Goal: Complete application form

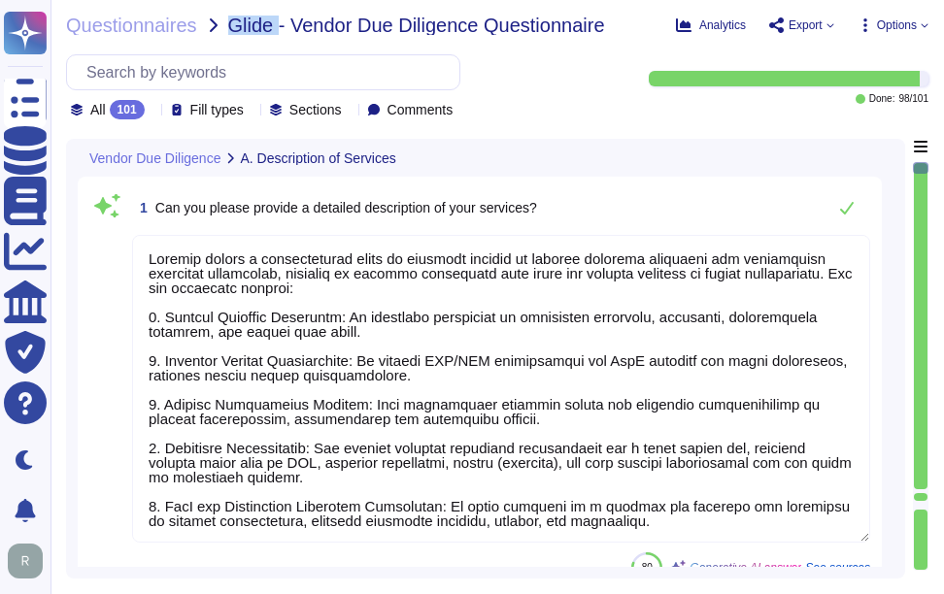
type textarea "Sectigo offers a comprehensive range of services focused on digital identity so…"
type textarea "Our services are categorized as Software as a Service (SaaS). We host our produ…"
type textarea "Yes, our service supports user authentication via SSO. It is compatible with id…"
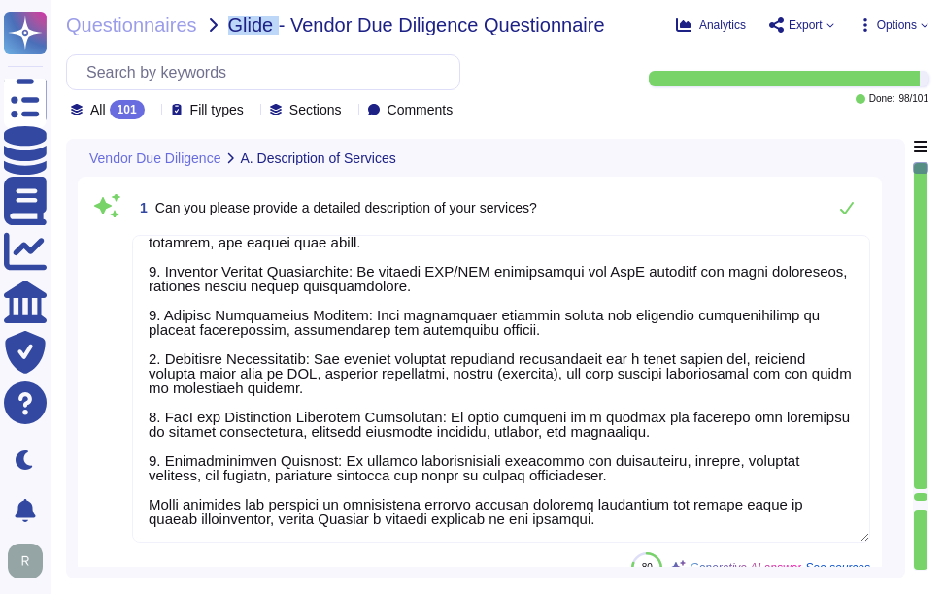
scroll to position [97, 0]
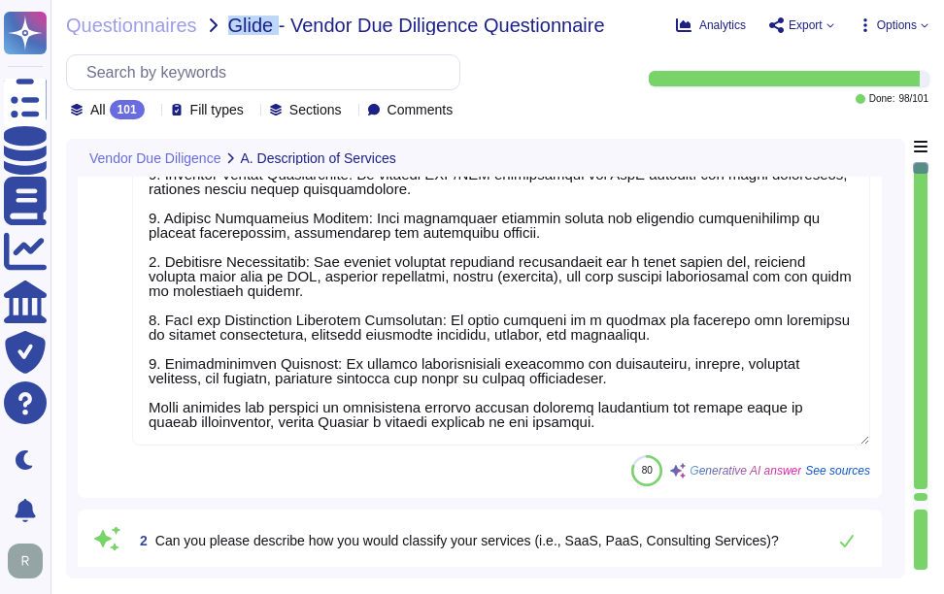
type textarea "Yes, our service natively supports two-factor authentication for end-users. The…"
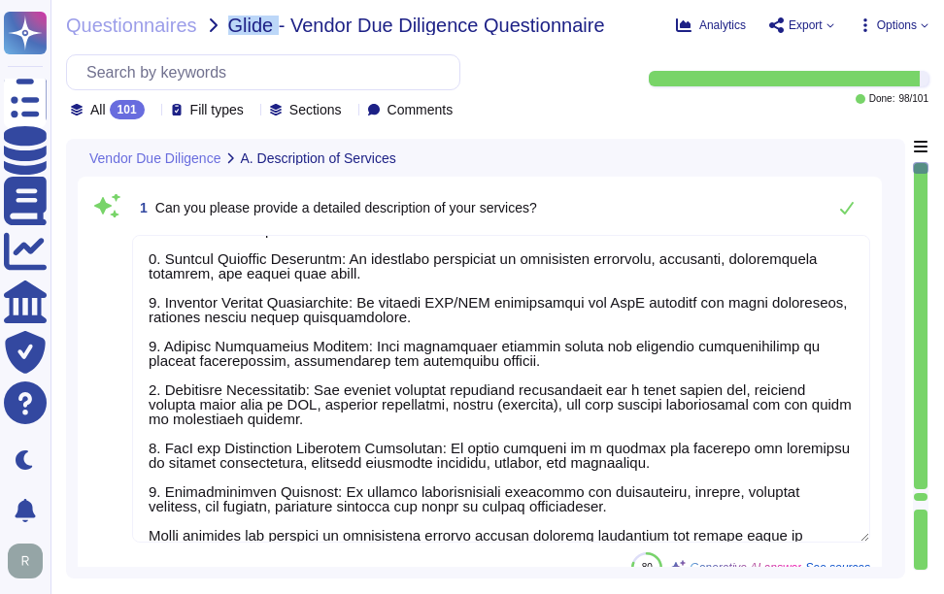
scroll to position [89, 0]
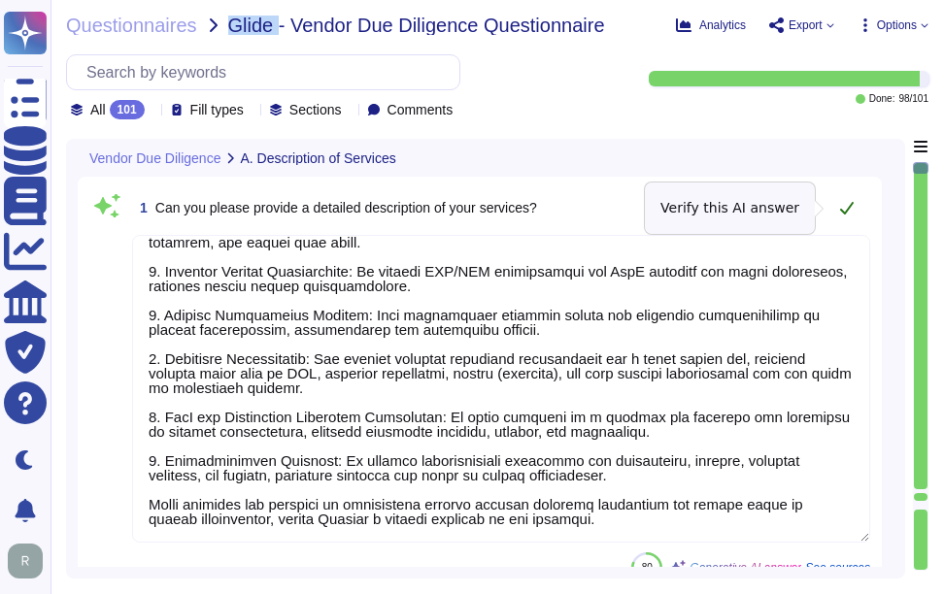
click at [849, 202] on icon at bounding box center [847, 208] width 16 height 16
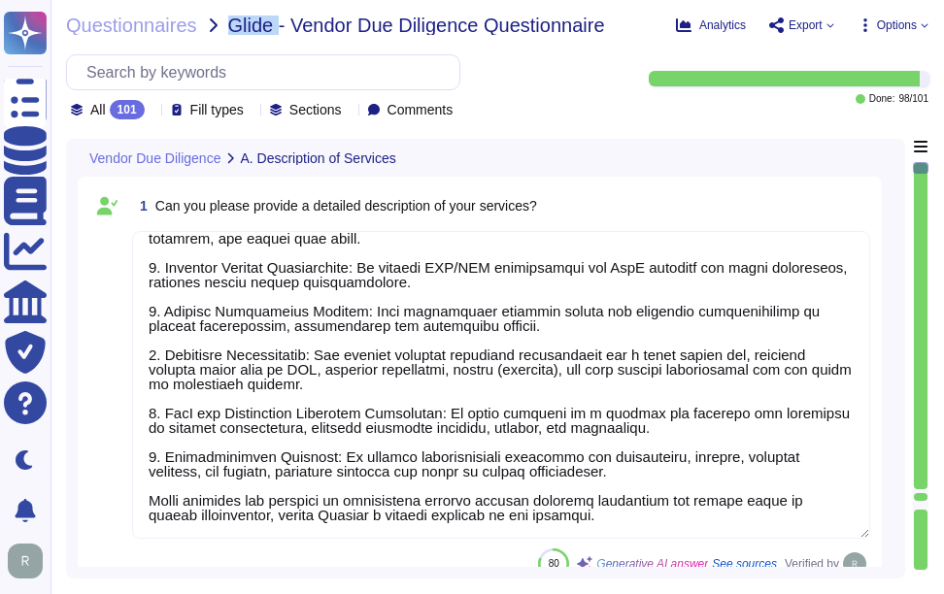
type textarea "Yes, our service natively supports two-factor authentication for end-users. The…"
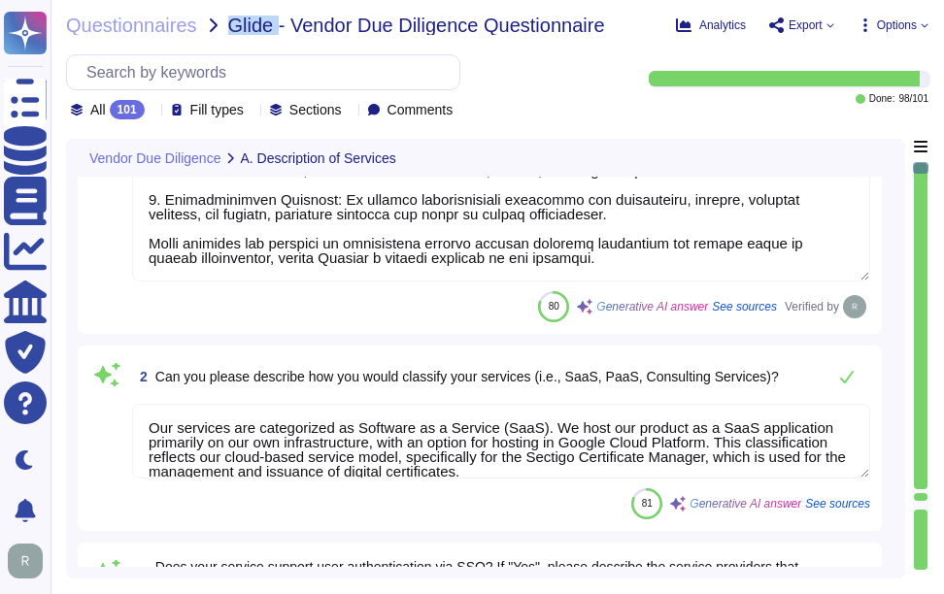
scroll to position [291, 0]
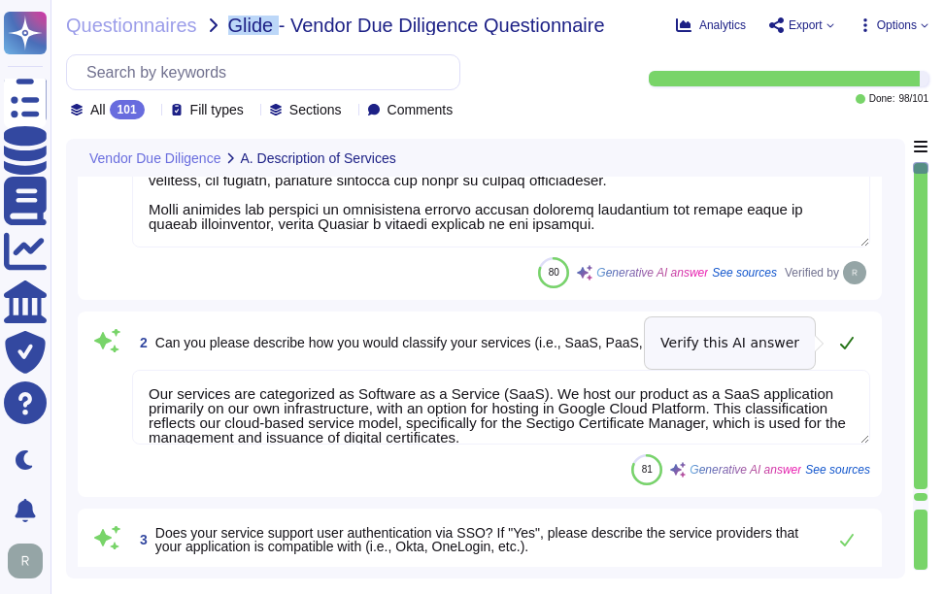
click at [850, 339] on icon at bounding box center [847, 343] width 16 height 16
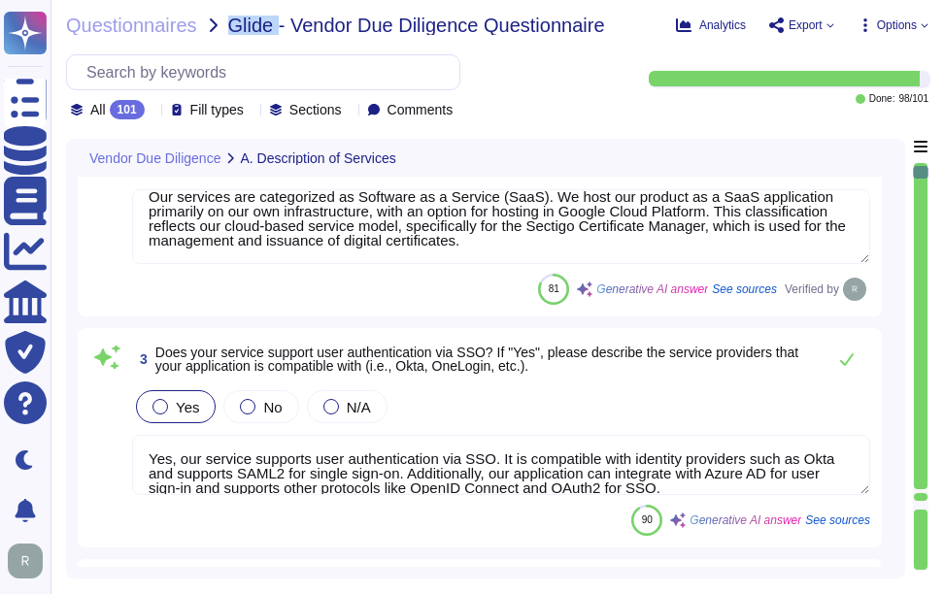
scroll to position [485, 0]
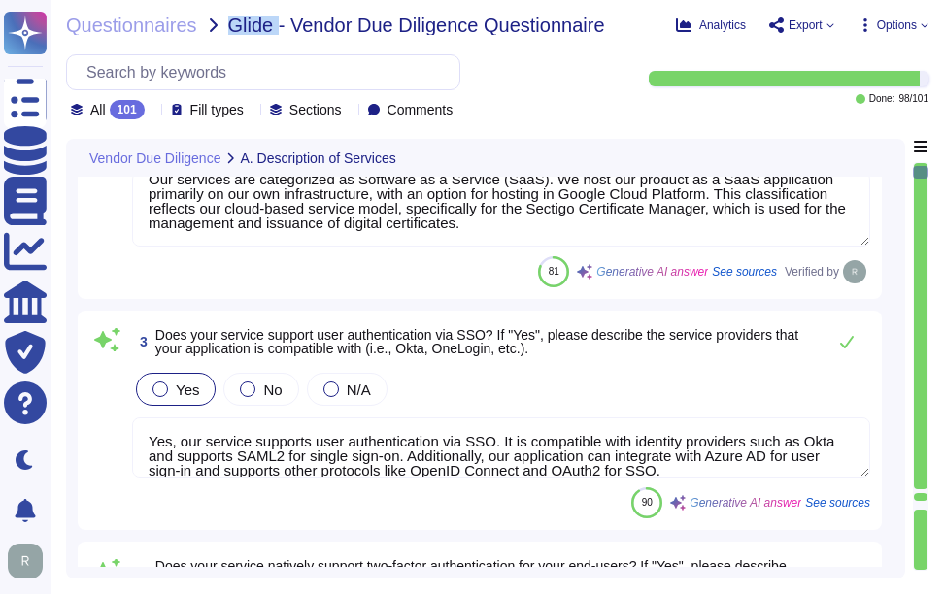
type textarea "Yes, our company maintains logs for a minimum of one year, with access and audi…"
click at [842, 336] on icon at bounding box center [847, 342] width 16 height 16
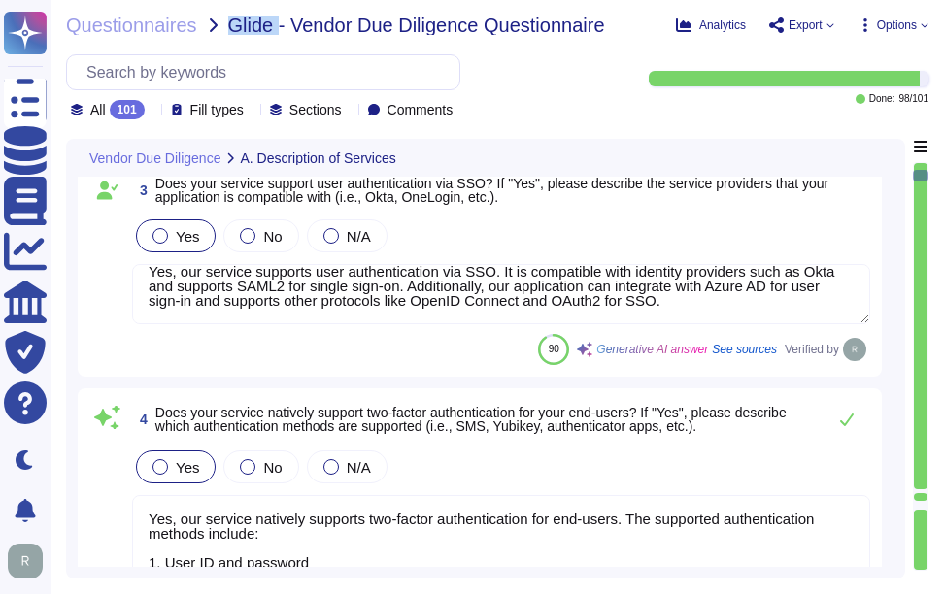
scroll to position [777, 0]
type textarea "No, Sectigo does not require access to any type of sensitive data. We collect, …"
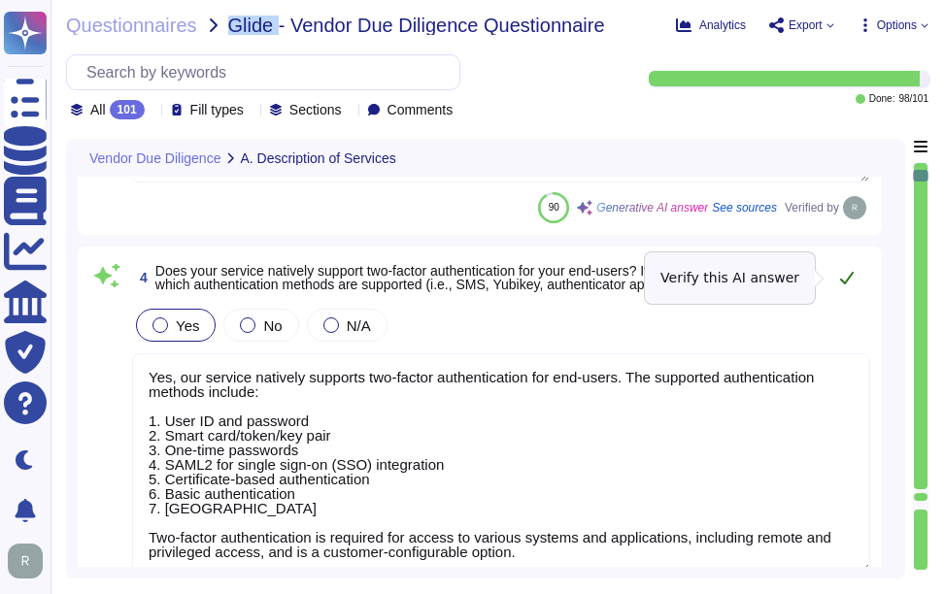
click at [844, 271] on icon at bounding box center [847, 278] width 16 height 16
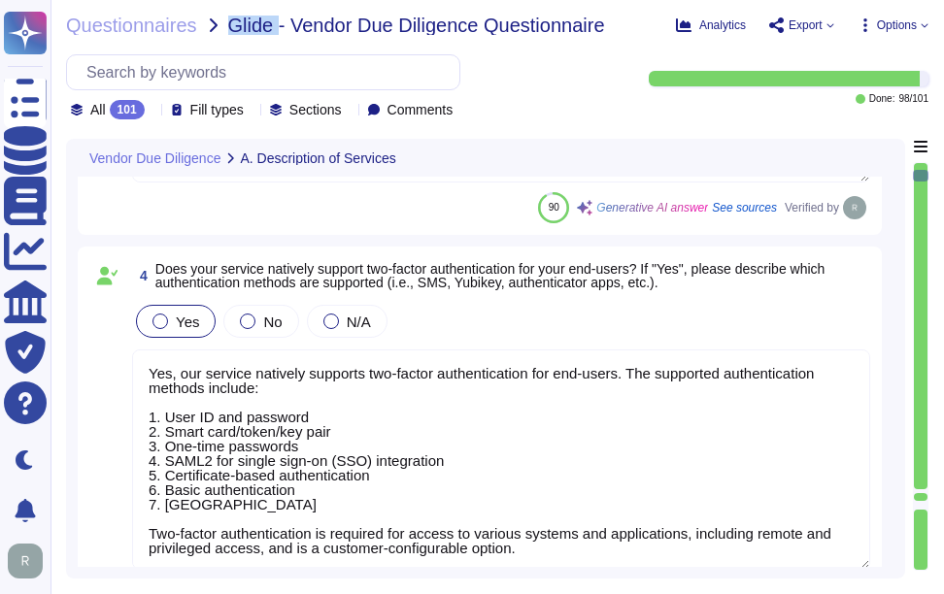
scroll to position [2, 0]
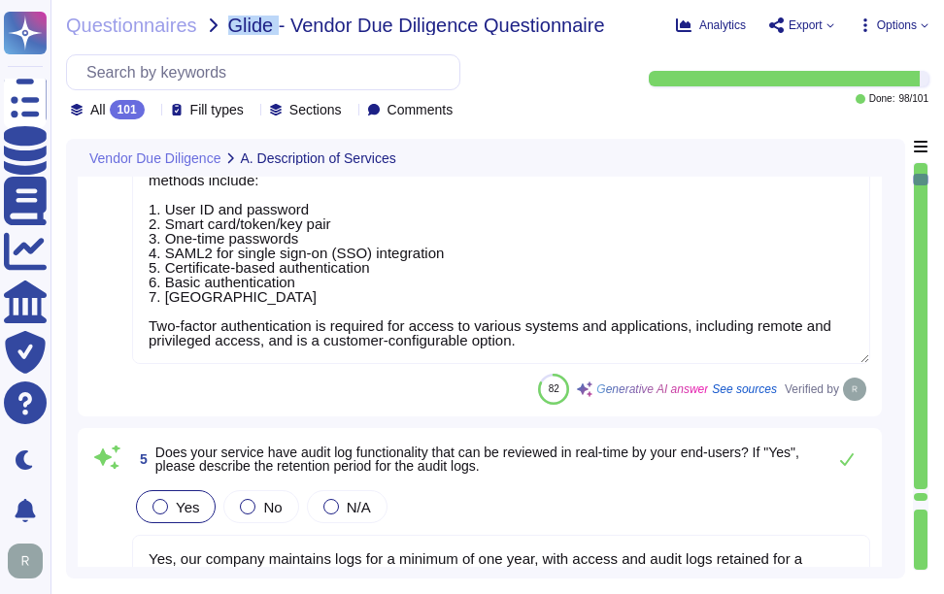
type textarea "Yes, our company requires all employees, including contractors, to undergo a ba…"
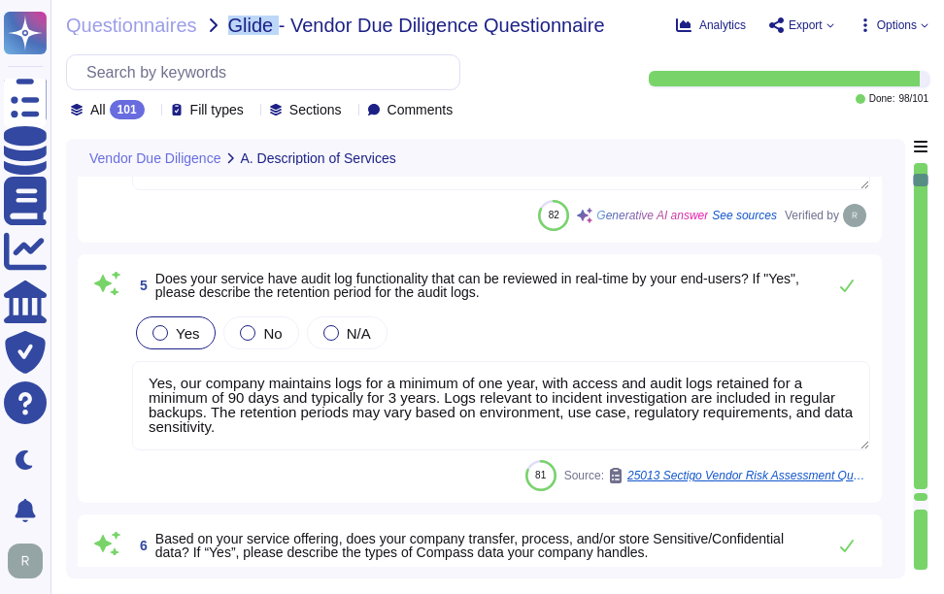
scroll to position [1165, 0]
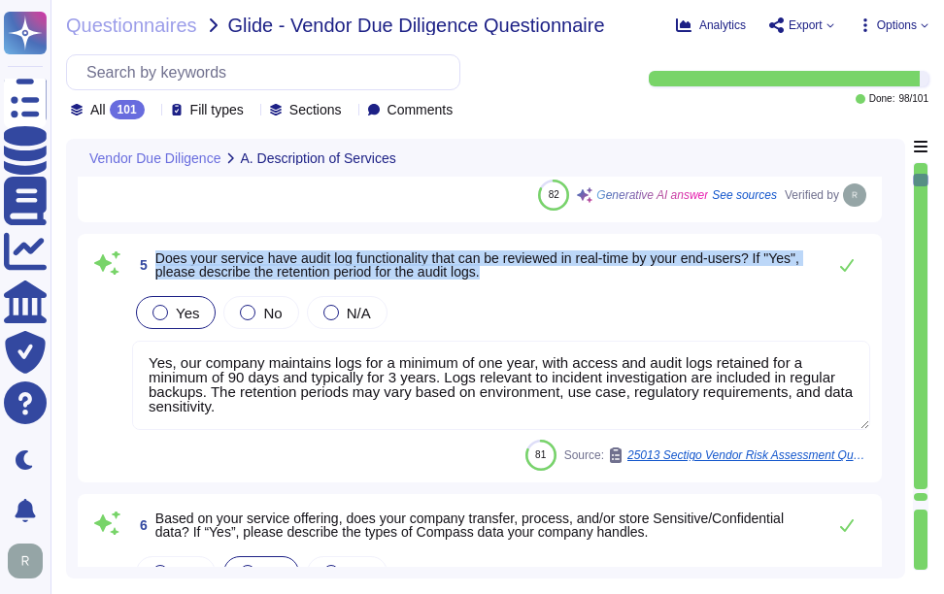
drag, startPoint x: 159, startPoint y: 255, endPoint x: 553, endPoint y: 280, distance: 394.9
click at [553, 280] on span "5 Does your service have audit log functionality that can be reviewed in real-t…" at bounding box center [474, 265] width 684 height 35
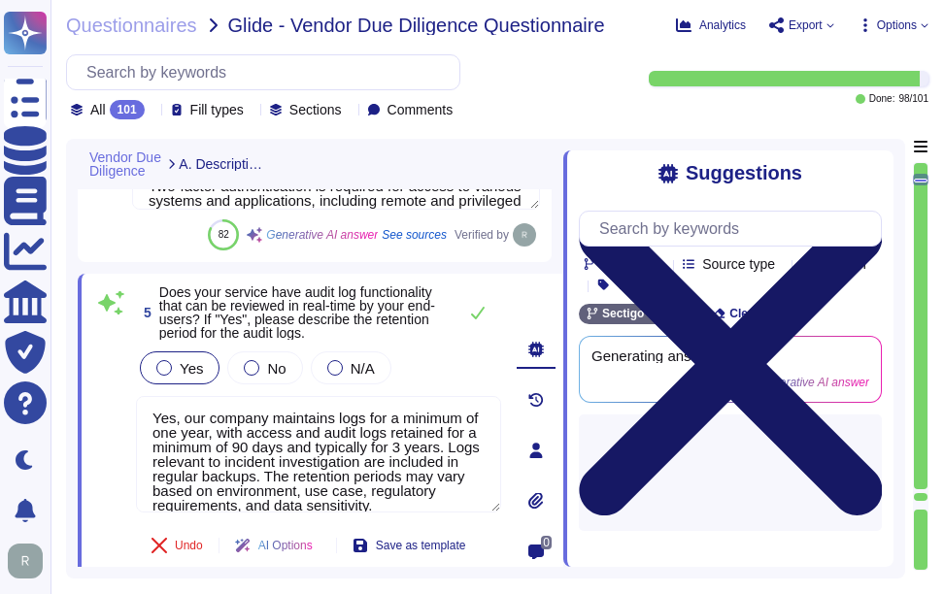
click at [875, 171] on icon at bounding box center [730, 364] width 303 height 404
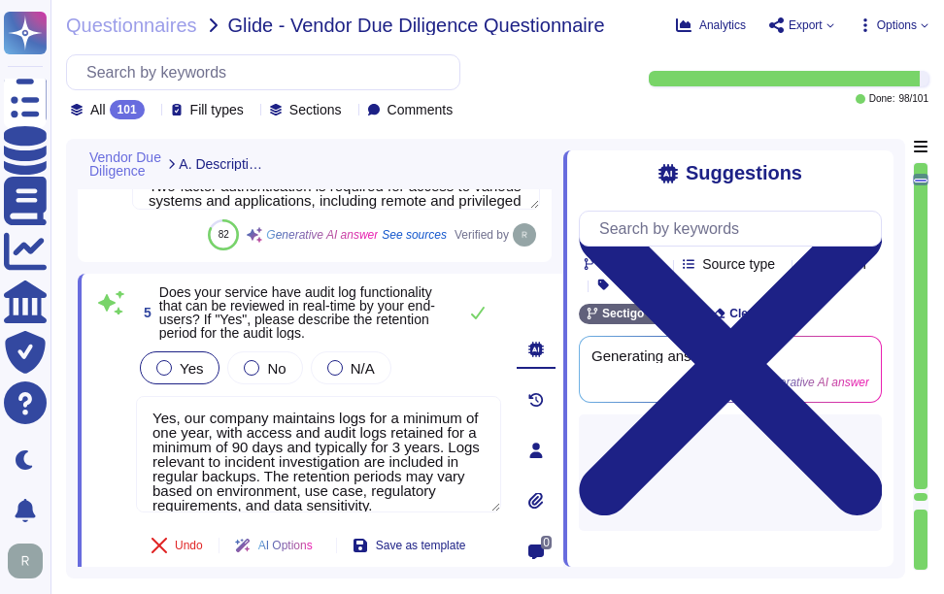
scroll to position [0, 0]
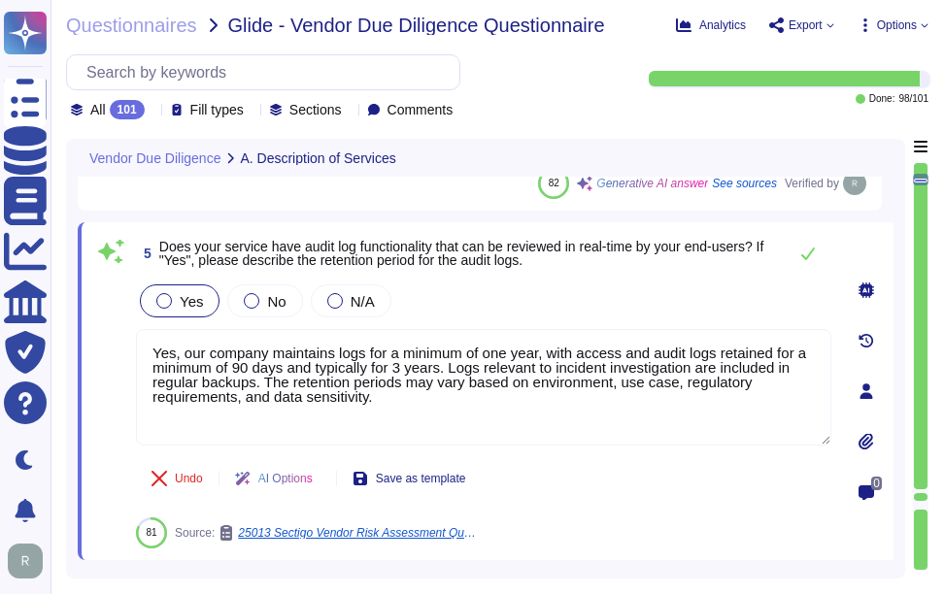
type textarea "Yes, our company requires all employees, including contractors, to undergo a ba…"
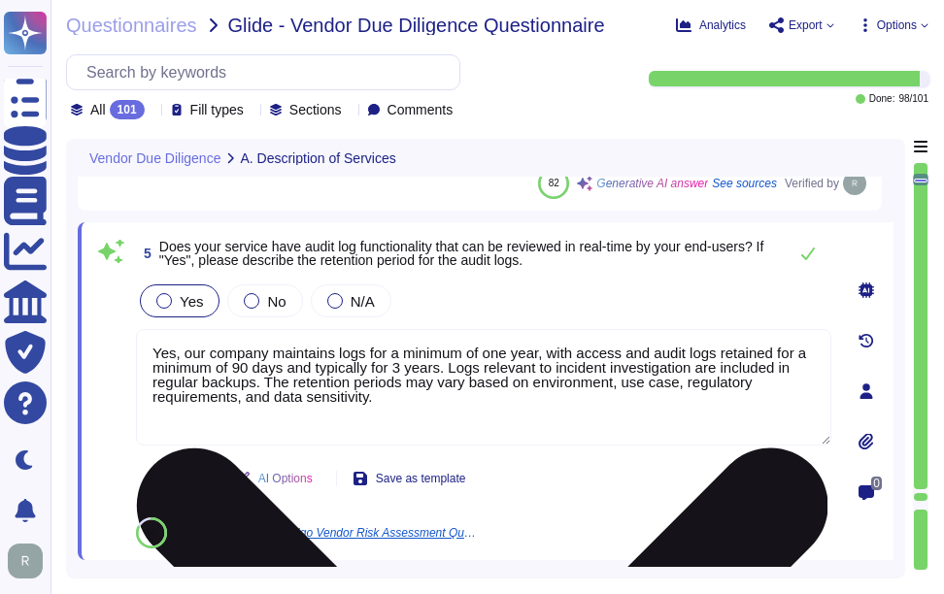
drag, startPoint x: 468, startPoint y: 410, endPoint x: 153, endPoint y: 350, distance: 320.3
click at [153, 350] on textarea "Yes, our company maintains logs for a minimum of one year, with access and audi…" at bounding box center [483, 387] width 695 height 117
click at [389, 431] on textarea "Yes, our company maintains logs for a minimum of one year, with access and audi…" at bounding box center [483, 387] width 695 height 117
drag, startPoint x: 256, startPoint y: 382, endPoint x: 138, endPoint y: 353, distance: 121.8
click at [138, 353] on textarea "Yes, our company maintains logs for a minimum of one year, with access and audi…" at bounding box center [483, 387] width 695 height 117
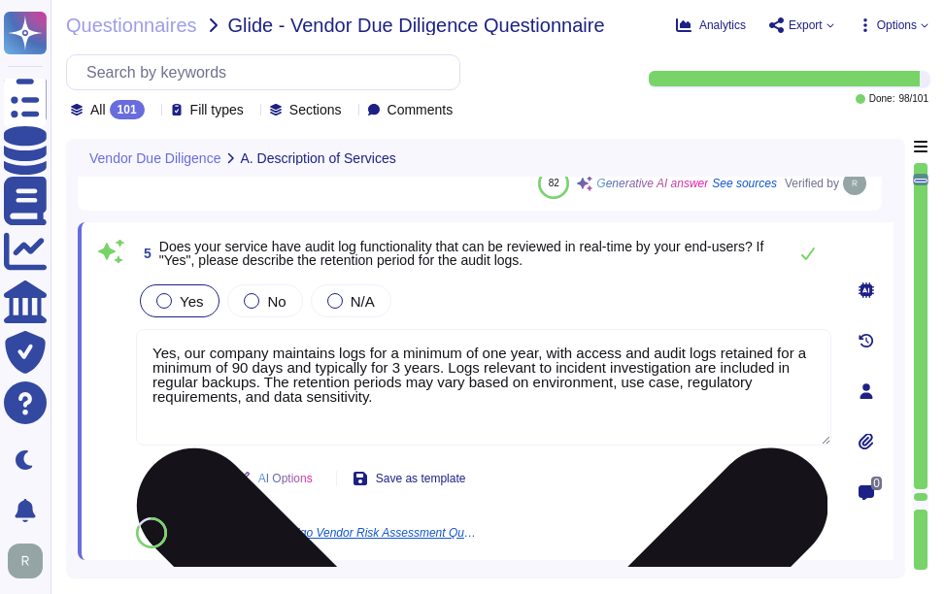
paste textarea "We have implemented comprehensive logging capabilities that capture user and ad…"
type textarea "We have implemented comprehensive logging capabilities that capture user and ad…"
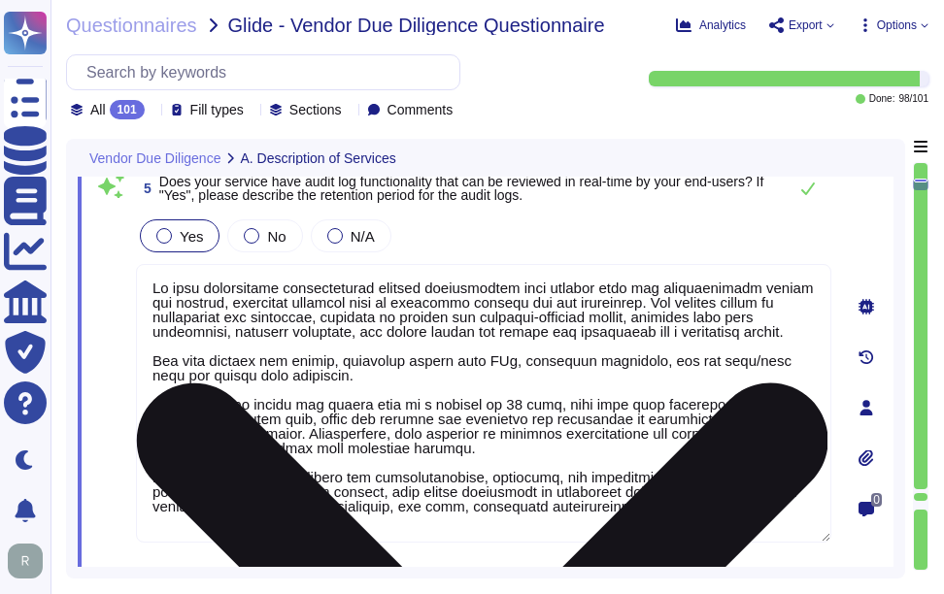
scroll to position [1276, 0]
type textarea "Yes, our company requires all employees, including contractors, to undergo a ba…"
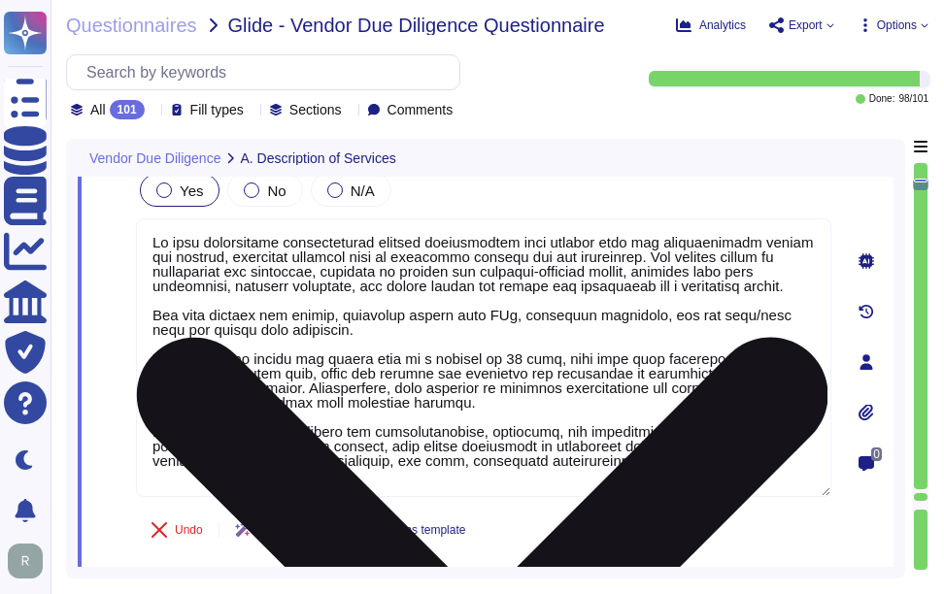
click at [666, 464] on textarea at bounding box center [483, 357] width 695 height 279
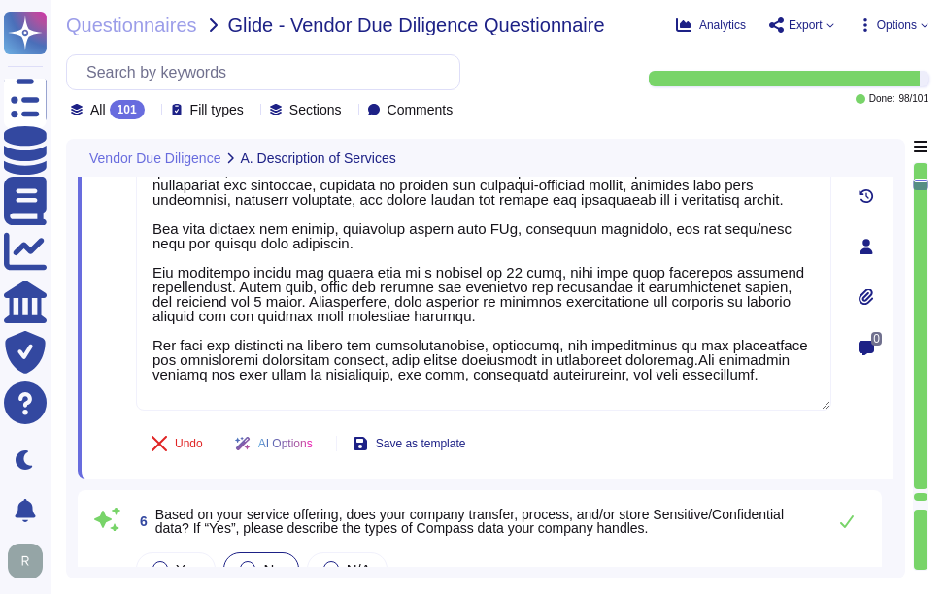
type textarea "We have implemented comprehensive logging capabilities that capture user and ad…"
click at [573, 451] on div "Undo AI Options Save as template" at bounding box center [483, 443] width 695 height 47
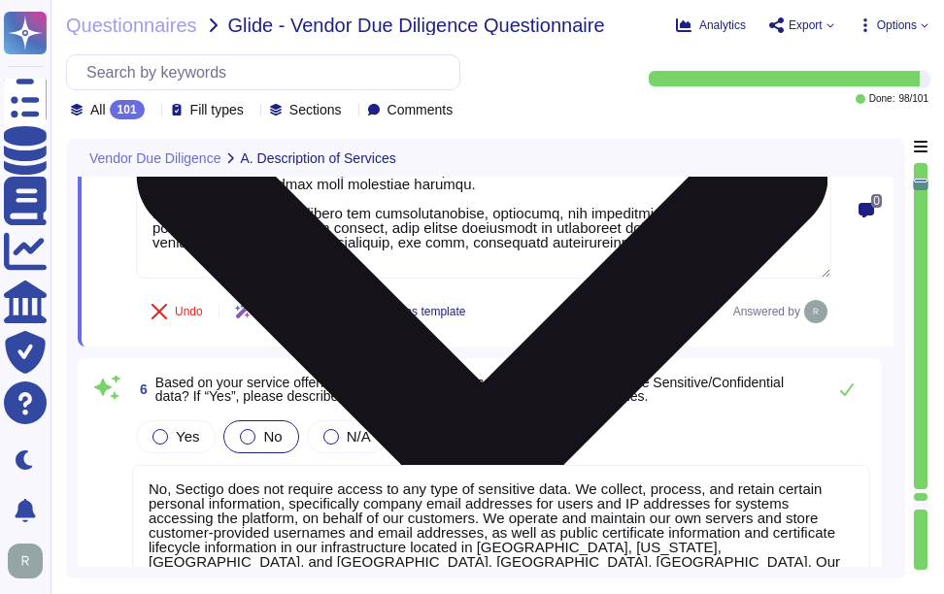
scroll to position [1567, 0]
type textarea "Yes, employees are required to sign non-disclosure agreements (NDAs) prior to b…"
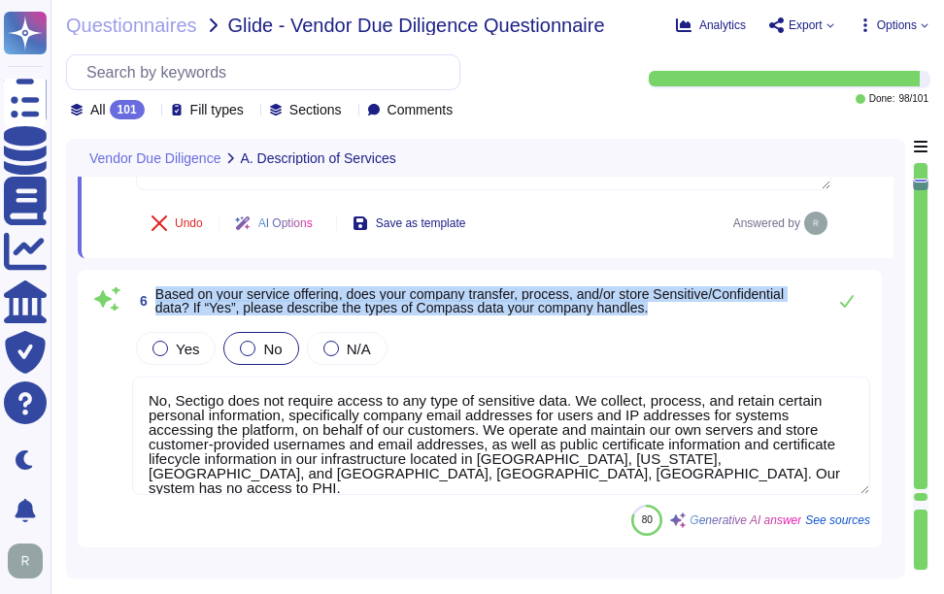
drag, startPoint x: 158, startPoint y: 295, endPoint x: 676, endPoint y: 317, distance: 517.9
click at [676, 317] on span "6 Based on your service offering, does your company transfer, process, and/or s…" at bounding box center [474, 301] width 684 height 35
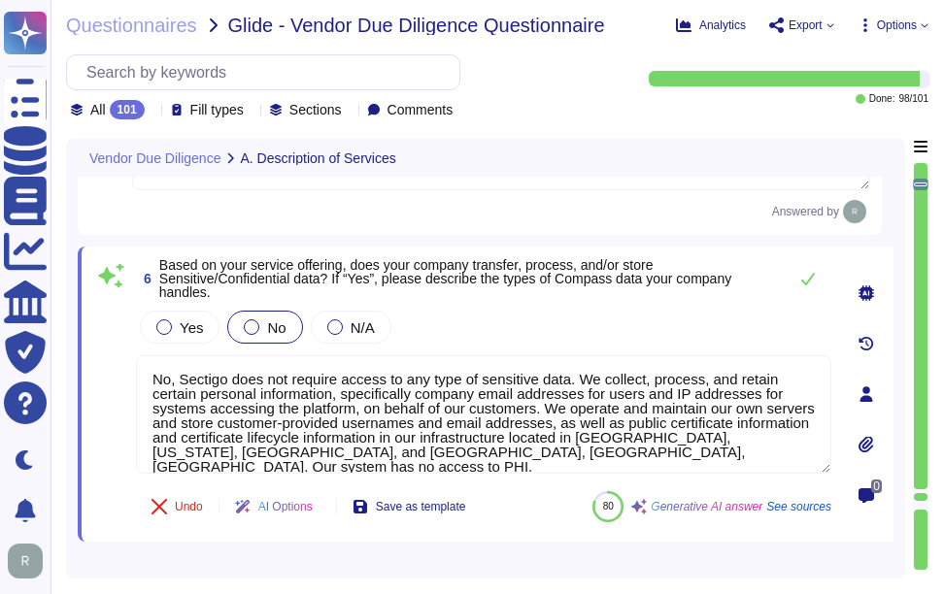
scroll to position [0, 0]
drag, startPoint x: 599, startPoint y: 454, endPoint x: 71, endPoint y: 359, distance: 536.7
click at [71, 359] on div "Vendor Due Diligence A. Description of Services 4 Does your service natively su…" at bounding box center [485, 359] width 839 height 440
paste textarea "ensure that any transfer of information is compliant with applicable data prote…"
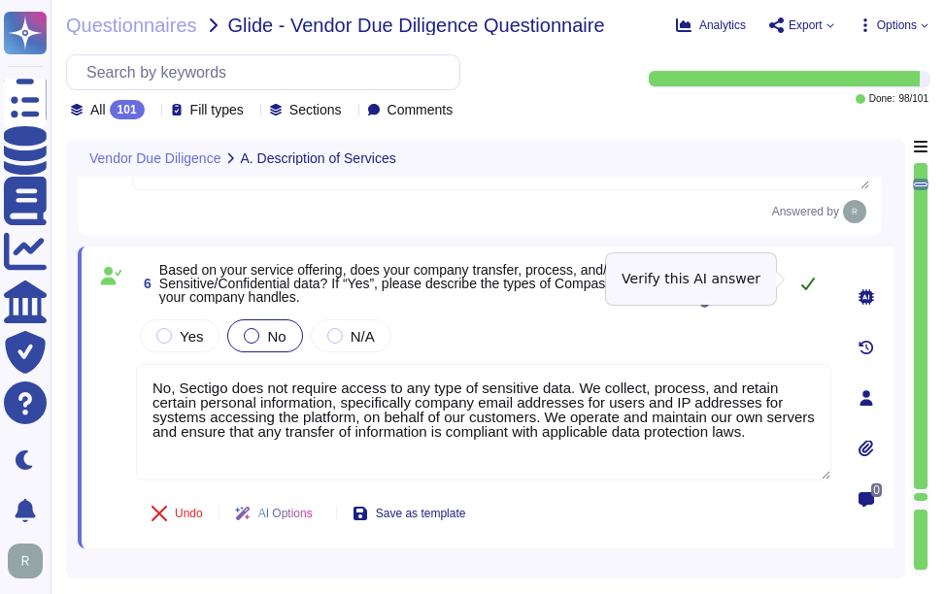
type textarea "No, Sectigo does not require access to any type of sensitive data. We collect, …"
click at [804, 280] on icon at bounding box center [808, 284] width 16 height 16
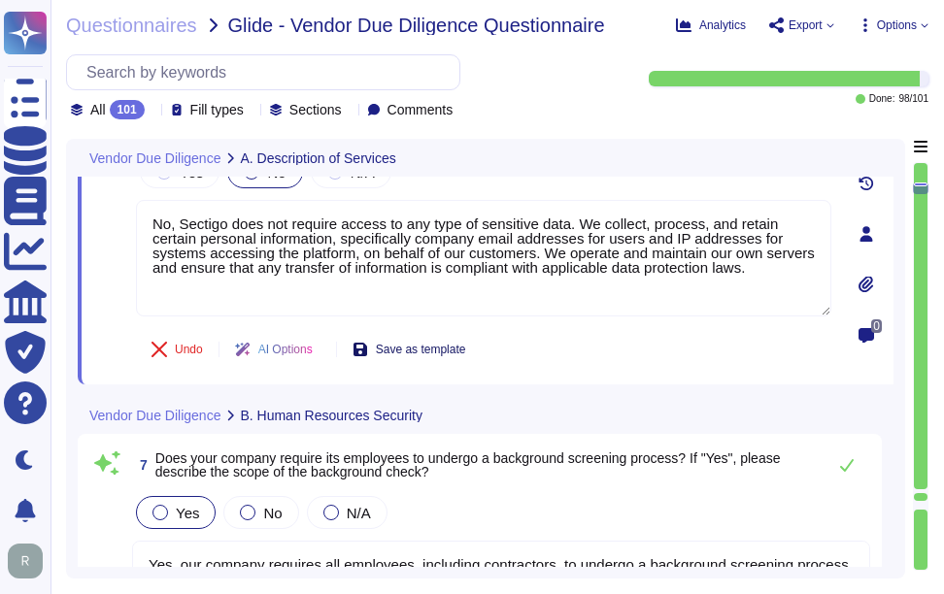
scroll to position [1858, 0]
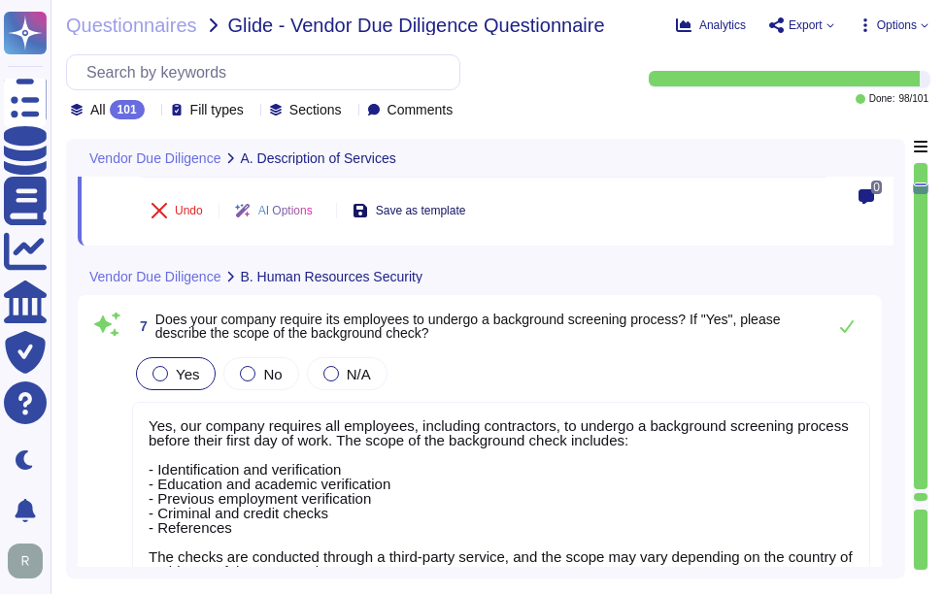
type textarea "Yes, all personnel must agree to and sign the terms and conditions detailed in …"
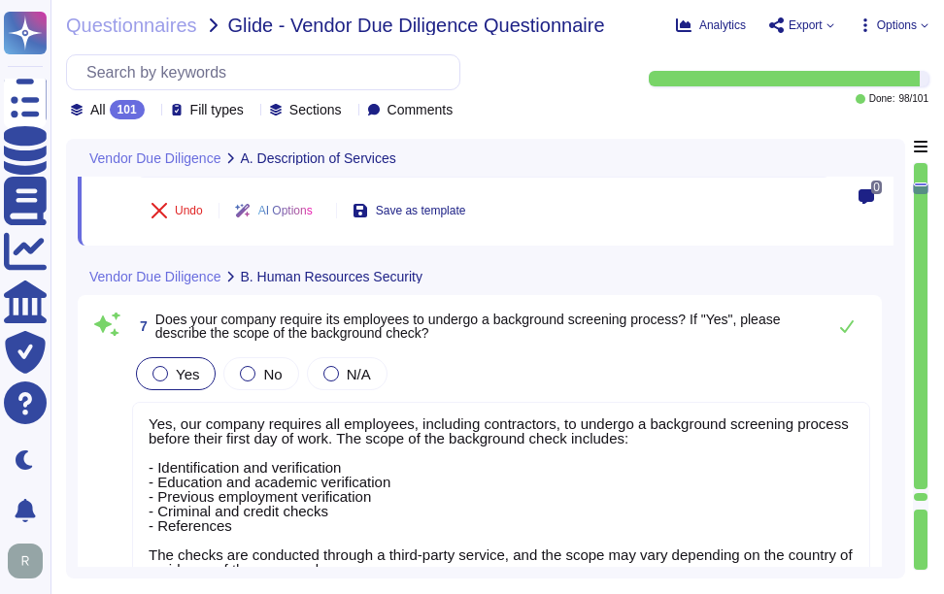
type textarea "No, Sectigo does not require access to any type of sensitive data. We collect, …"
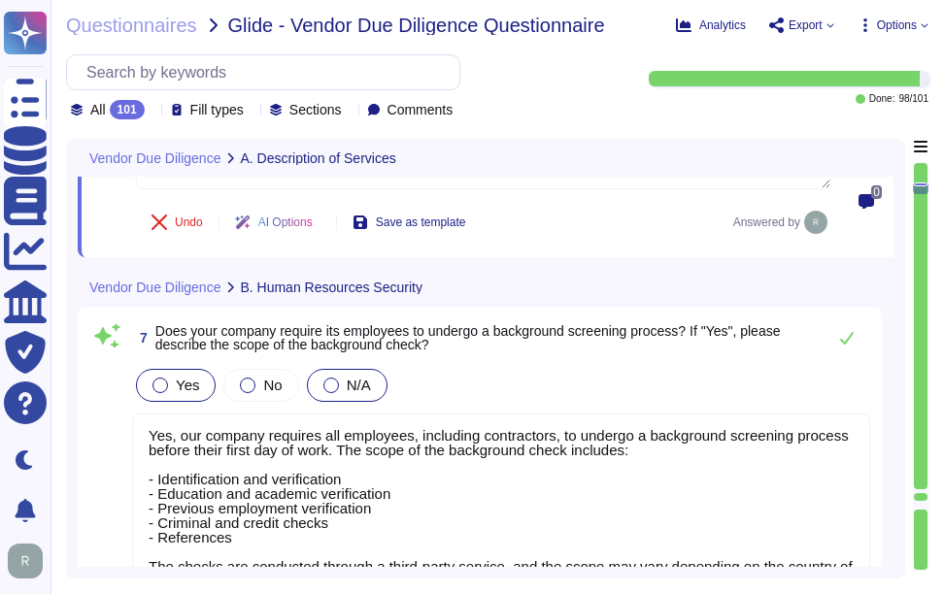
type textarea "Yes, all personnel must agree to and sign the terms and conditions detailed in …"
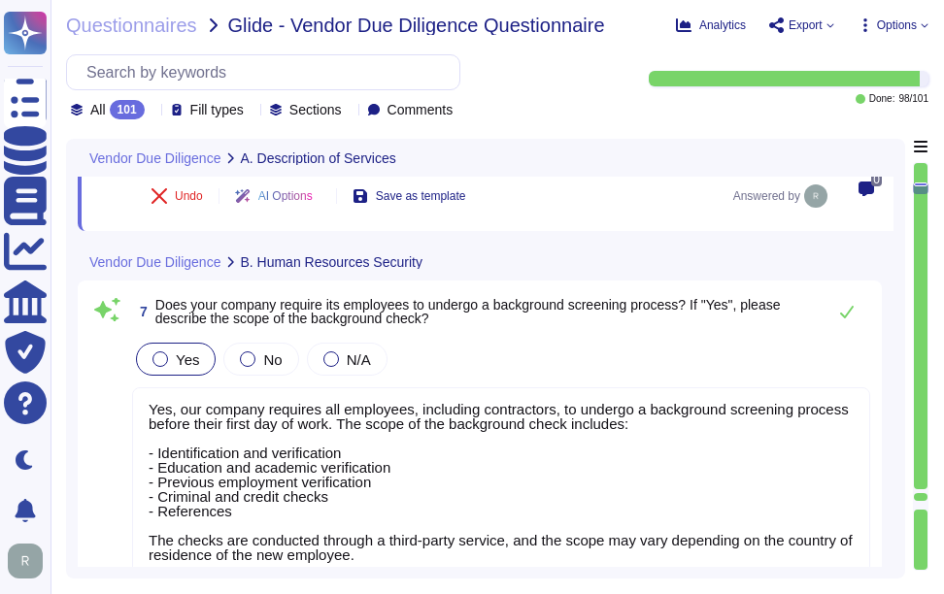
scroll to position [1955, 0]
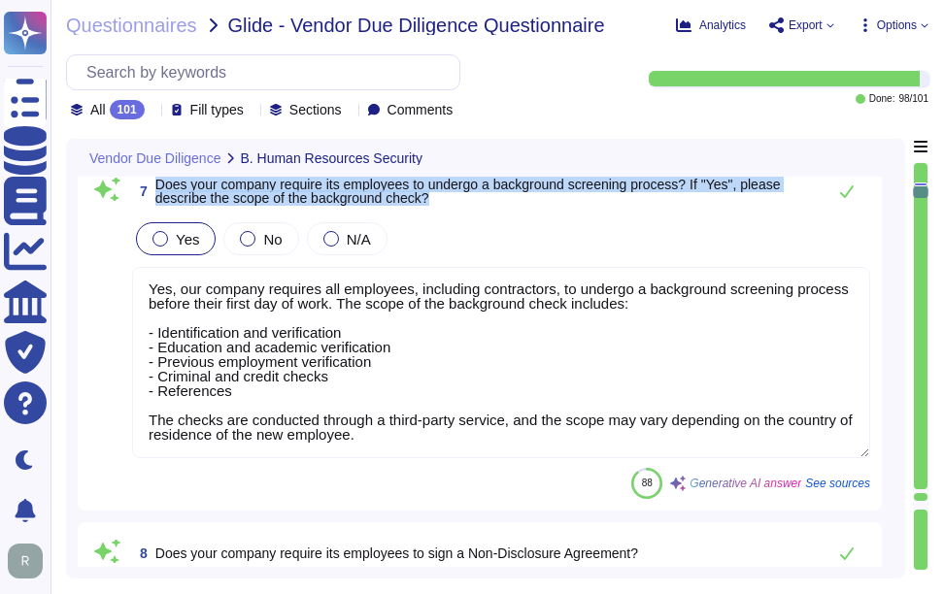
drag, startPoint x: 156, startPoint y: 182, endPoint x: 465, endPoint y: 200, distance: 309.3
click at [465, 200] on span "Does your company require its employees to undergo a background screening proce…" at bounding box center [485, 191] width 660 height 27
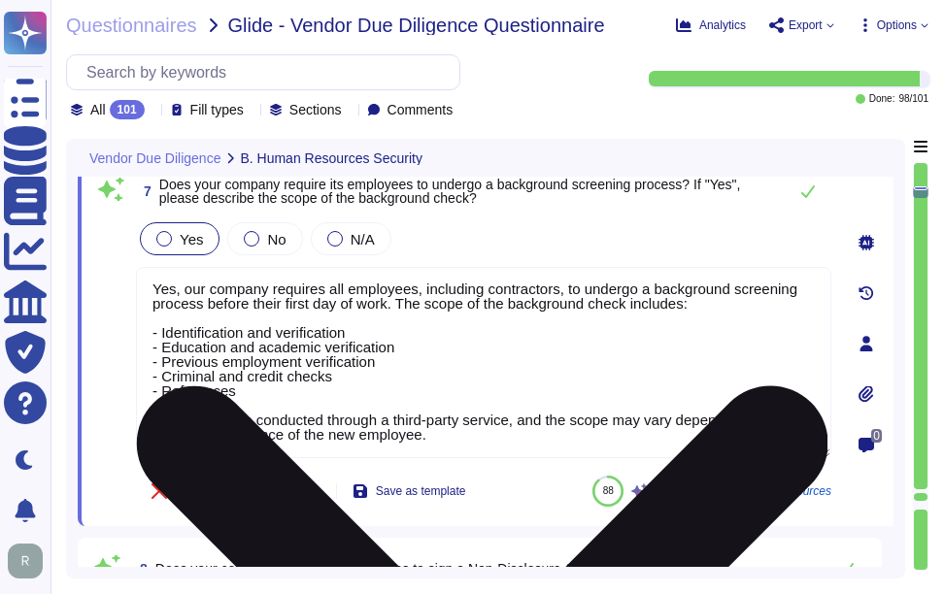
scroll to position [0, 0]
drag, startPoint x: 439, startPoint y: 434, endPoint x: 142, endPoint y: 271, distance: 338.9
click at [142, 271] on textarea "Yes, our company requires all employees, including contractors, to undergo a ba…" at bounding box center [483, 362] width 695 height 191
paste textarea "1. Identification and verification 2. Education and academic verification 3. Pr…"
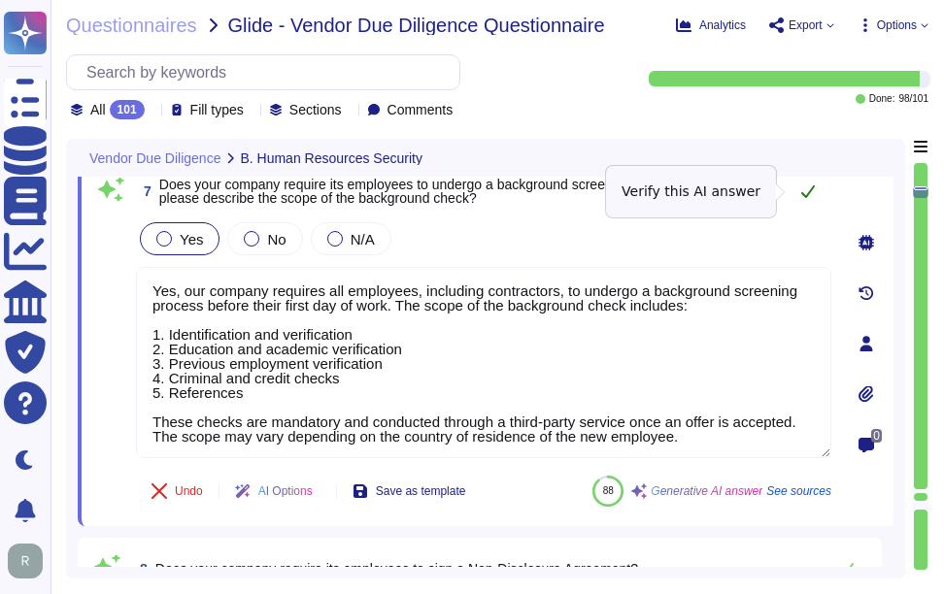
click at [809, 188] on icon at bounding box center [808, 192] width 16 height 16
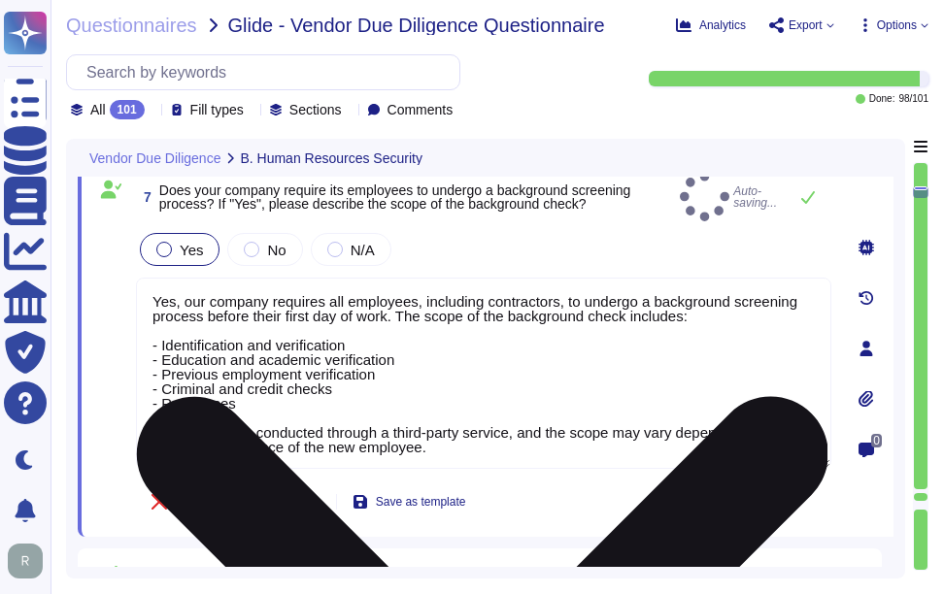
type textarea "Yes, our company requires all employees, including contractors, to undergo a ba…"
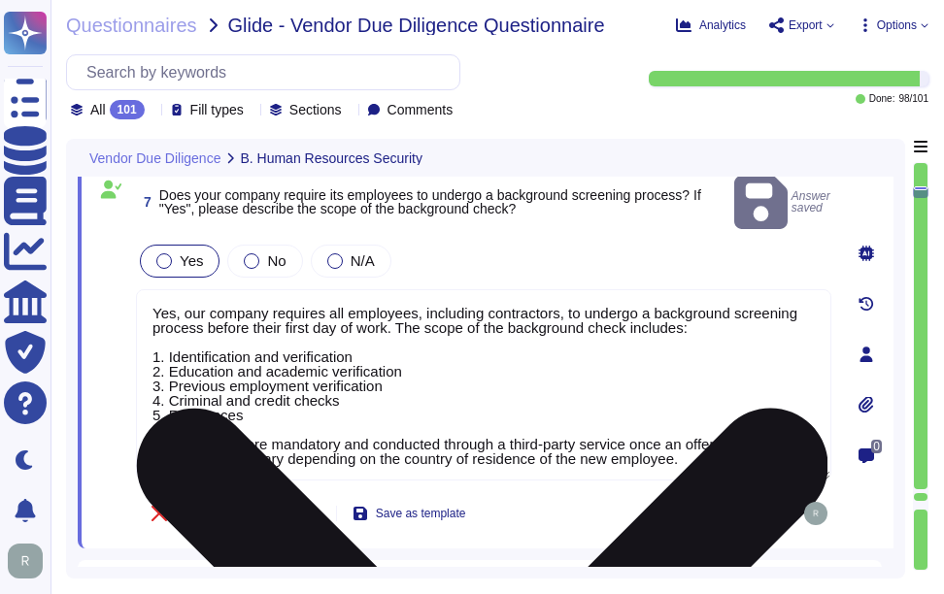
scroll to position [2, 0]
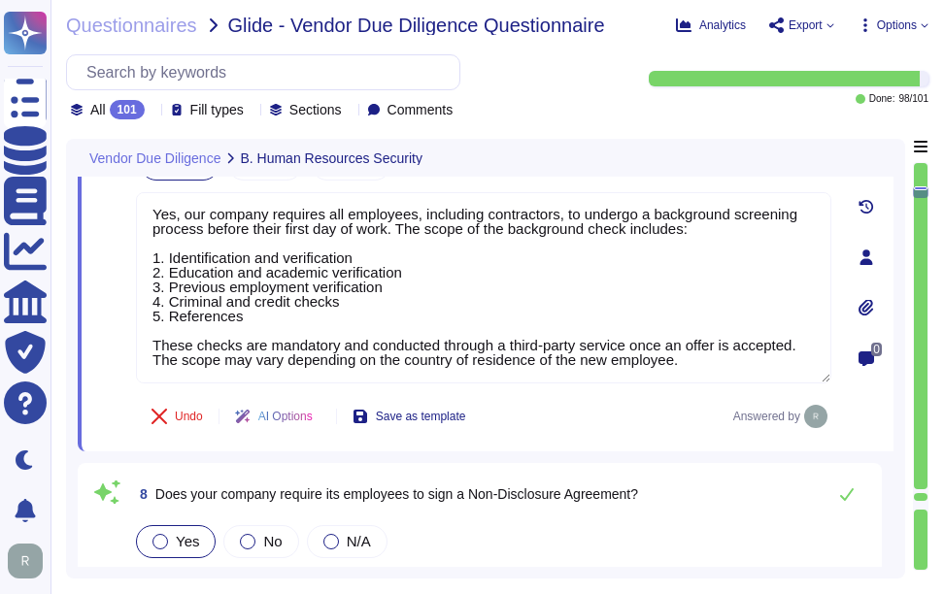
type textarea "Yes, employees are required to undergo training regarding company expectations …"
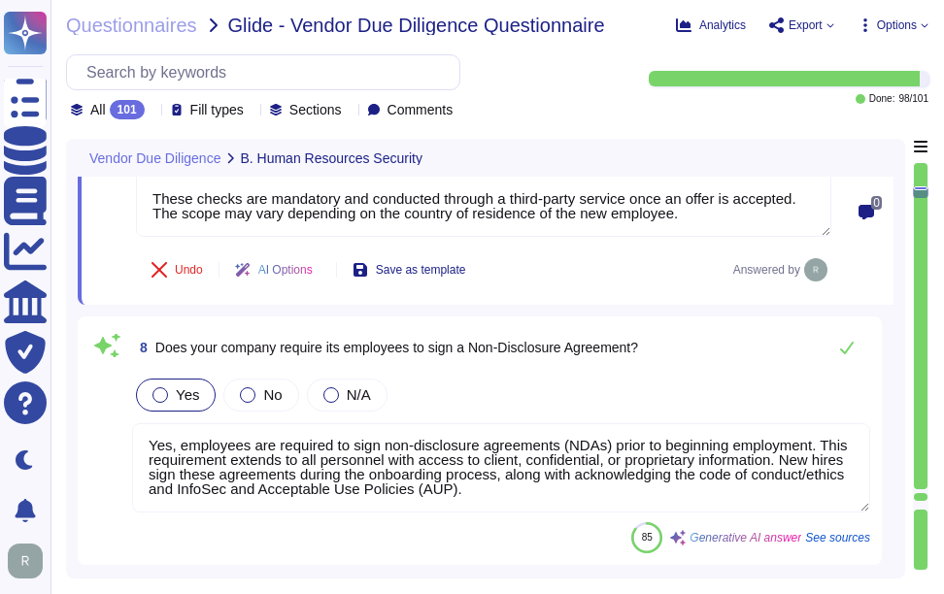
type textarea "Yes, our company requires all employees and contractors to participate in secur…"
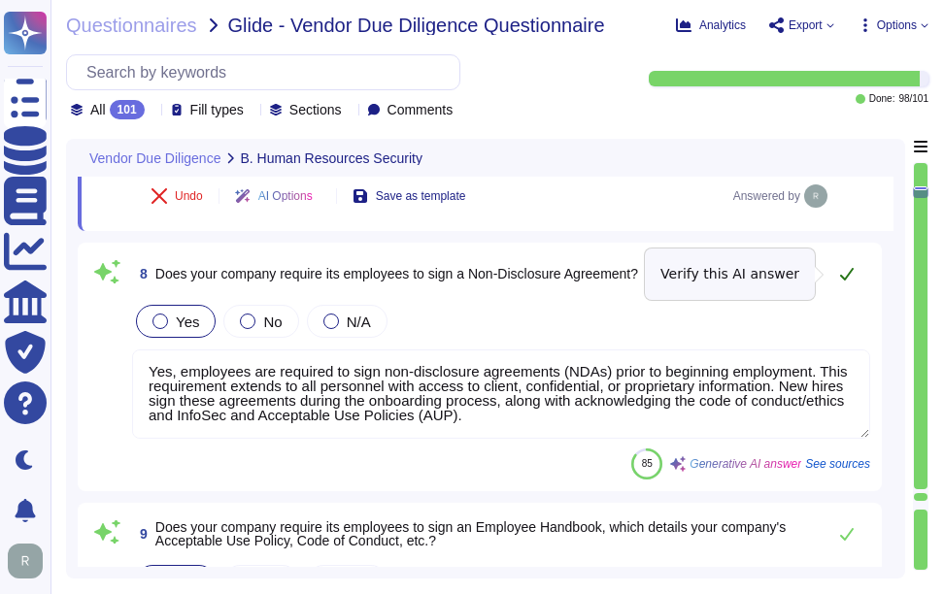
click at [845, 273] on icon at bounding box center [847, 274] width 16 height 16
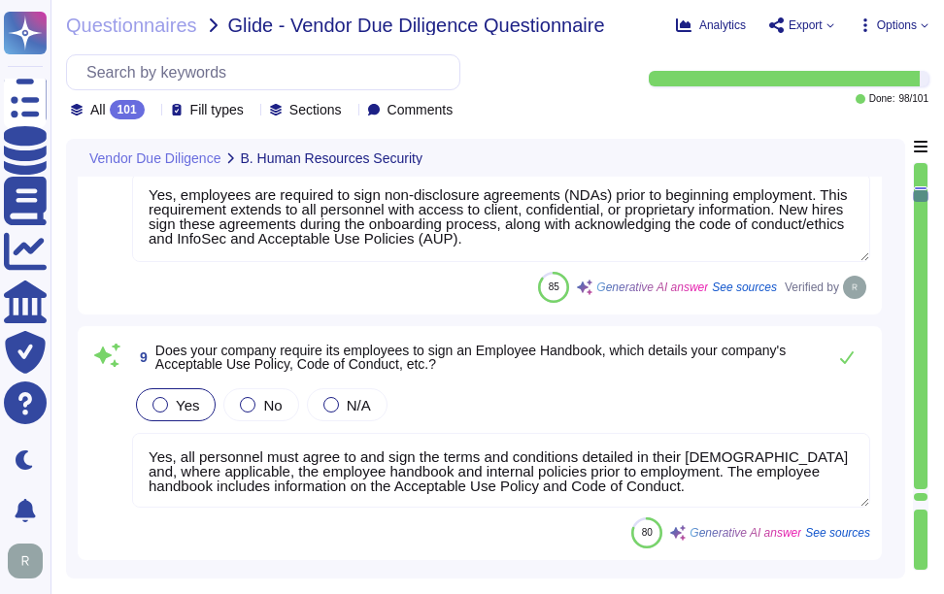
scroll to position [2441, 0]
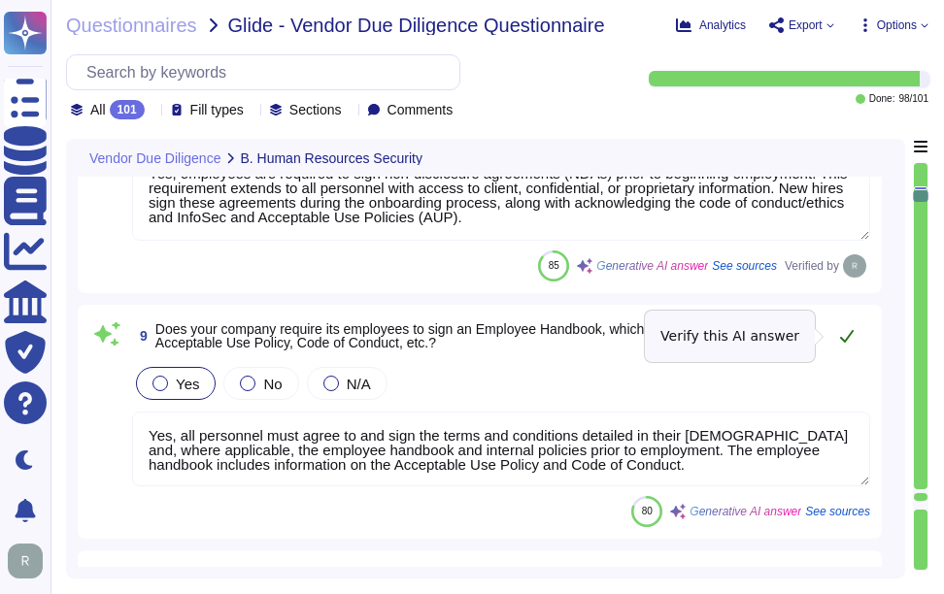
click at [850, 335] on icon at bounding box center [847, 336] width 14 height 13
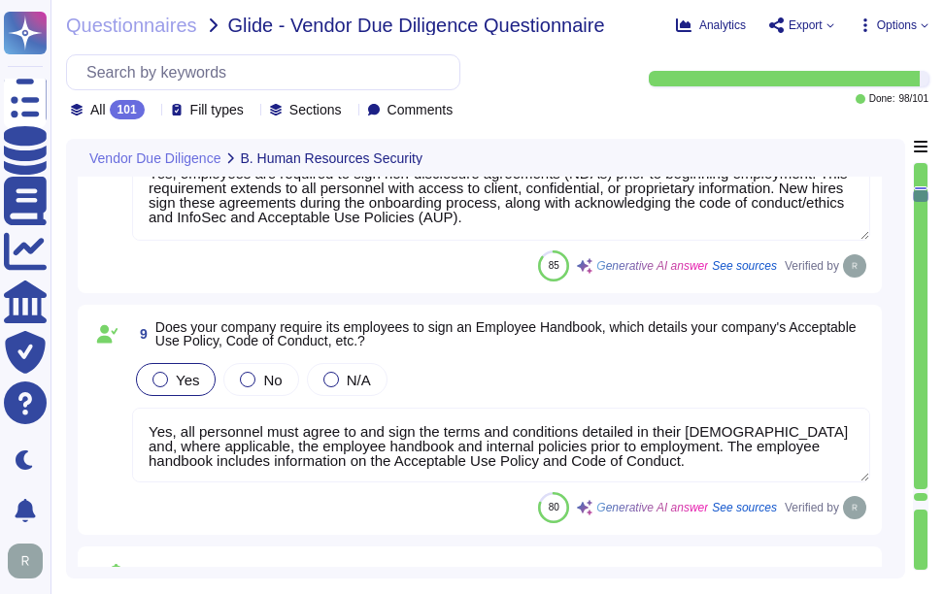
scroll to position [2, 0]
type textarea "Yes, our organization has a formal disciplinary process for employee non-compli…"
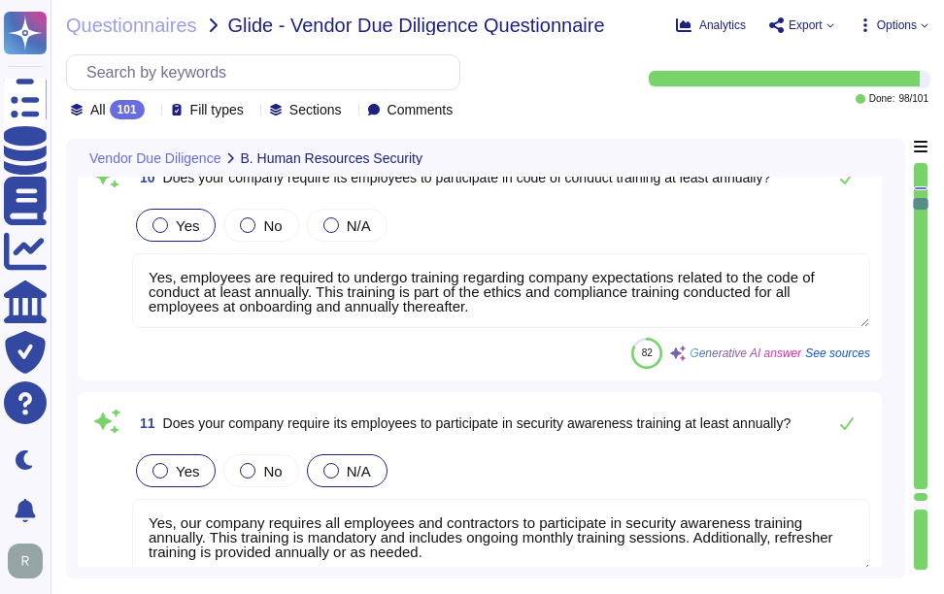
type textarea "Yes, Sectigo maintains a comprehensive Information Security Program that establ…"
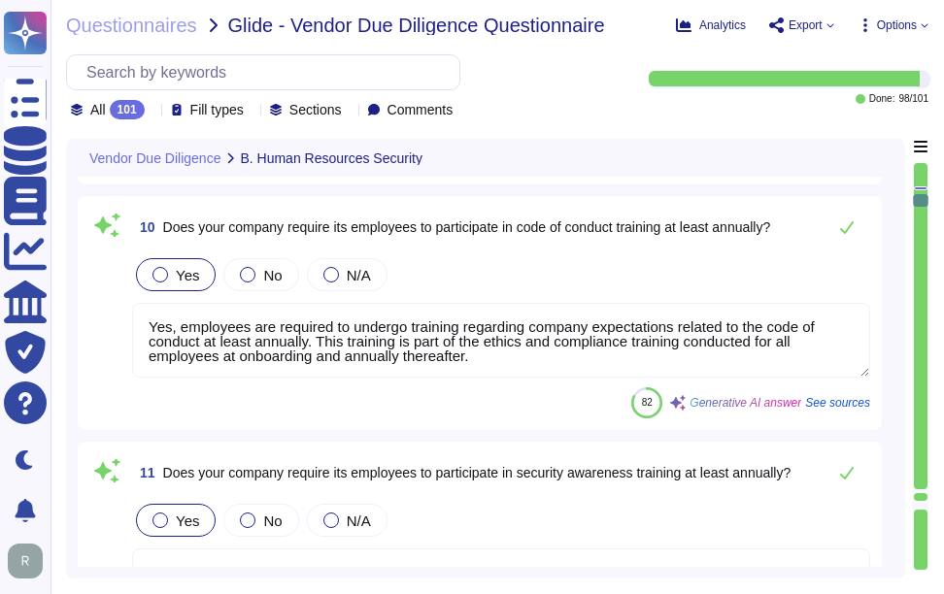
scroll to position [2732, 0]
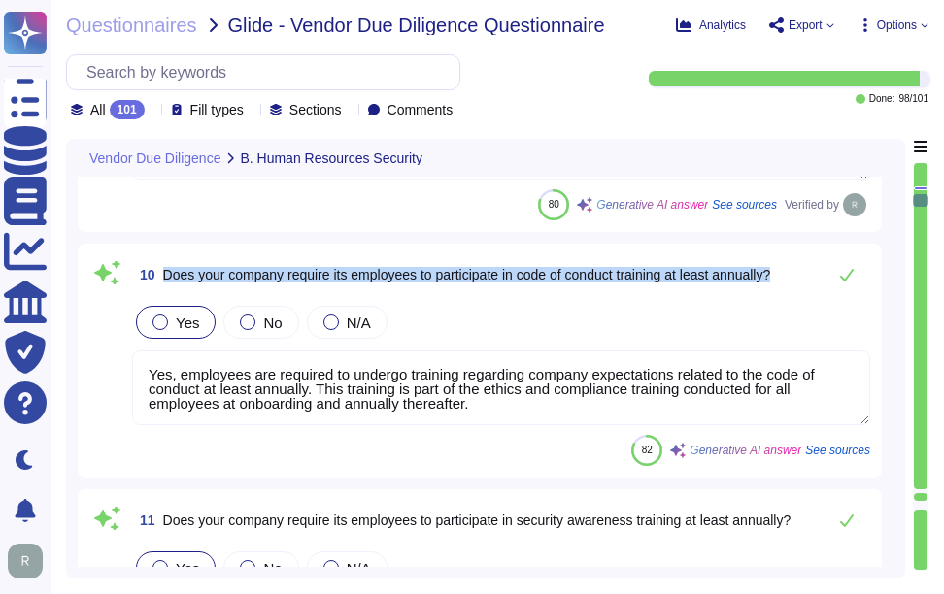
drag, startPoint x: 164, startPoint y: 276, endPoint x: 808, endPoint y: 277, distance: 643.7
click at [808, 277] on div "10 Does your company require its employees to participate in code of conduct tr…" at bounding box center [501, 274] width 738 height 39
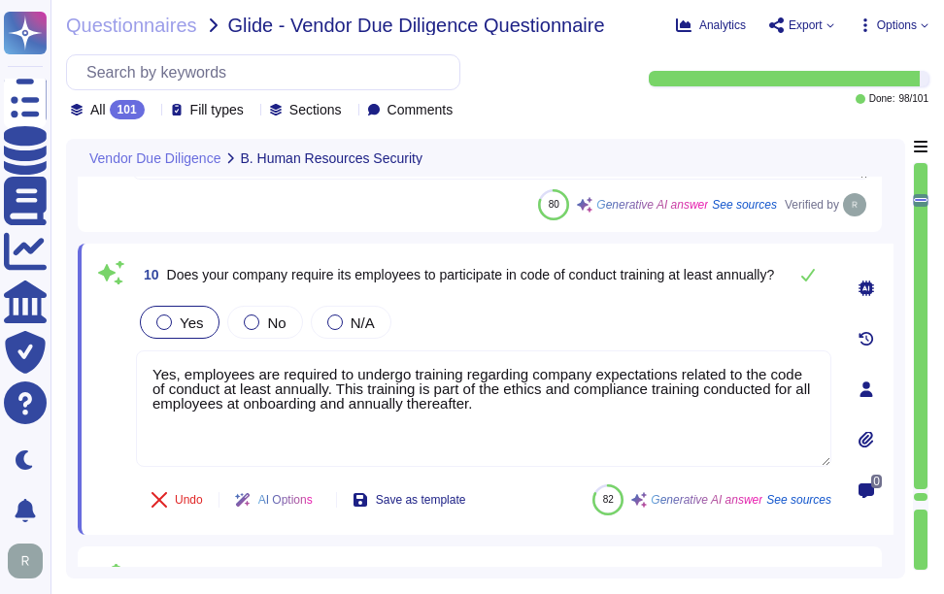
drag, startPoint x: 497, startPoint y: 419, endPoint x: 117, endPoint y: 350, distance: 387.0
click at [117, 350] on div "10 Does your company require its employees to participate in code of conduct tr…" at bounding box center [462, 389] width 738 height 268
paste textarea "lated to the code of conduct at least annually. This includes signing the code …"
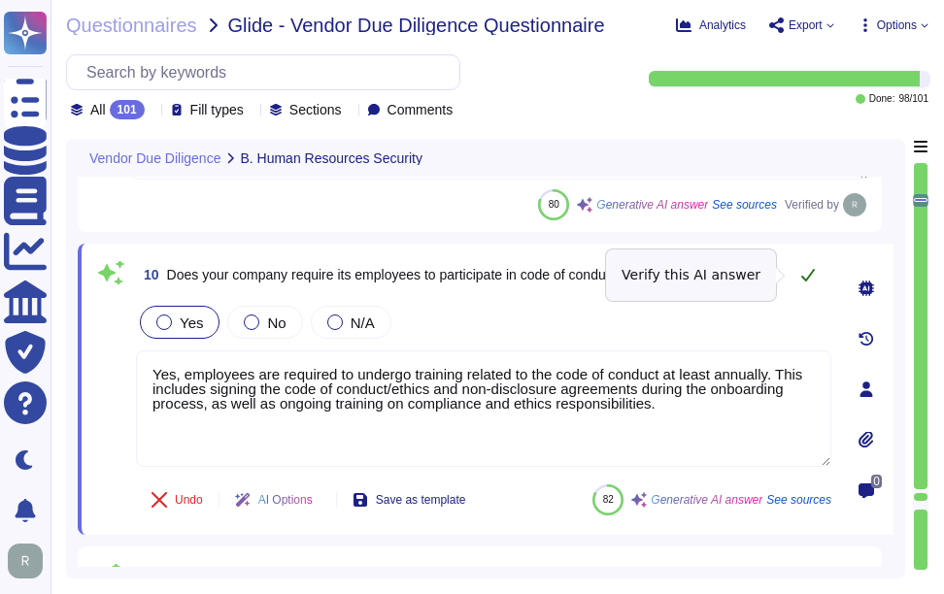
type textarea "Yes, employees are required to undergo training related to the code of conduct …"
click at [802, 277] on icon at bounding box center [808, 275] width 14 height 13
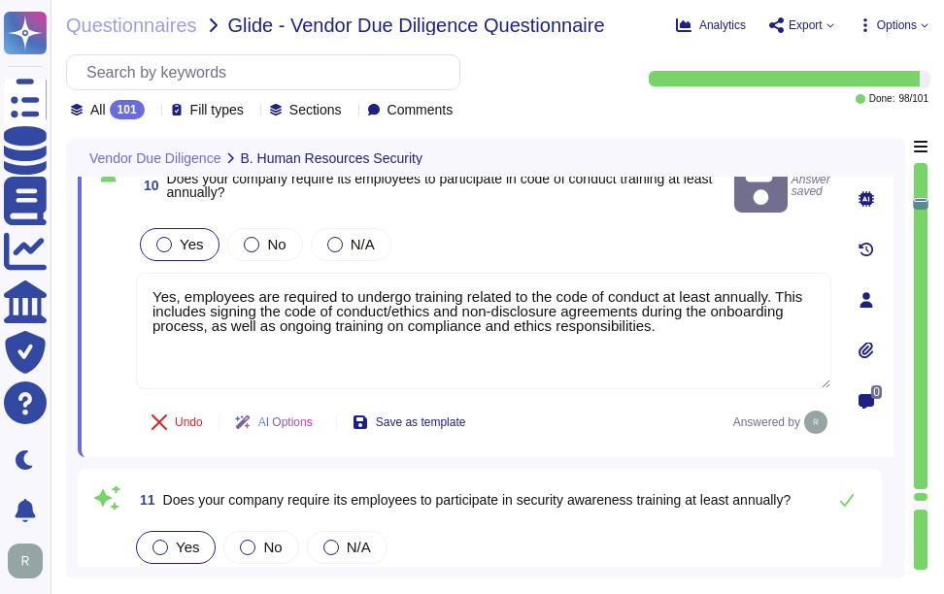
type textarea "Yes, Sectigo maintains a comprehensive Information Security Program that establ…"
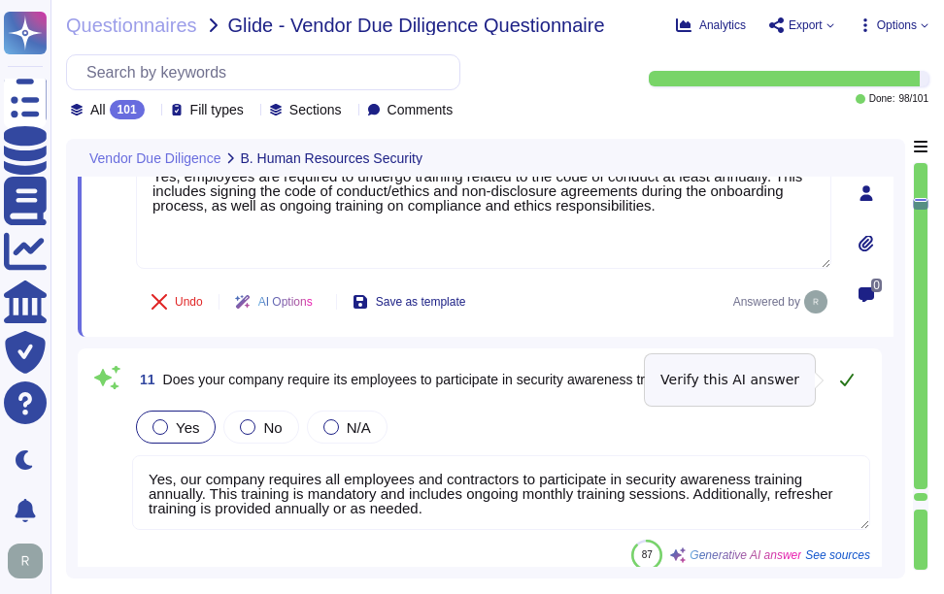
click at [846, 380] on icon at bounding box center [847, 380] width 16 height 16
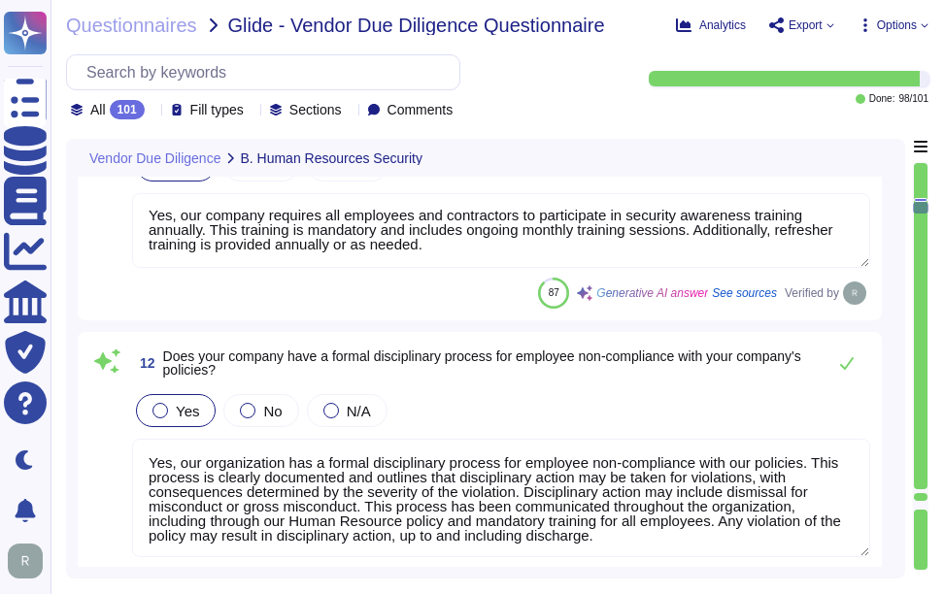
scroll to position [3218, 0]
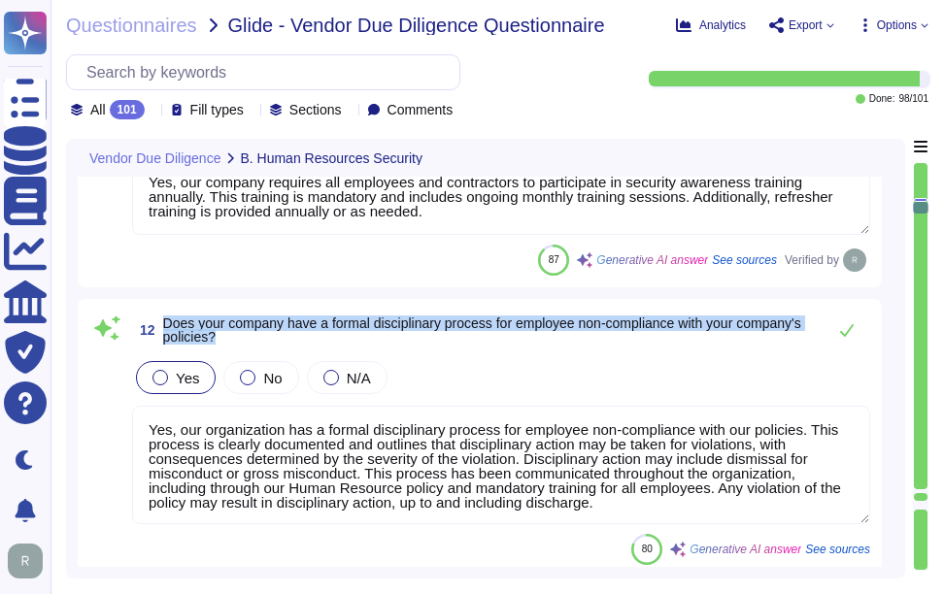
drag, startPoint x: 165, startPoint y: 317, endPoint x: 324, endPoint y: 343, distance: 161.2
click at [324, 343] on span "Does your company have a formal disciplinary process for employee non-complianc…" at bounding box center [489, 330] width 652 height 27
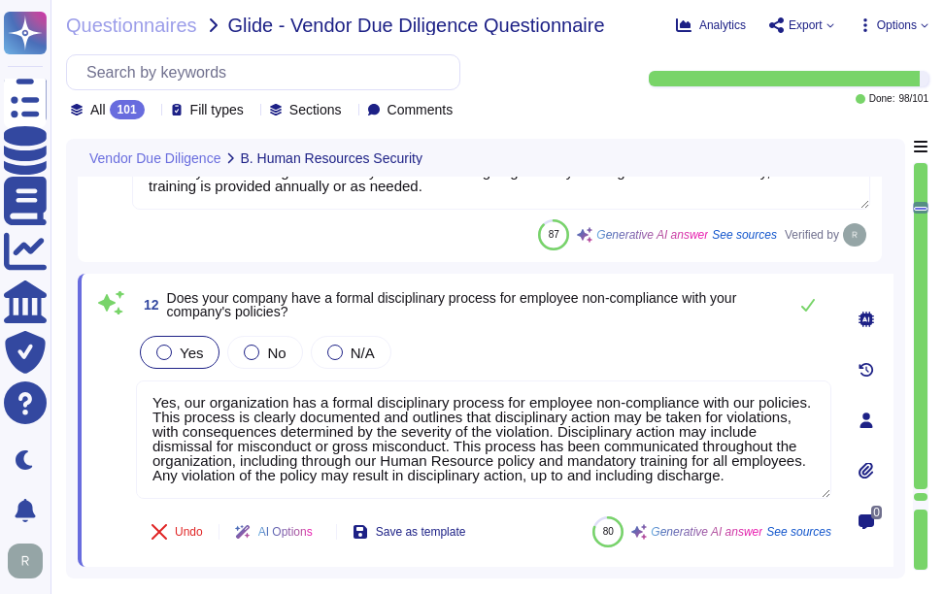
scroll to position [0, 0]
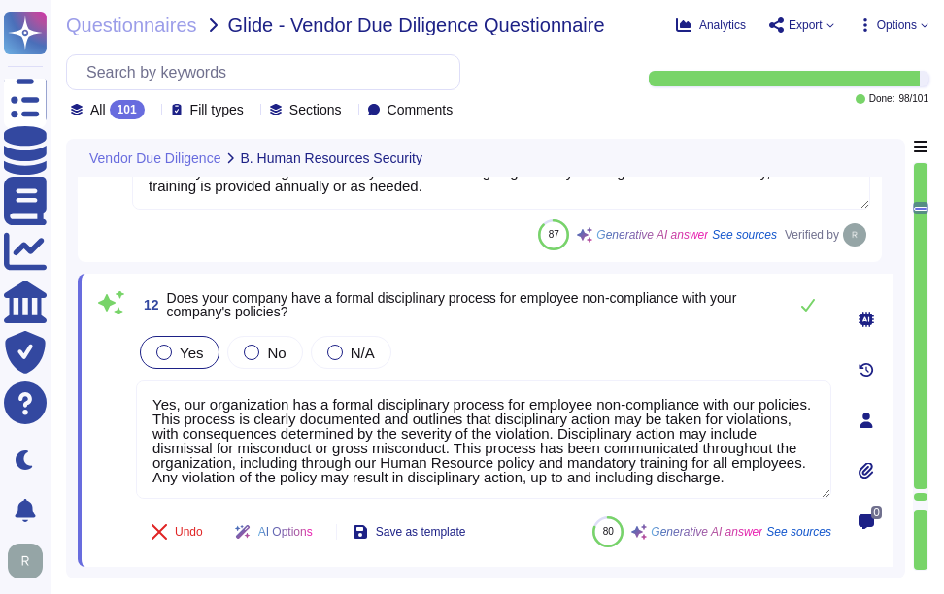
drag, startPoint x: 223, startPoint y: 487, endPoint x: 131, endPoint y: 374, distance: 146.3
click at [131, 374] on div "12 Does your company have a formal disciplinary process for employee non-compli…" at bounding box center [462, 420] width 738 height 270
paste textarea "s may include dismissal for misconduct or gross misconduct. The process has bee…"
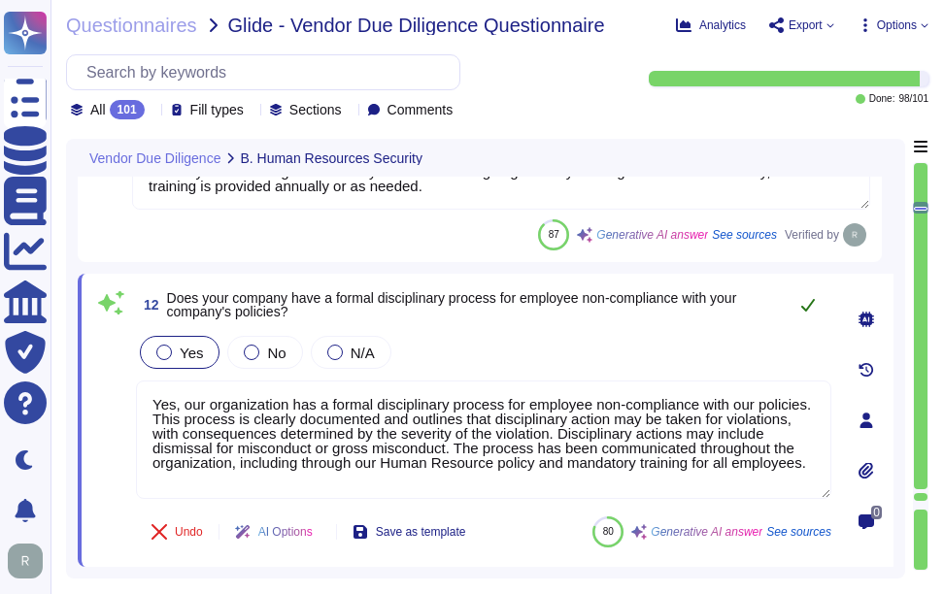
type textarea "Yes, our organization has a formal disciplinary process for employee non-compli…"
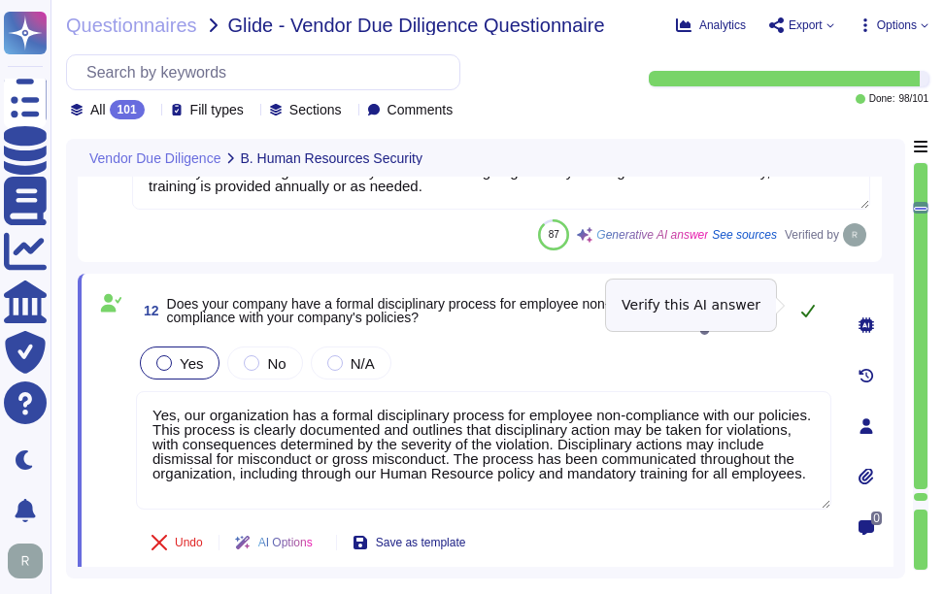
click at [809, 307] on icon at bounding box center [808, 311] width 14 height 13
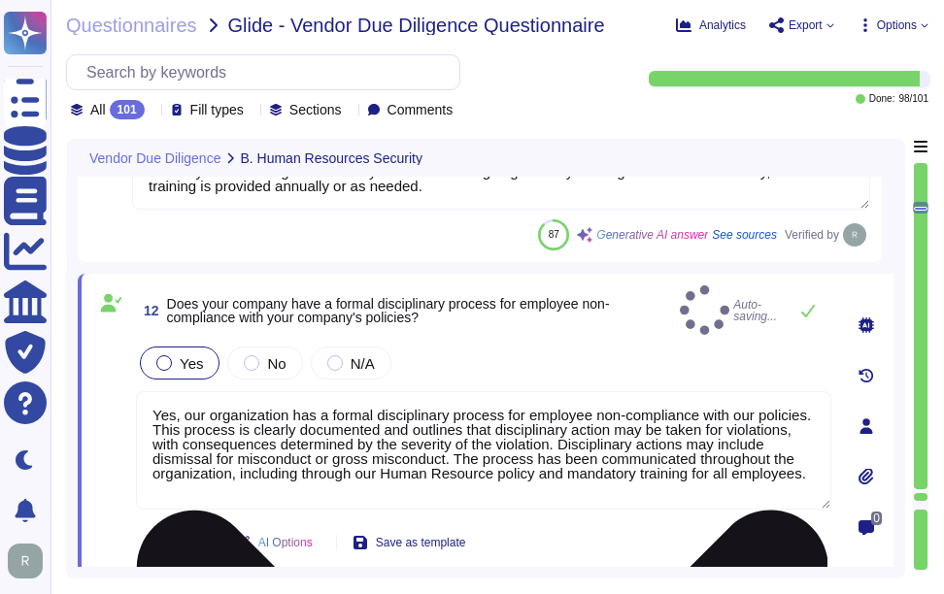
scroll to position [2, 0]
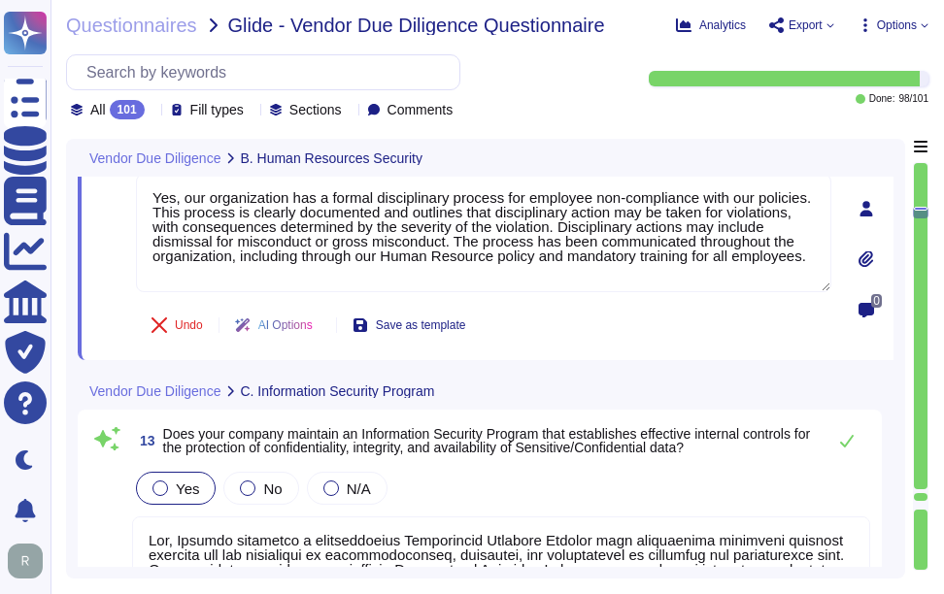
type textarea "Yes, our company follows the ISO 27001 standard to guide our Information Securi…"
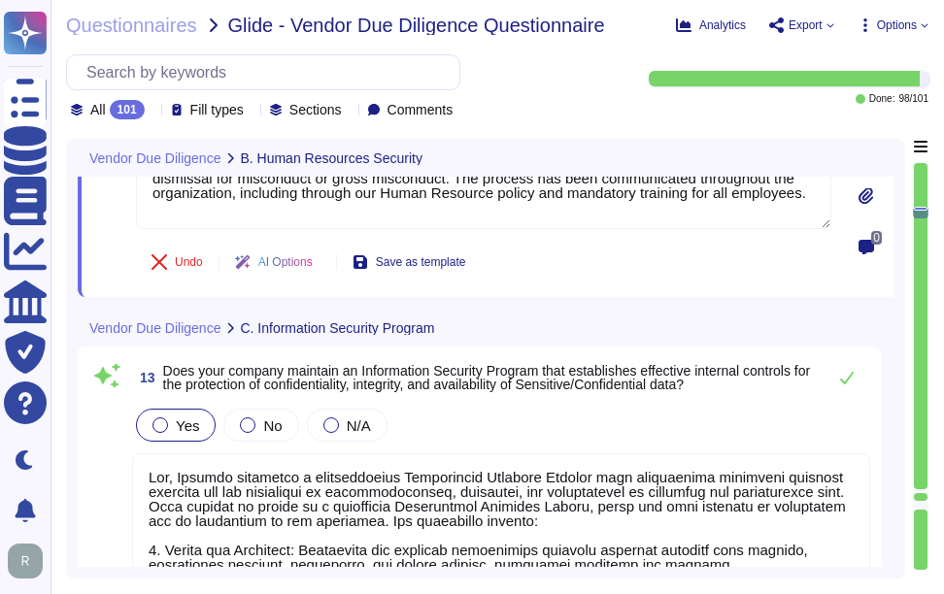
scroll to position [3509, 0]
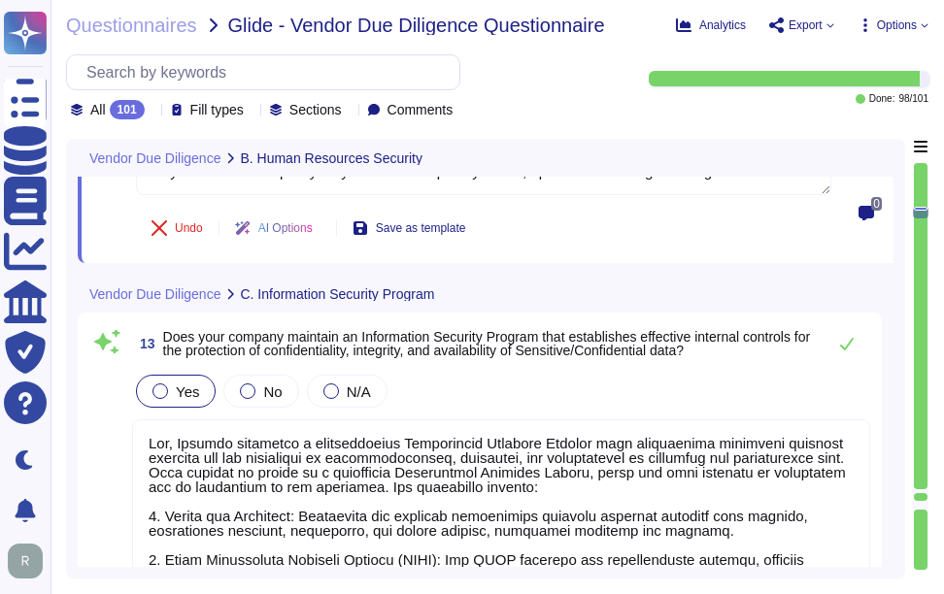
type textarea "Yes, our organization has a formal disciplinary process for employee non-compli…"
type textarea "Yes, our company follows the ISO 27001 standard to guide our Information Securi…"
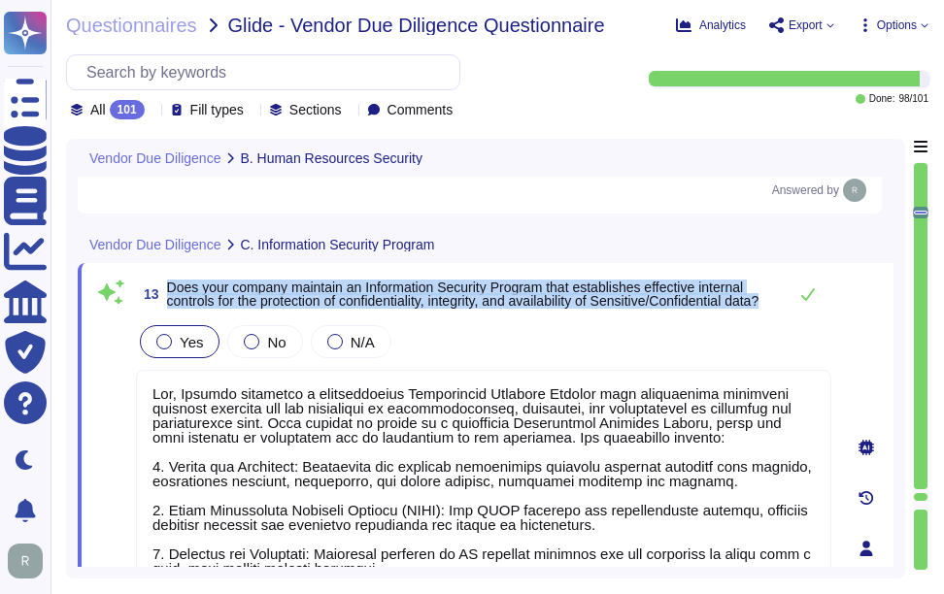
drag, startPoint x: 168, startPoint y: 278, endPoint x: 238, endPoint y: 314, distance: 78.6
click at [238, 308] on span "Does your company maintain an Information Security Program that establishes eff…" at bounding box center [472, 294] width 610 height 27
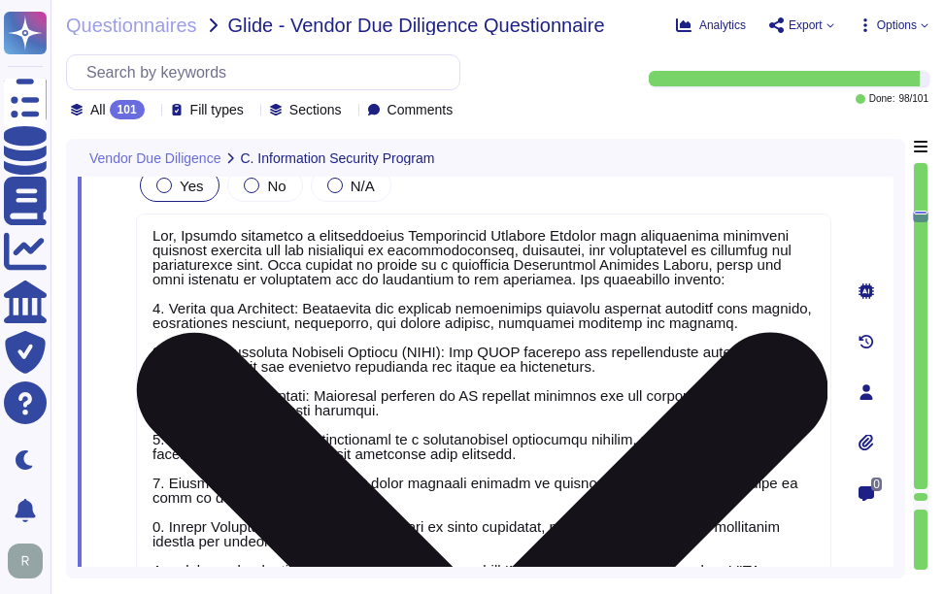
scroll to position [3703, 0]
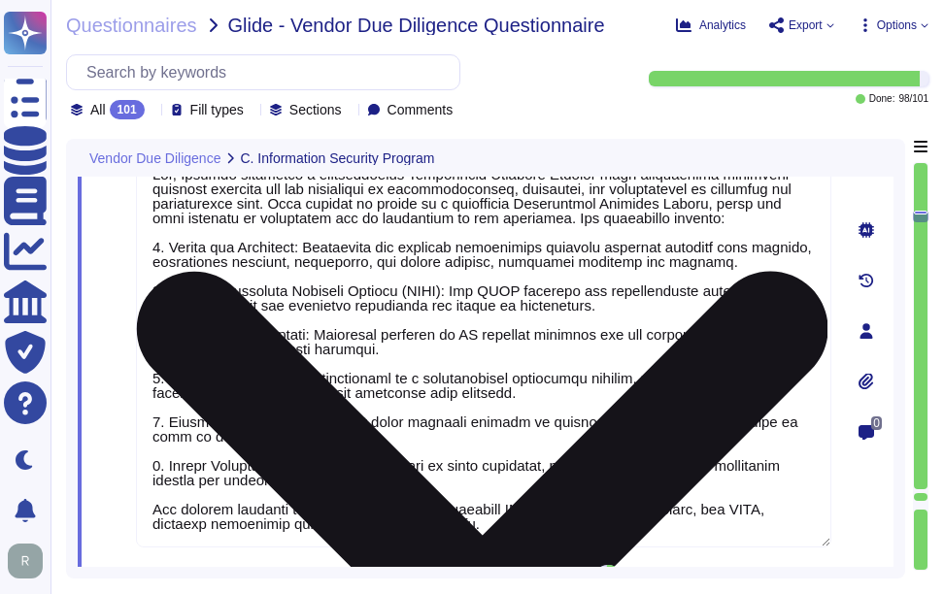
type textarea "Yes, we maintain a formal Information Security Policy that has been documented,…"
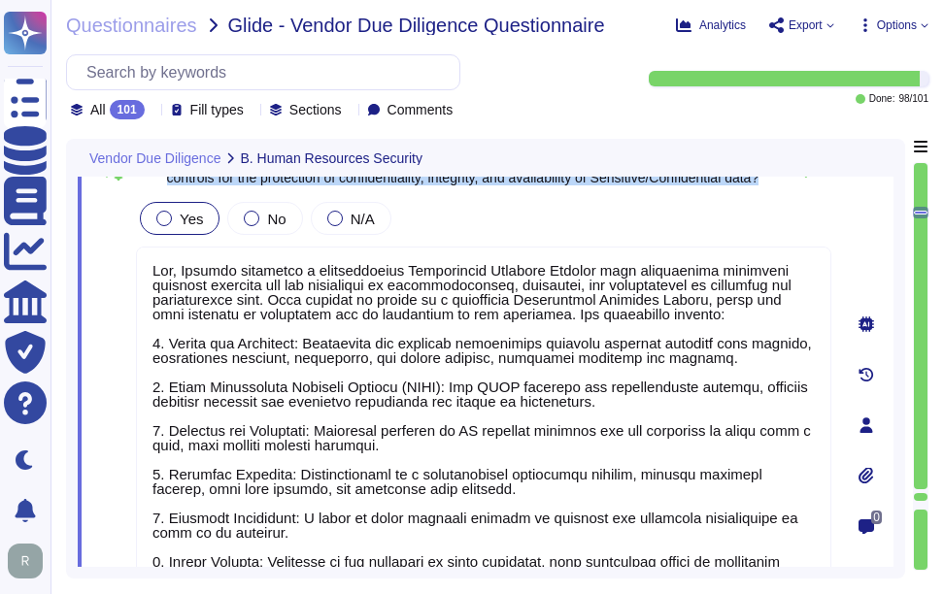
scroll to position [3498, 0]
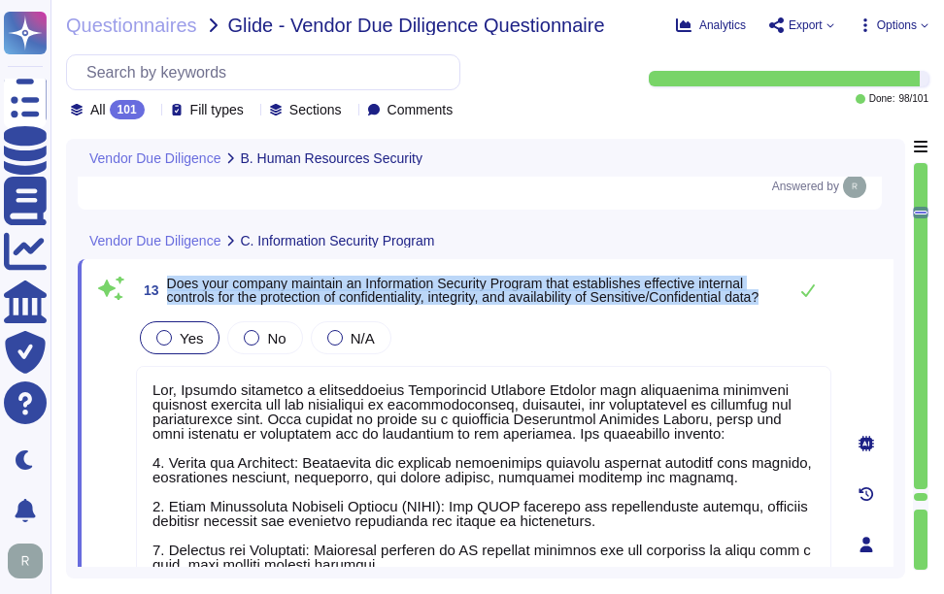
type textarea "Yes, our company requires all employees and contractors to participate in secur…"
type textarea "Yes, our organization has a formal disciplinary process for employee non-compli…"
click at [811, 298] on icon at bounding box center [808, 291] width 16 height 16
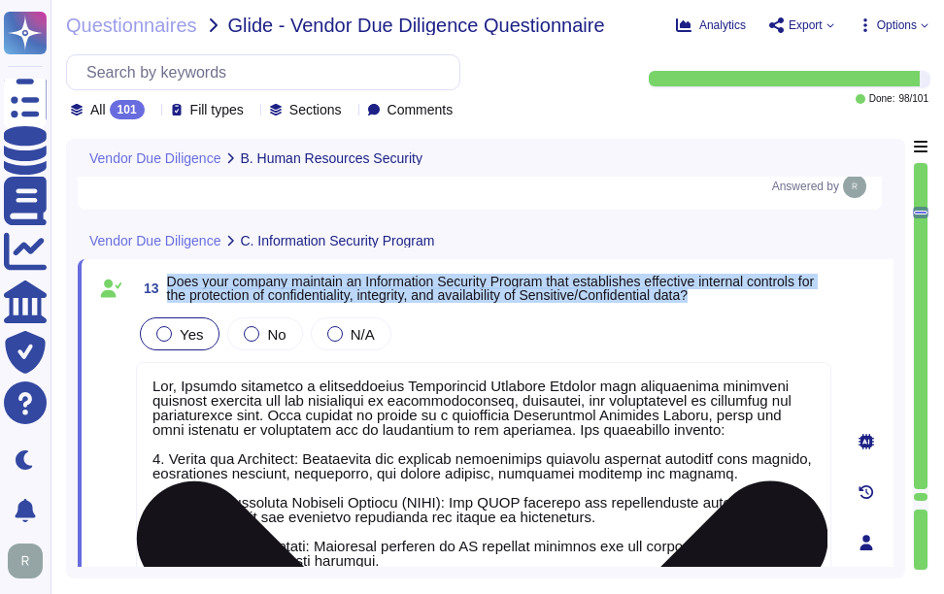
scroll to position [2, 0]
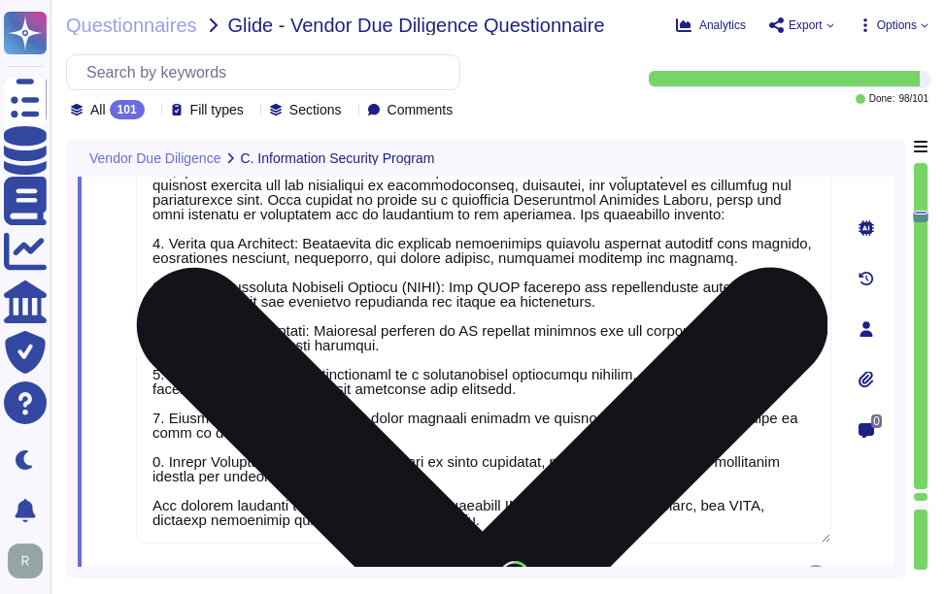
type textarea "Yes, we maintain a formal Information Security Policy that has been documented,…"
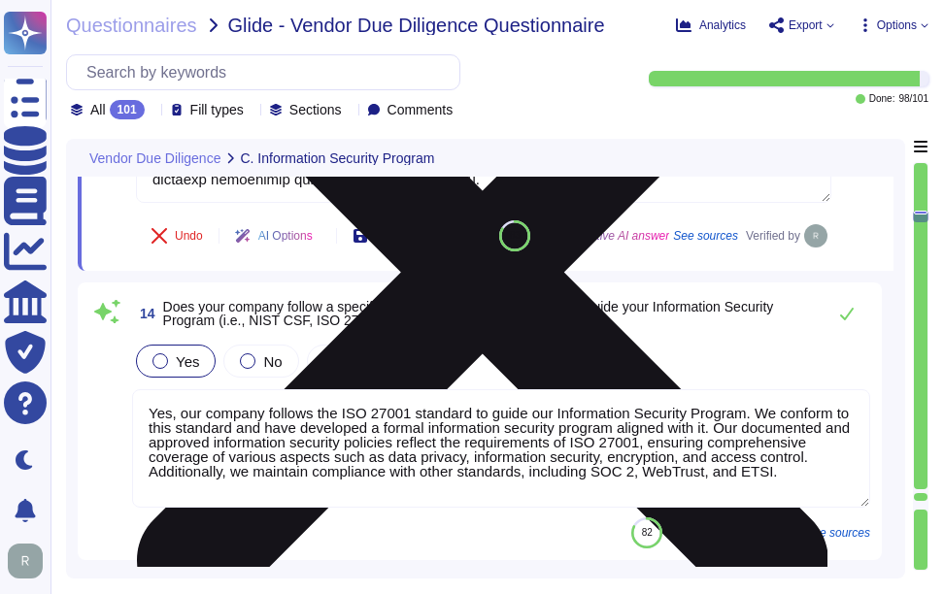
scroll to position [4081, 0]
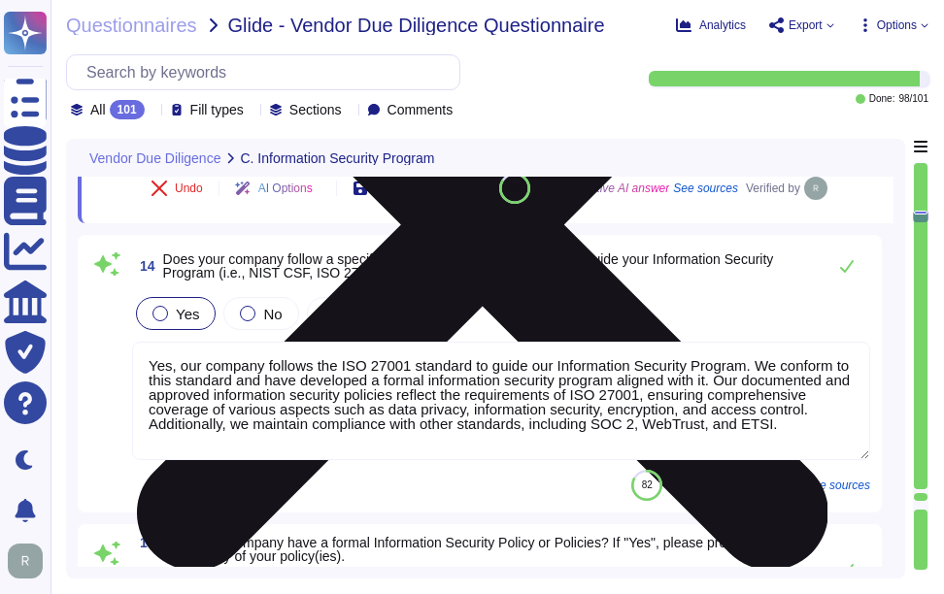
type textarea "Yes, our company has a comprehensive Business Continuity Plan (BCP) and a well-…"
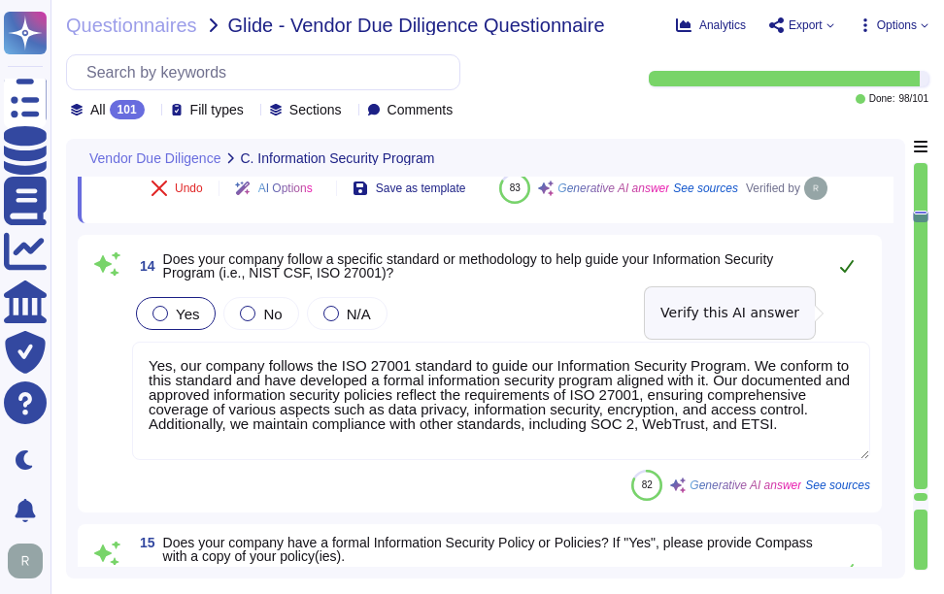
click at [844, 274] on icon at bounding box center [847, 266] width 16 height 16
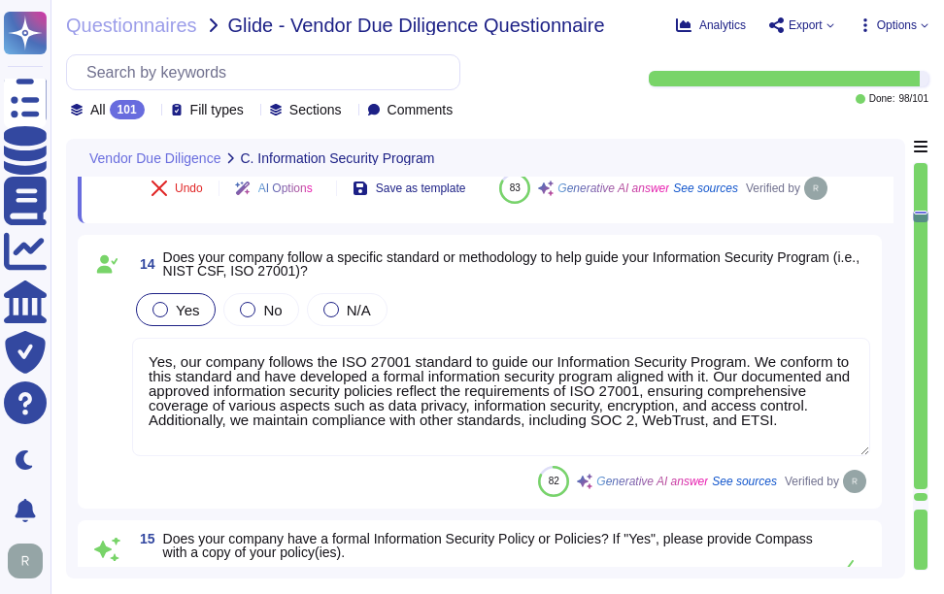
scroll to position [2, 0]
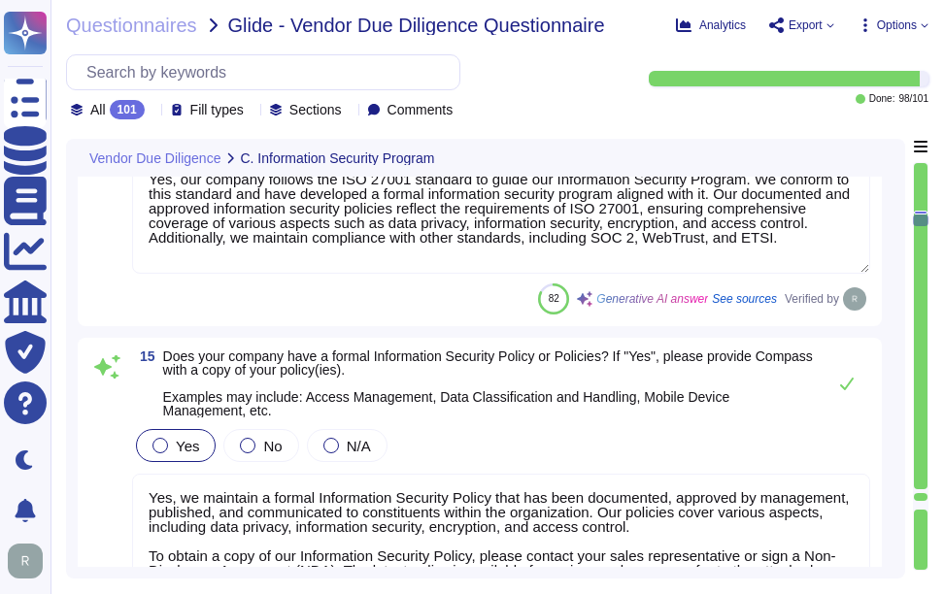
type textarea "Yes, our organization has participated in external security control attestation…"
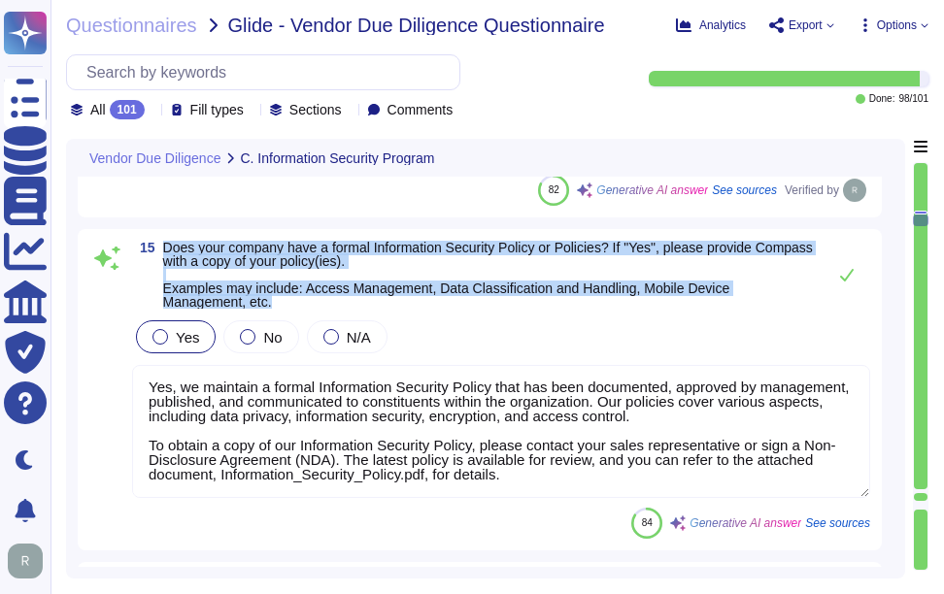
drag, startPoint x: 166, startPoint y: 290, endPoint x: 310, endPoint y: 357, distance: 158.5
click at [310, 357] on div "15 Does your company have a formal Information Security Policy or Policies? If …" at bounding box center [479, 390] width 781 height 298
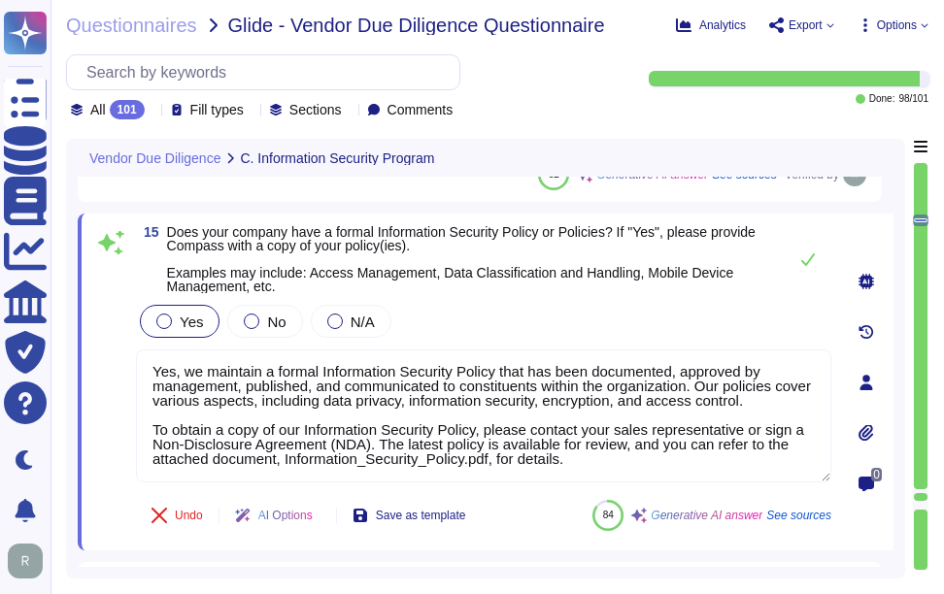
scroll to position [0, 0]
drag, startPoint x: 590, startPoint y: 464, endPoint x: 134, endPoint y: 348, distance: 471.0
click at [134, 348] on div "15 Does your company have a formal Information Security Policy or Policies? If …" at bounding box center [462, 382] width 738 height 314
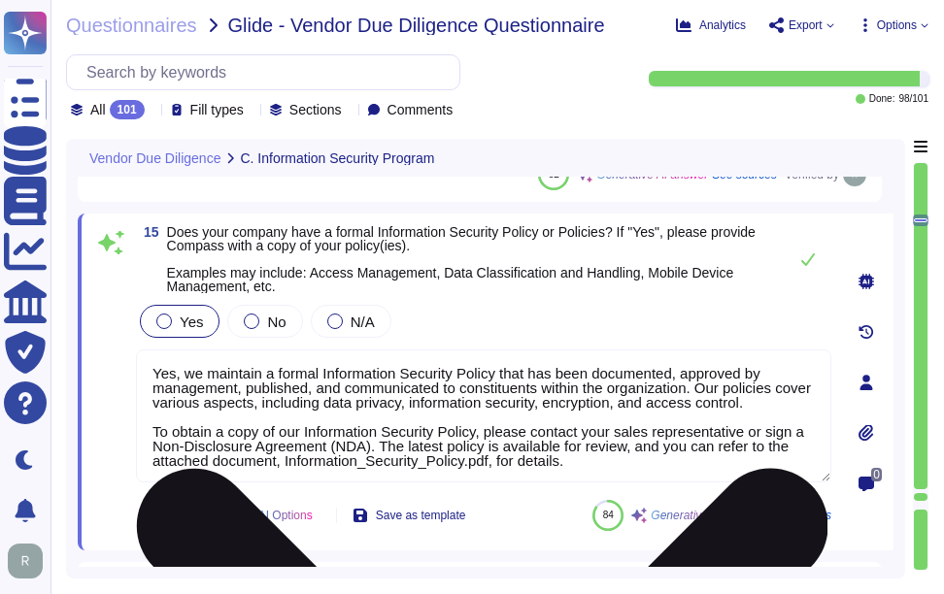
paste textarea "our company has a formal Information Security Policy that has been documented, …"
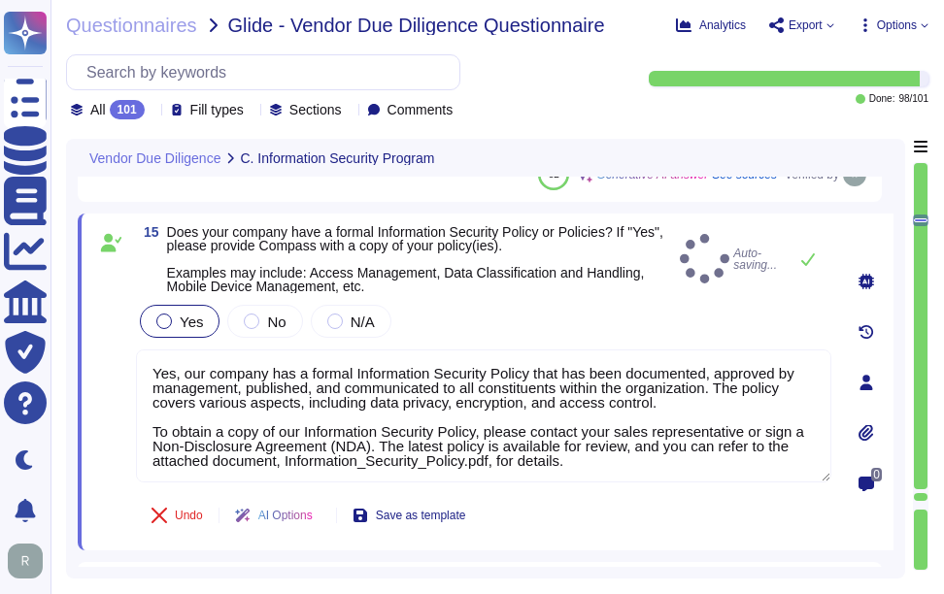
type textarea "Yes, our company has a formal Information Security Policy that has been documen…"
click at [861, 431] on icon at bounding box center [865, 432] width 15 height 17
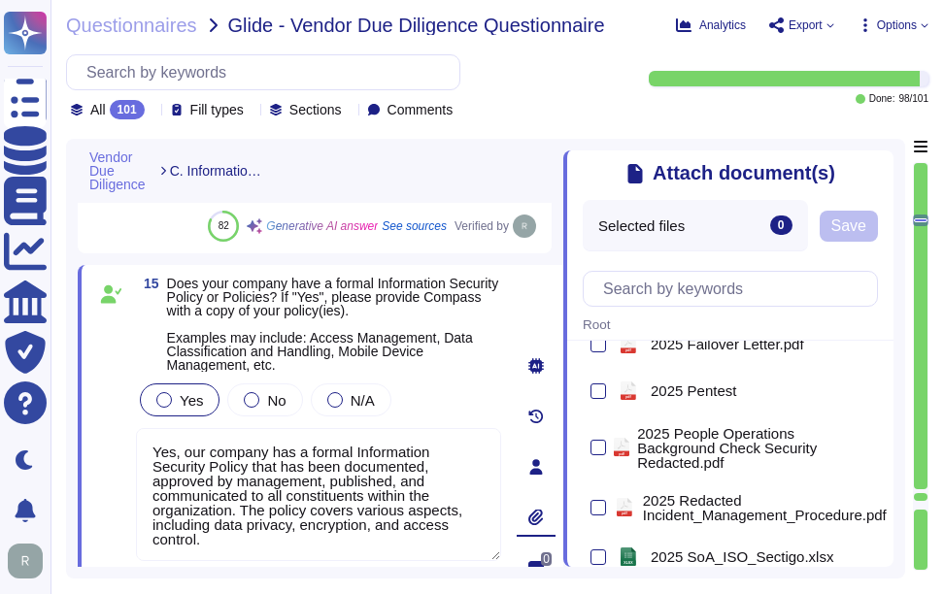
type textarea "Yes, our organization has participated in external security control attestation…"
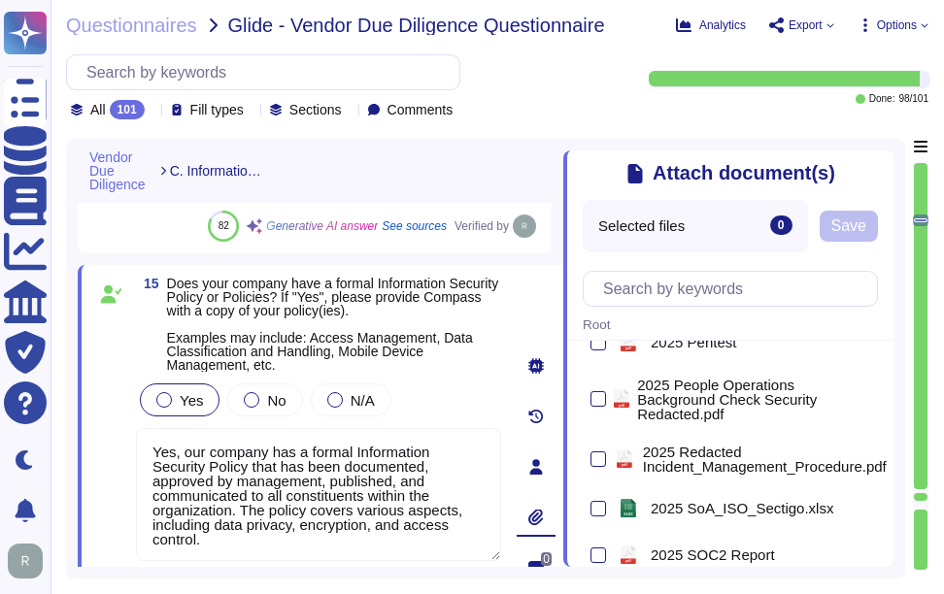
scroll to position [49, 0]
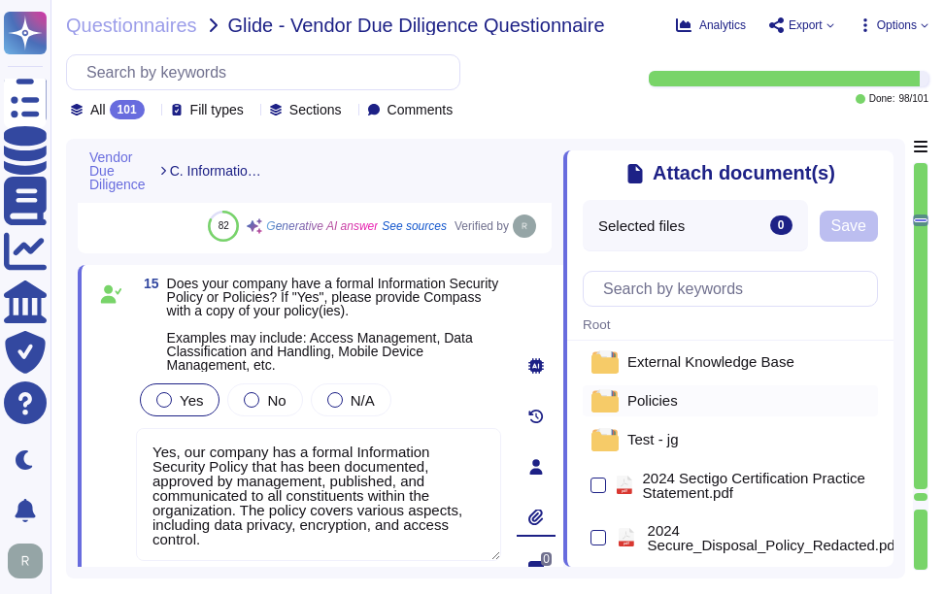
click at [654, 401] on span "Policies" at bounding box center [652, 400] width 50 height 15
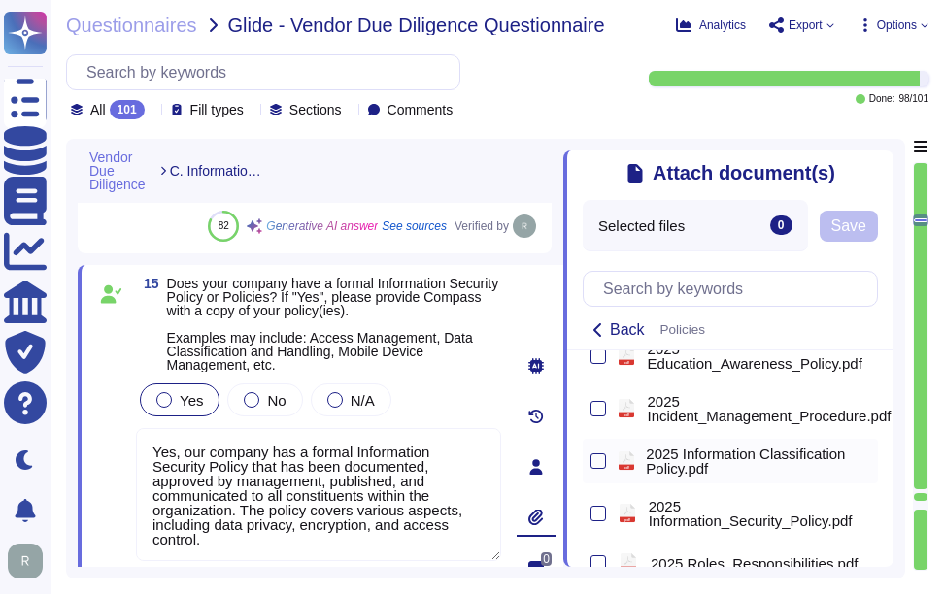
scroll to position [631, 0]
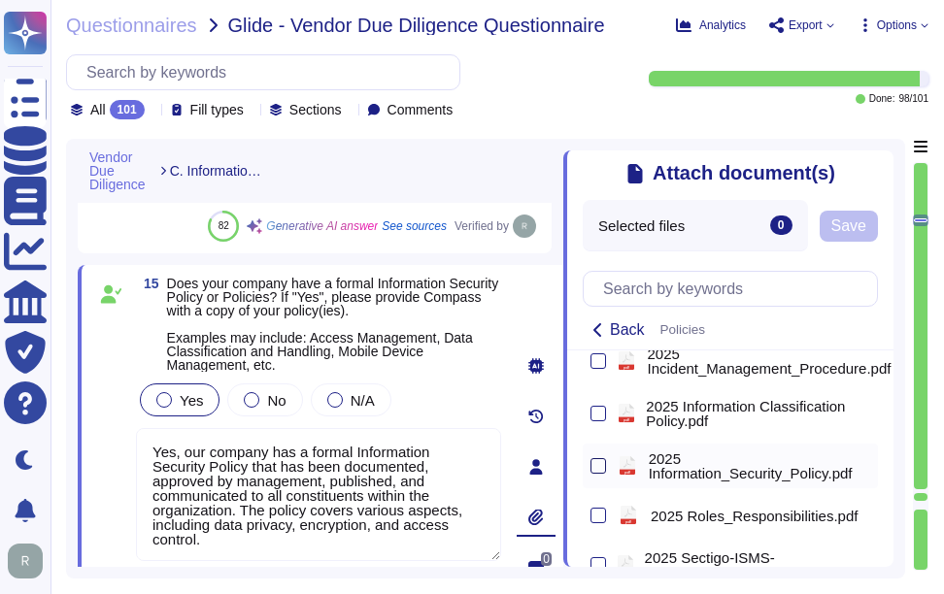
click at [596, 474] on div at bounding box center [598, 466] width 16 height 16
click at [0, 0] on input "checkbox" at bounding box center [0, 0] width 0 height 0
click at [887, 225] on span "Save" at bounding box center [889, 226] width 35 height 16
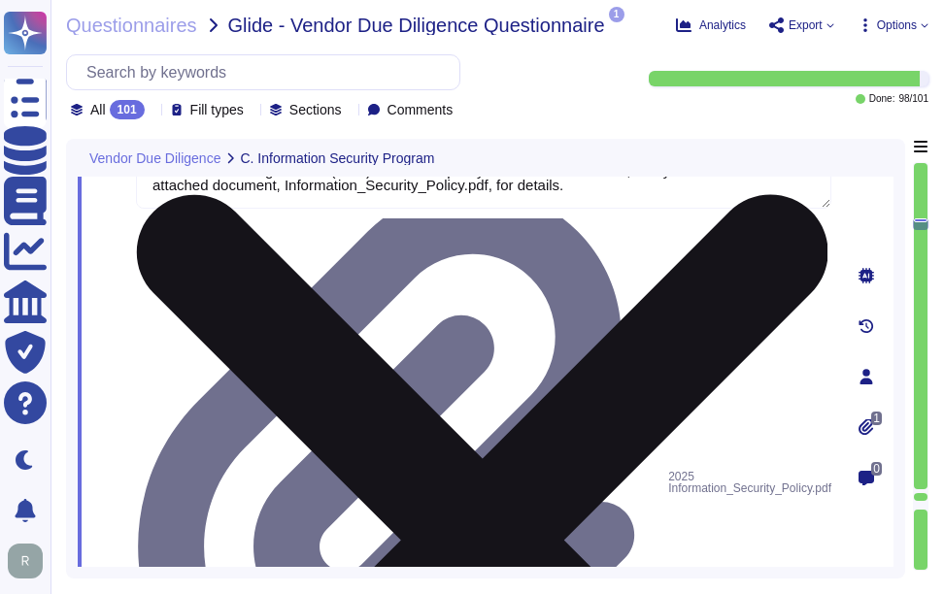
scroll to position [4663, 0]
type textarea "Yes, our organization conducts formal risk assessments on an annual basis to id…"
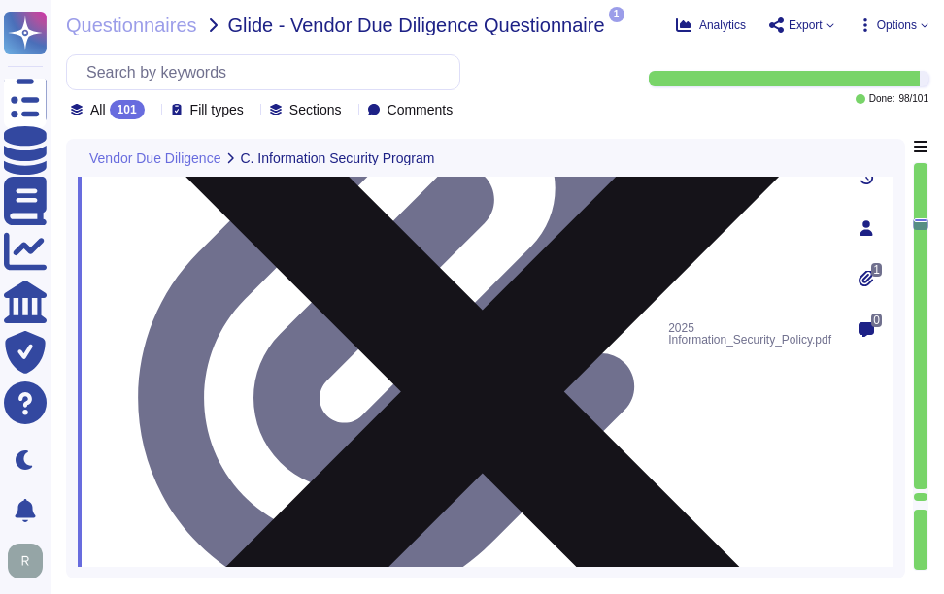
scroll to position [4432, 0]
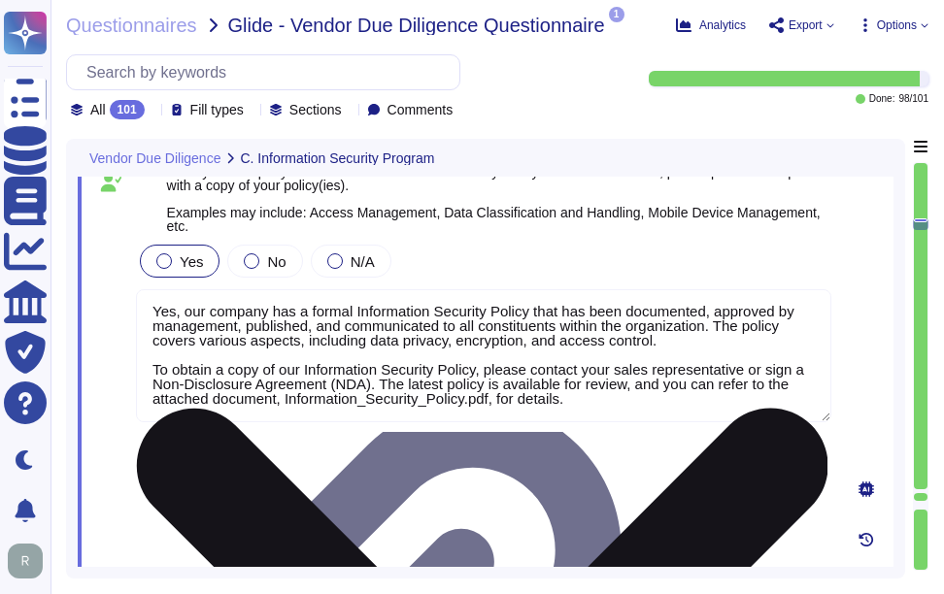
type textarea "Yes, Sectigo maintains a comprehensive Information Security Program that establ…"
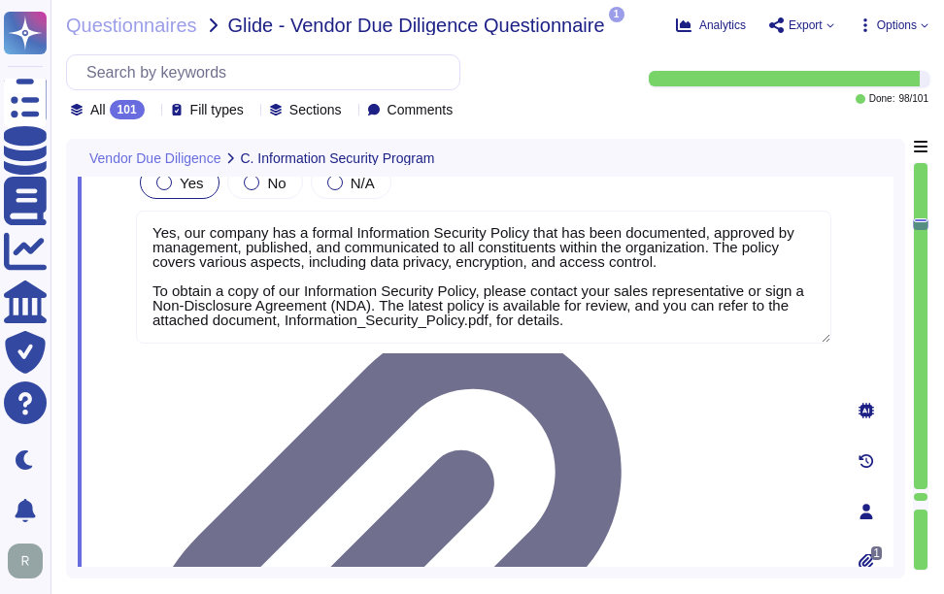
scroll to position [4626, 0]
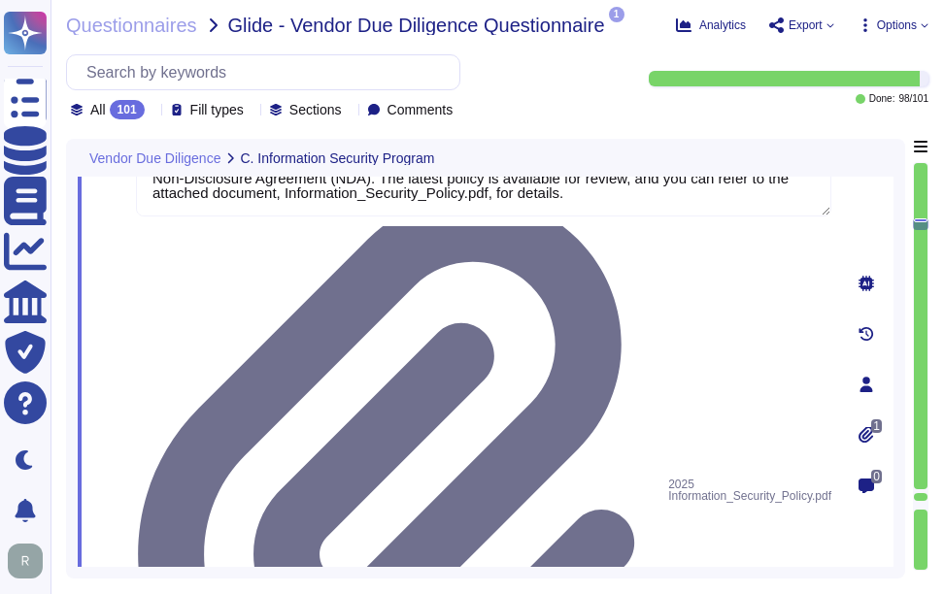
type textarea "Yes, our organization conducts formal risk assessments on an annual basis to id…"
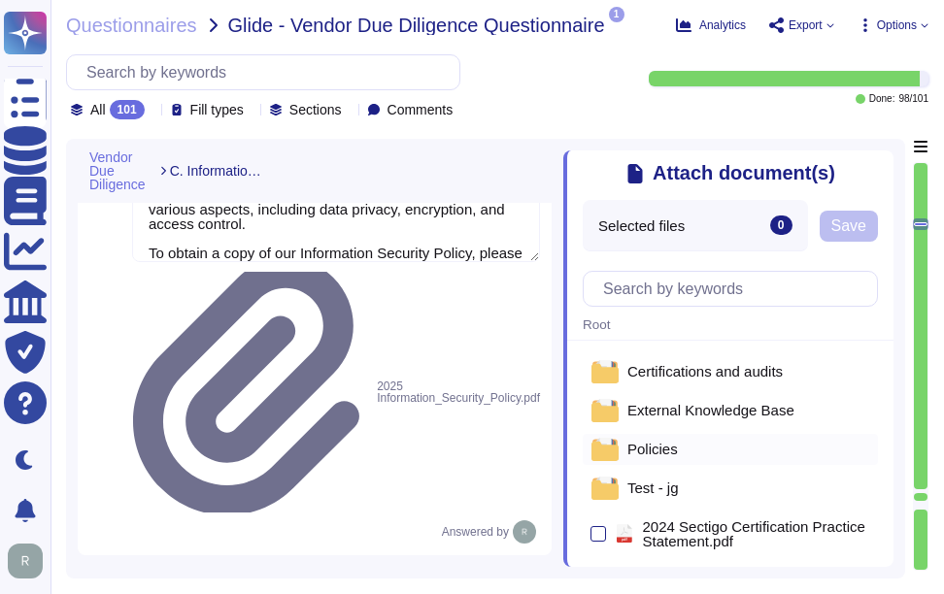
click at [730, 447] on div "Policies" at bounding box center [730, 449] width 295 height 31
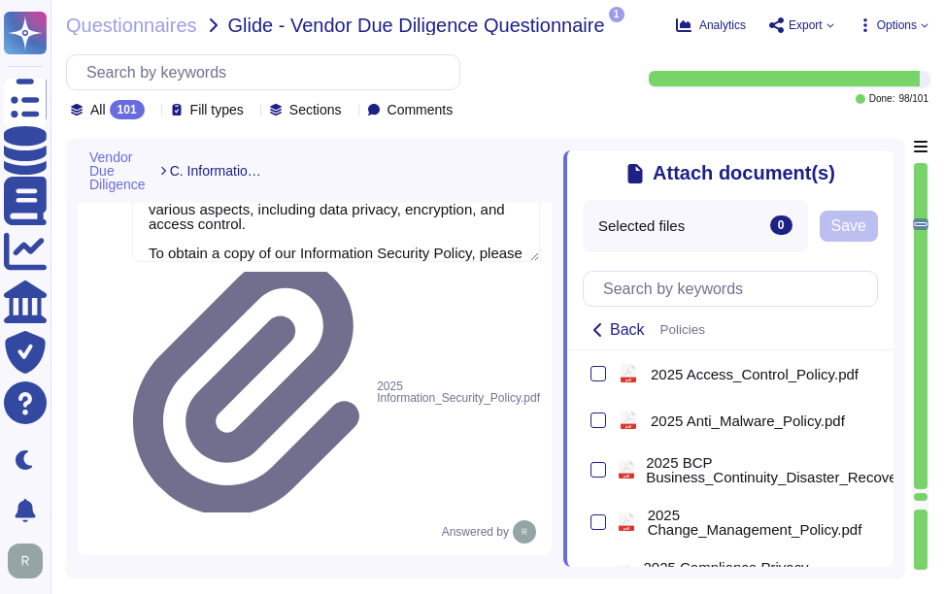
scroll to position [194, 0]
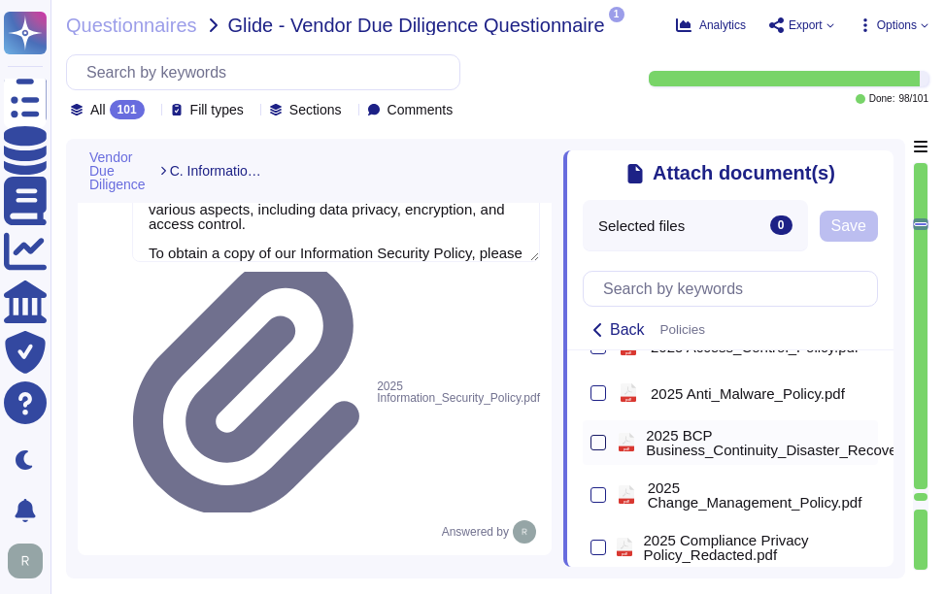
click at [595, 449] on div at bounding box center [598, 443] width 16 height 16
click at [0, 0] on input "checkbox" at bounding box center [0, 0] width 0 height 0
click at [893, 236] on button "Save" at bounding box center [918, 226] width 58 height 31
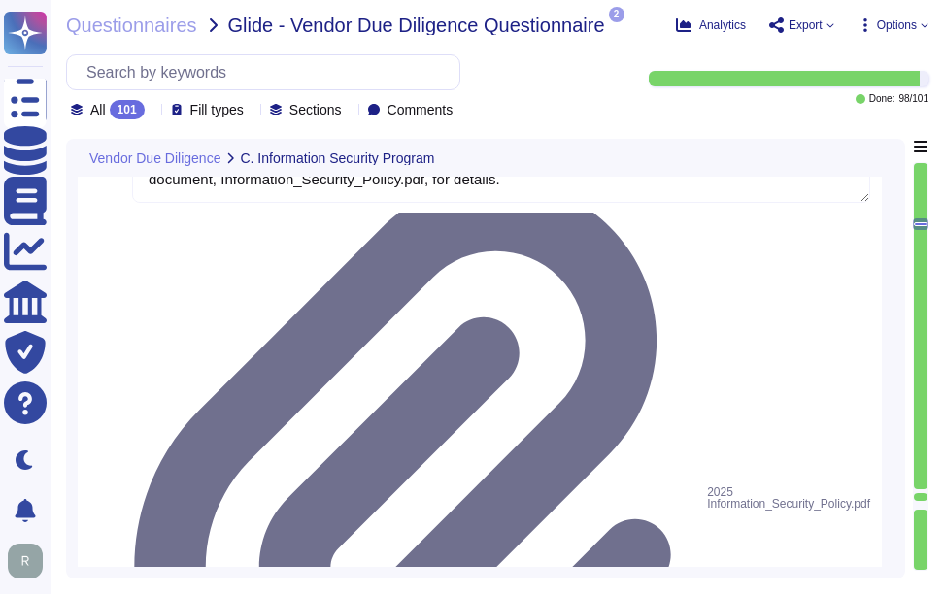
type textarea "Yes, our organization conducts formal risk assessments on an annual basis to id…"
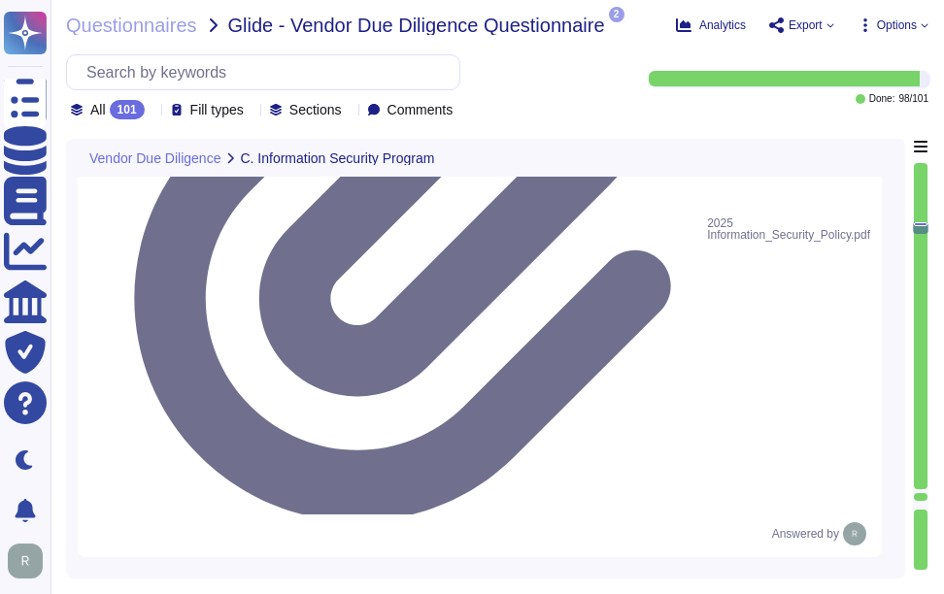
scroll to position [4918, 0]
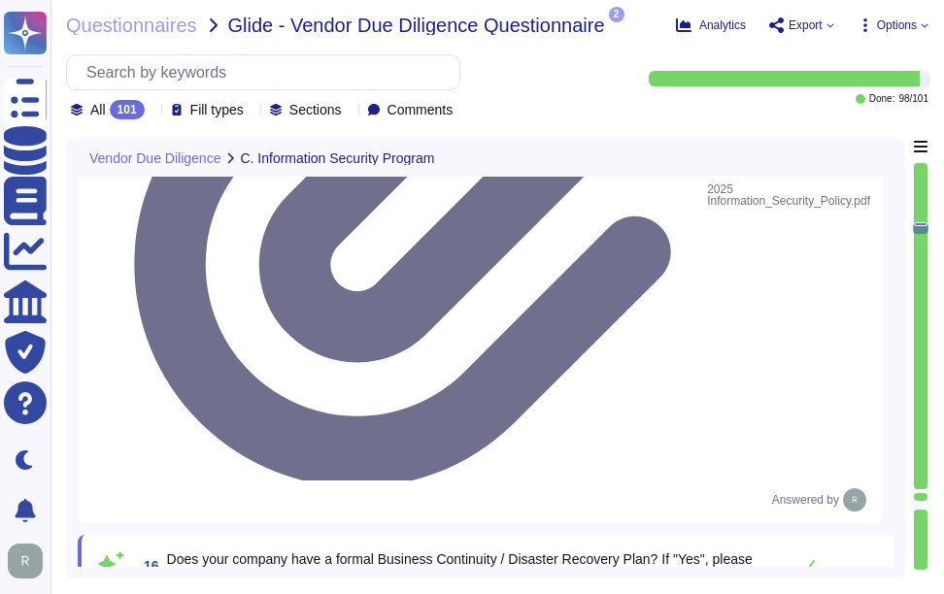
type textarea "Yes, Sectigo has established a comprehensive Enterprise Security Program that i…"
drag, startPoint x: 167, startPoint y: 345, endPoint x: 591, endPoint y: 372, distance: 425.2
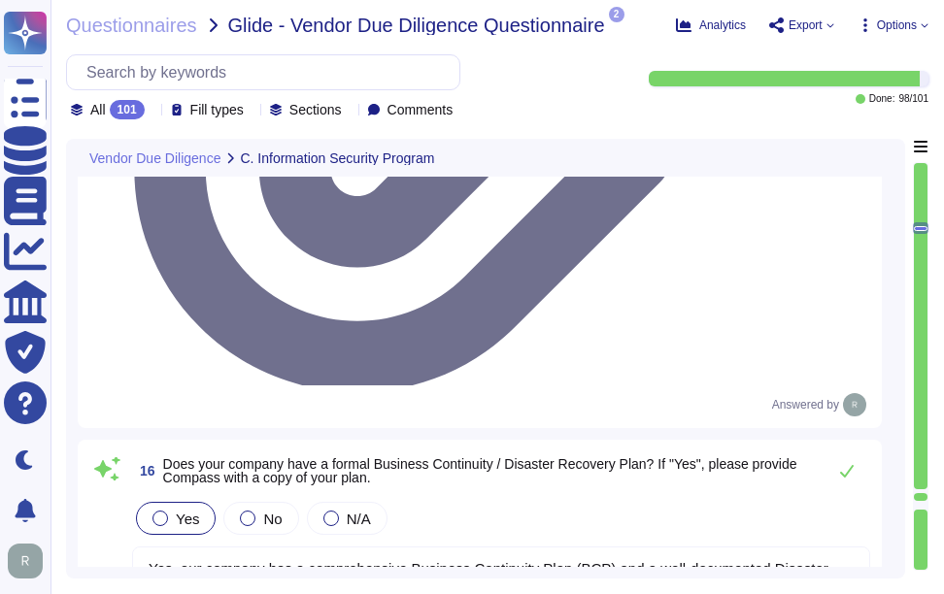
type textarea "Yes, Sectigo has established a comprehensive Enterprise Security Program that i…"
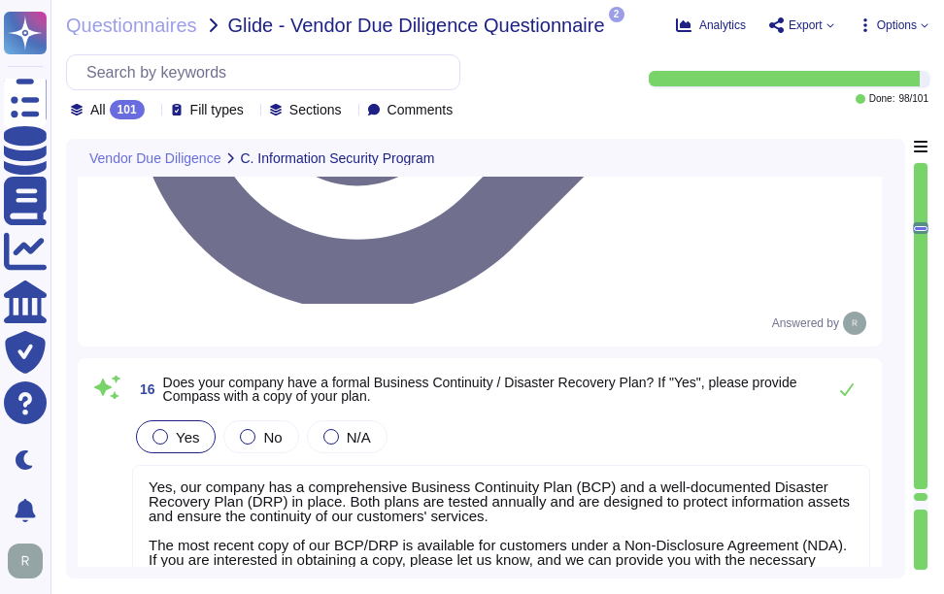
scroll to position [5112, 0]
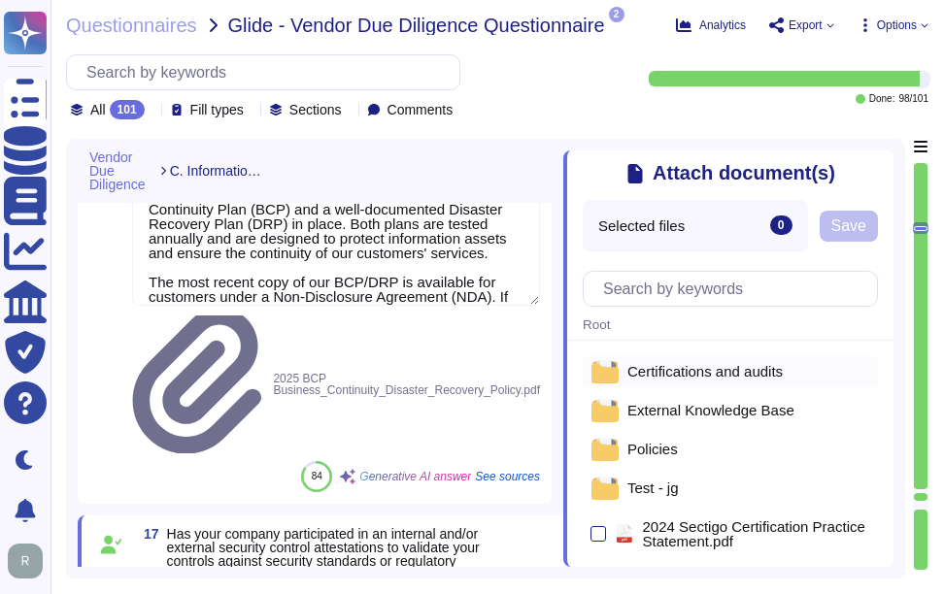
click at [723, 378] on span "Certifications and audits" at bounding box center [704, 371] width 155 height 15
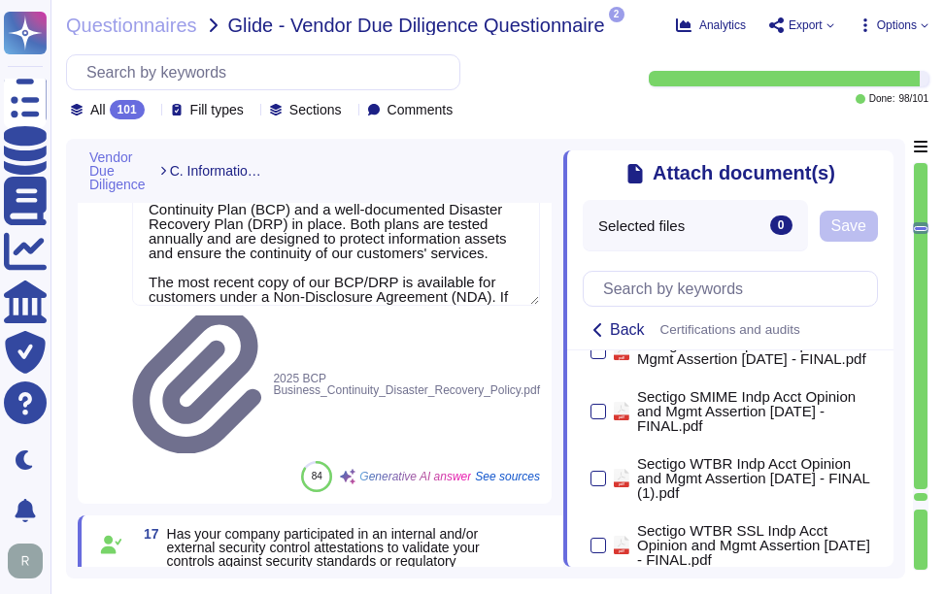
scroll to position [388, 0]
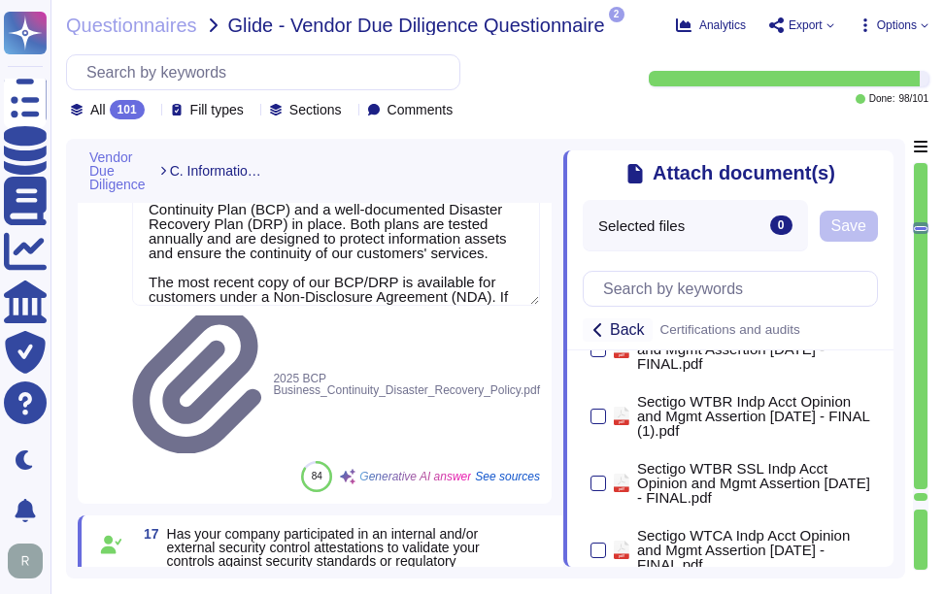
click at [642, 329] on span "Back" at bounding box center [627, 330] width 35 height 16
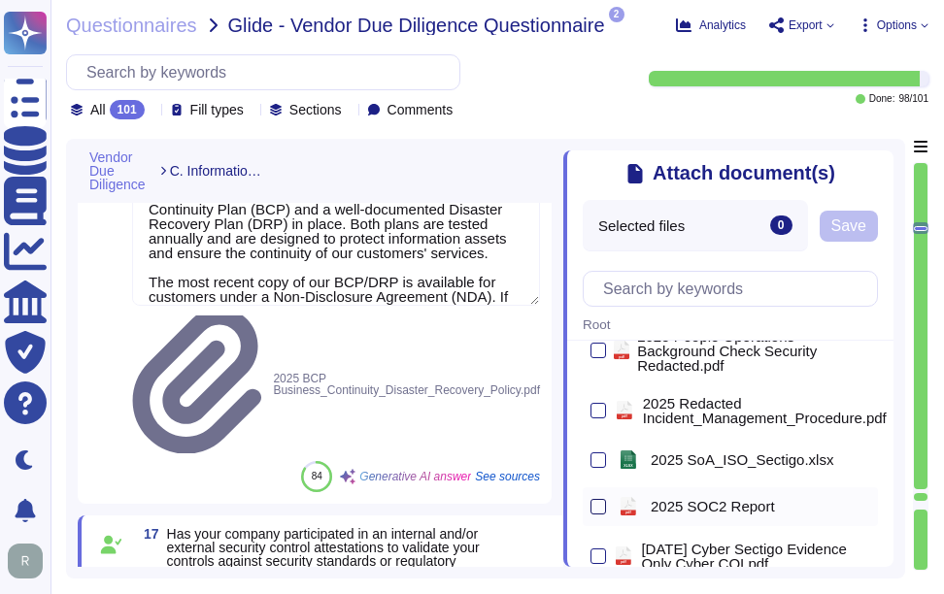
click at [593, 507] on div at bounding box center [598, 507] width 16 height 16
click at [0, 0] on input "checkbox" at bounding box center [0, 0] width 0 height 0
click at [854, 222] on span "Save" at bounding box center [848, 226] width 35 height 16
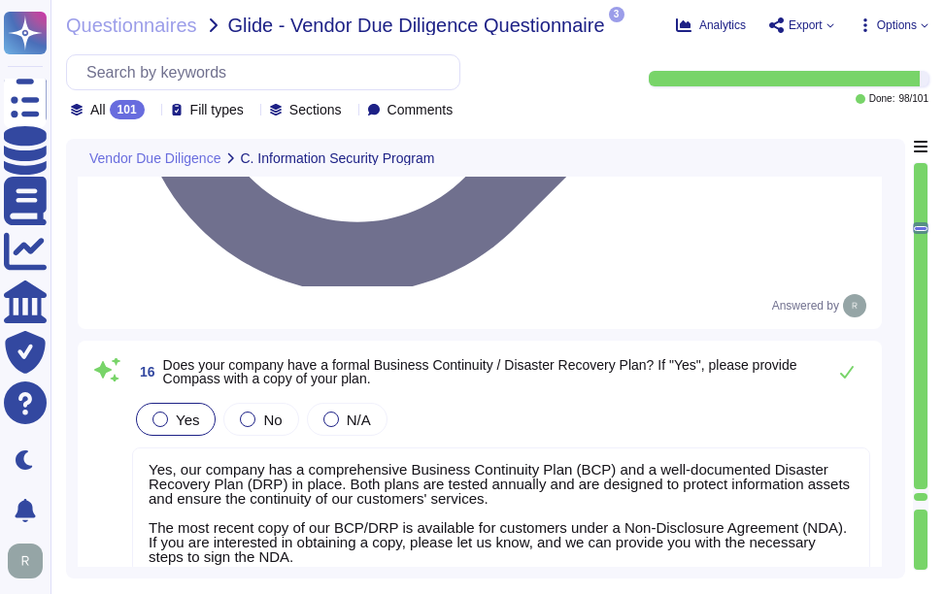
type textarea "Yes, Sectigo has established a comprehensive Enterprise Security Program that i…"
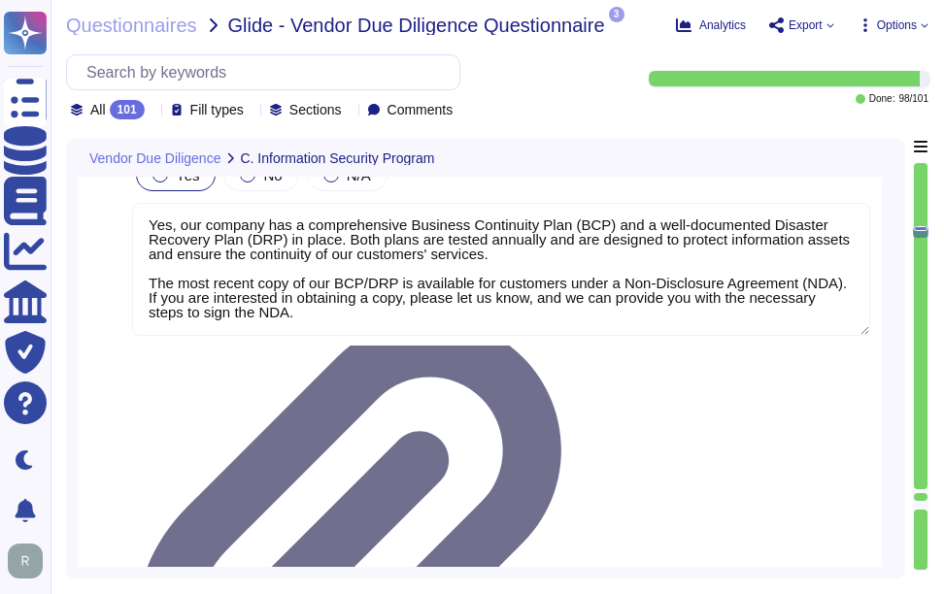
scroll to position [5403, 0]
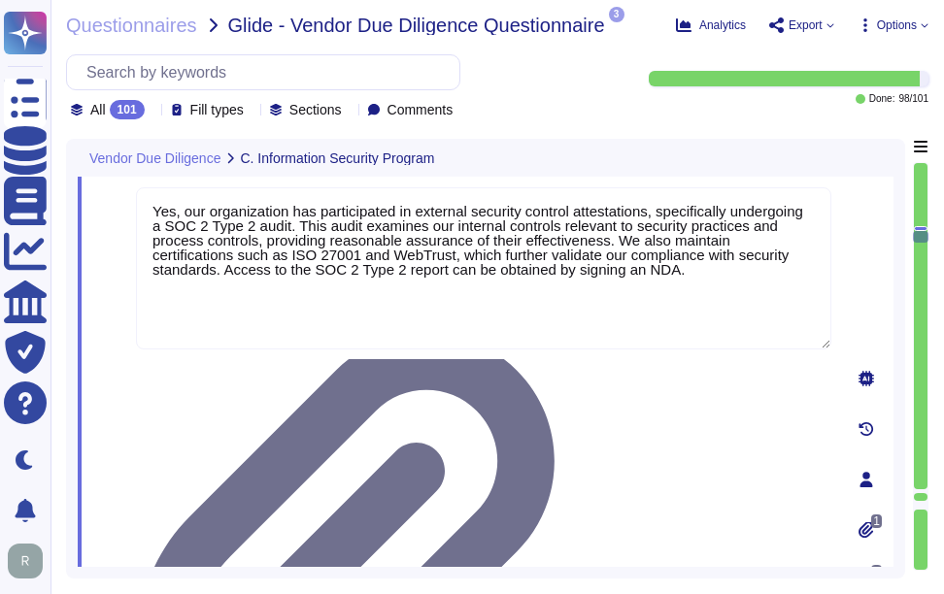
type textarea "Yes, we develop, document, and maintain a current baseline configuration/golden…"
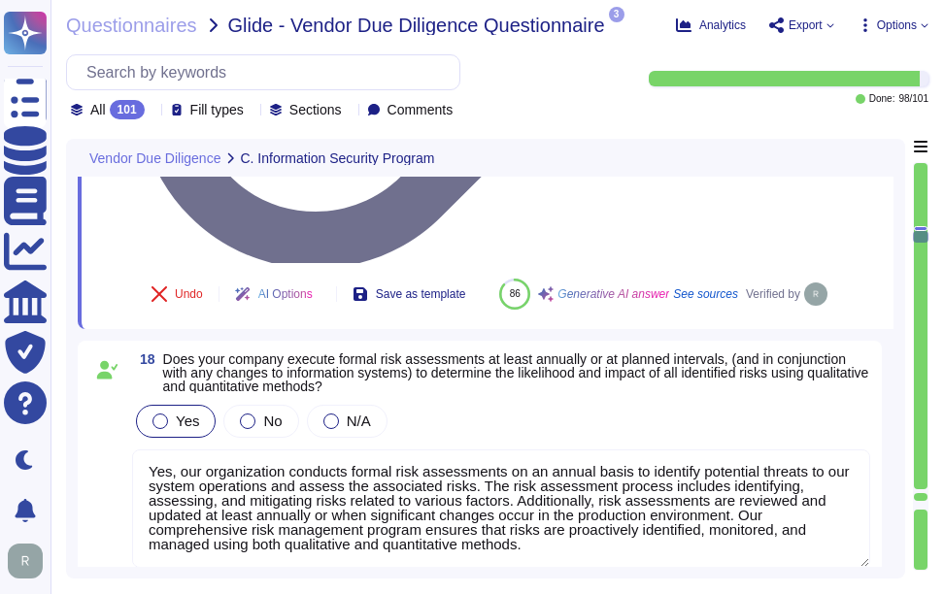
type textarea "Yes, our company-issued/managed endpoints have Mobile Device Management (MDM) d…"
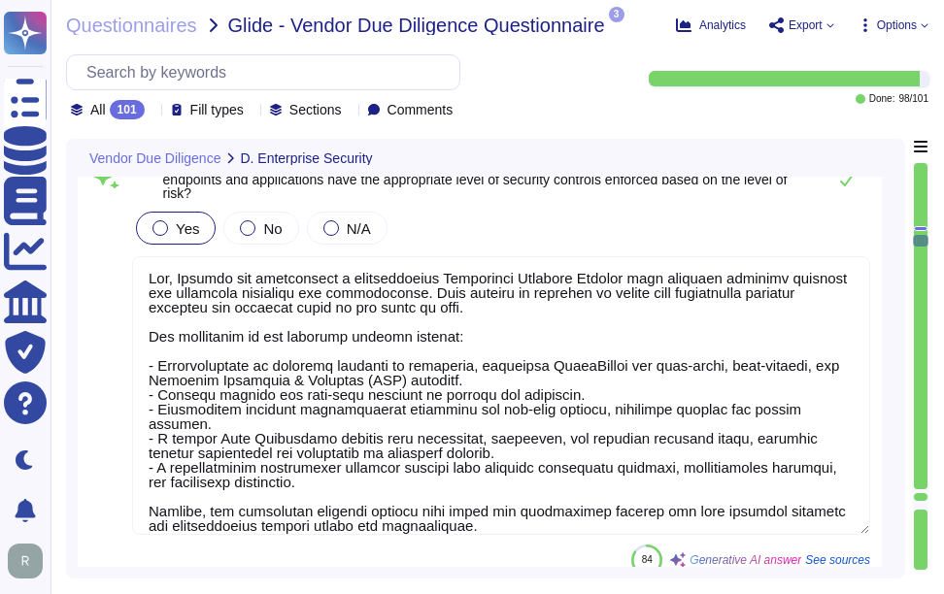
scroll to position [0, 0]
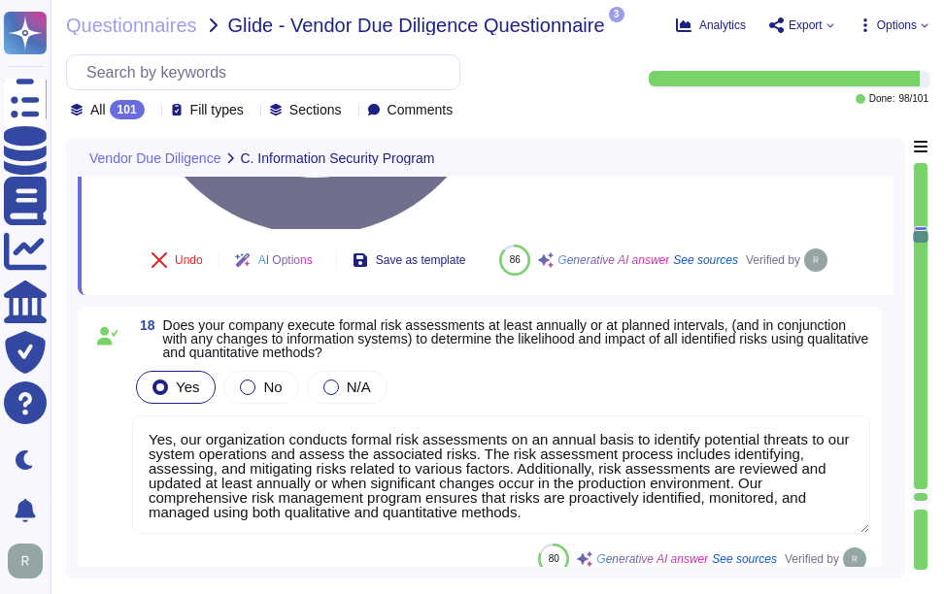
type textarea "Yes, our organization has participated in external security control attestation…"
type textarea "Yes, our organization conducts formal risk assessments on an annual basis to id…"
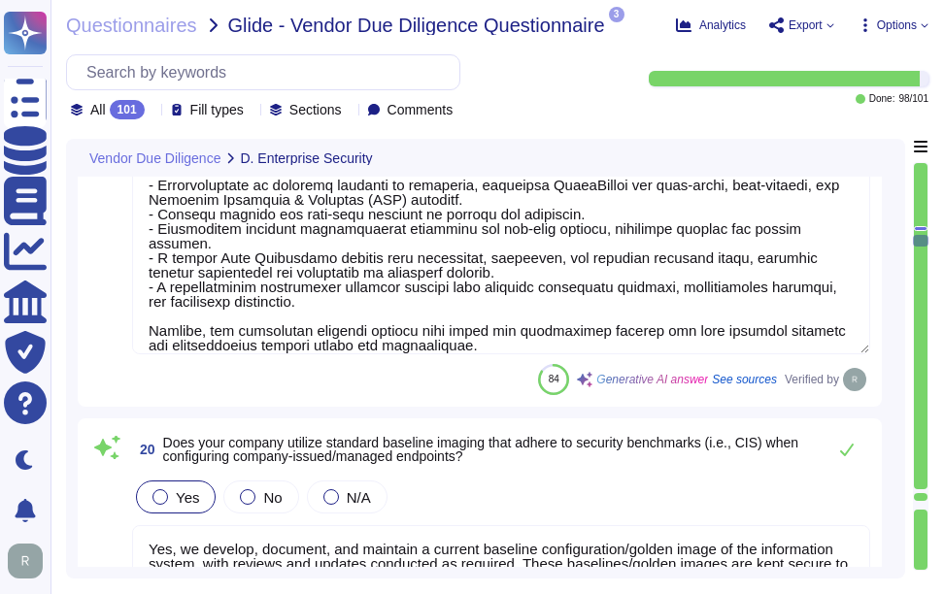
scroll to position [6037, 0]
type textarea "Yes, our company-issued and managed endpoints have anti-virus and Endpoint Dete…"
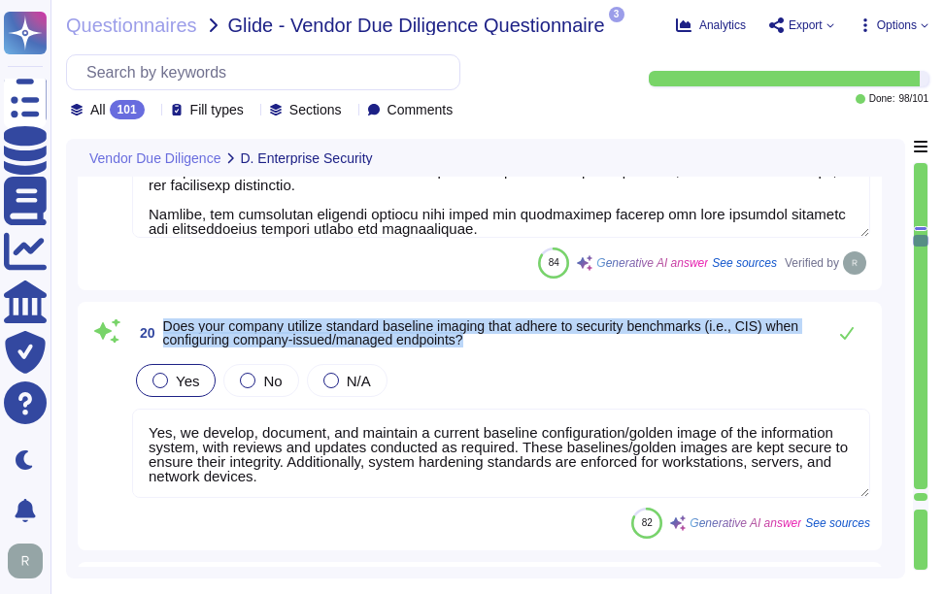
drag, startPoint x: 165, startPoint y: 320, endPoint x: 509, endPoint y: 344, distance: 344.5
click at [509, 344] on span "Does your company utilize standard baseline imaging that adhere to security ben…" at bounding box center [489, 332] width 652 height 27
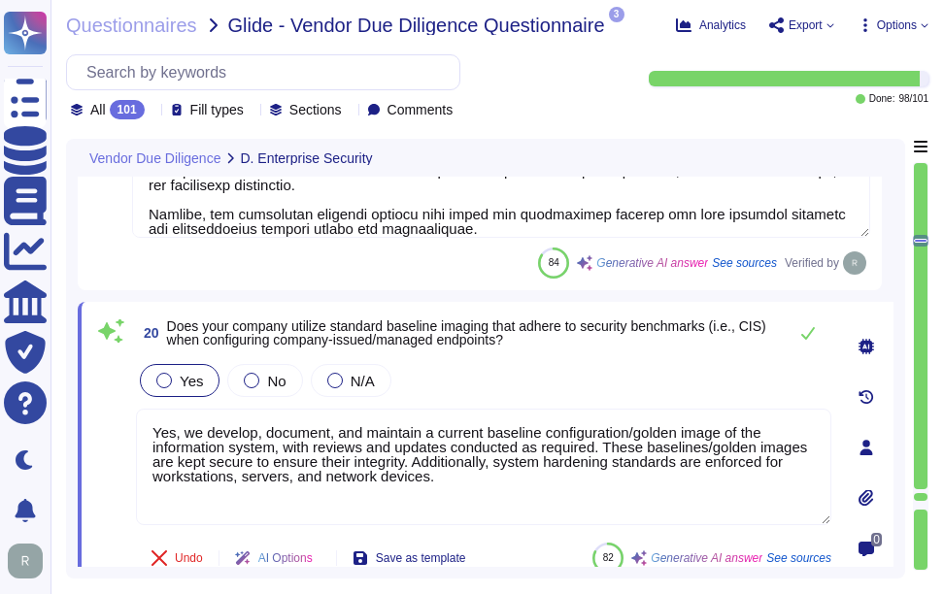
drag, startPoint x: 466, startPoint y: 494, endPoint x: 134, endPoint y: 415, distance: 341.5
click at [134, 415] on div "20 Does your company utilize standard baseline imaging that adhere to security …" at bounding box center [462, 448] width 738 height 268
paste textarea "hich includes secure configurations for hardware and software. Our system harde…"
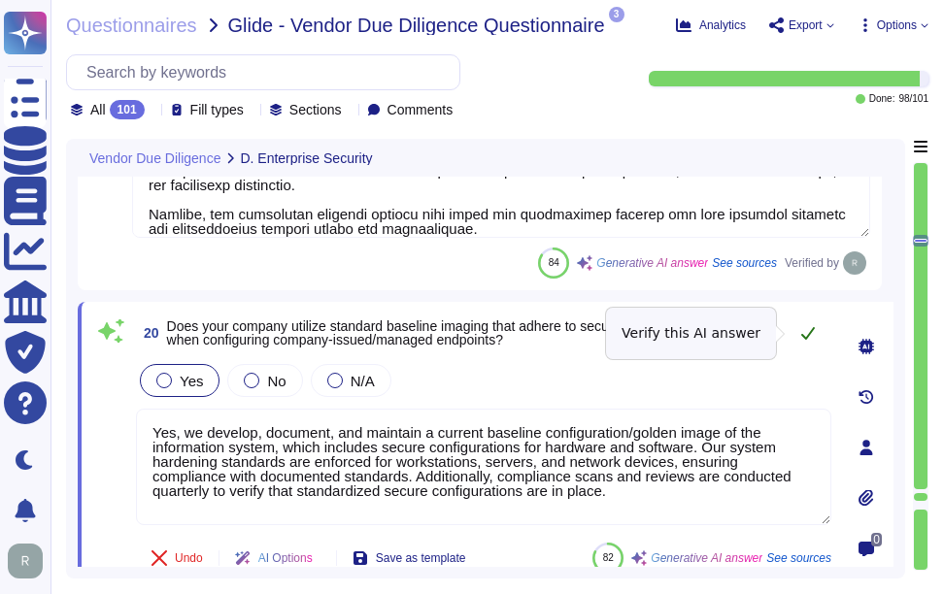
type textarea "Yes, we develop, document, and maintain a current baseline configuration/golden…"
click at [810, 329] on icon at bounding box center [808, 333] width 16 height 16
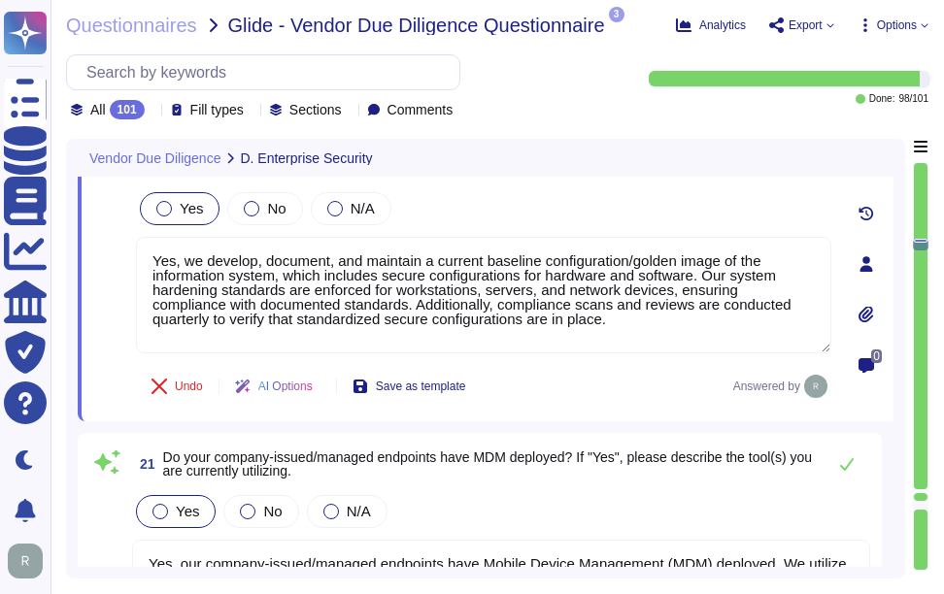
type textarea "Yes, full-disk encryption is enabled for all corporate-issued laptops and deskt…"
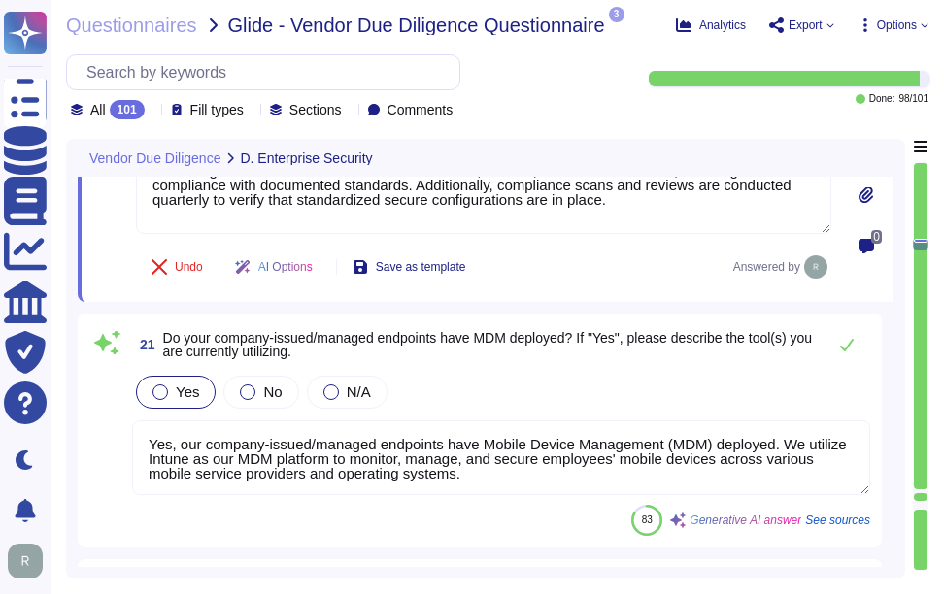
scroll to position [6426, 0]
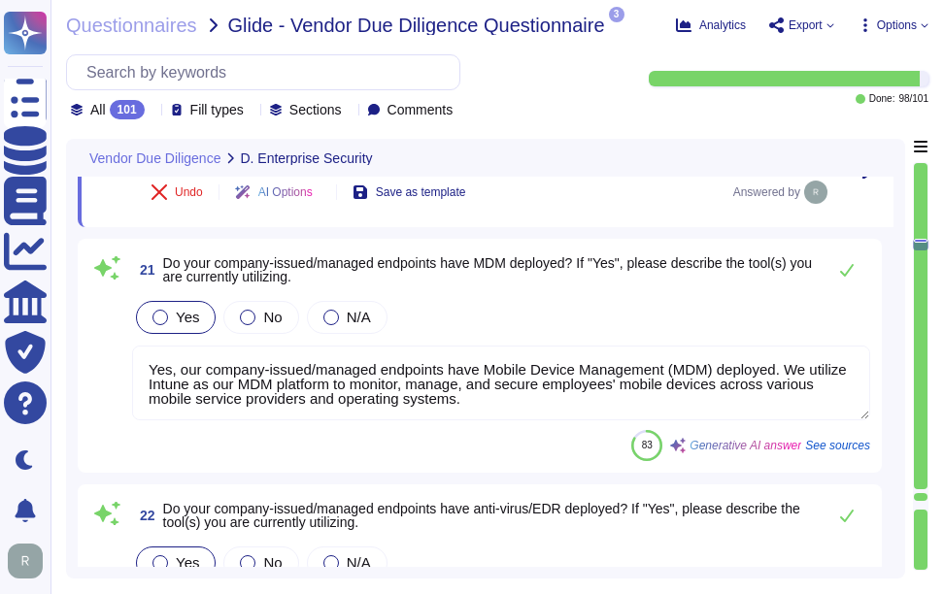
type textarea "We currently do not have Data Loss Prevention (DLP) controls in place, but it i…"
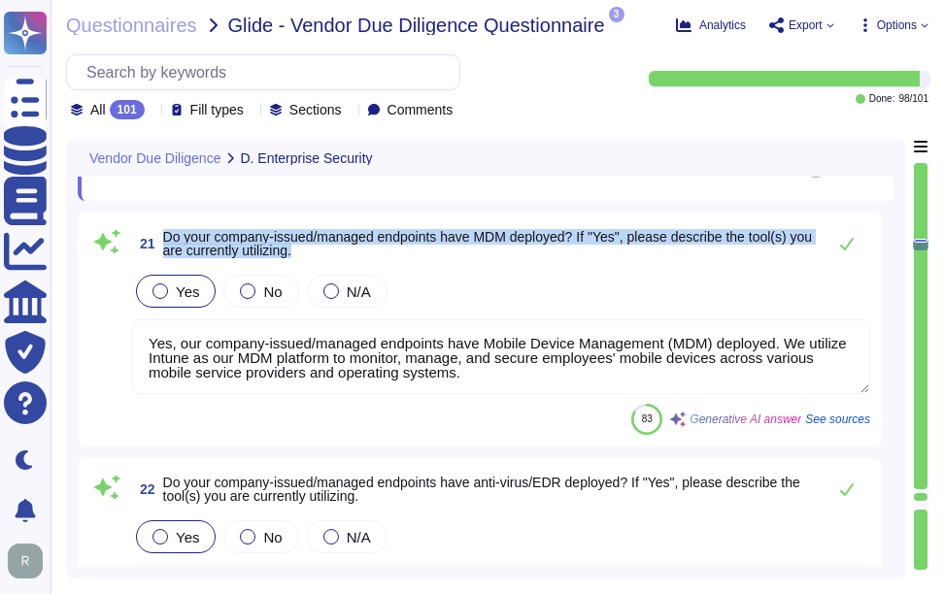
drag, startPoint x: 164, startPoint y: 234, endPoint x: 331, endPoint y: 247, distance: 167.5
click at [331, 247] on span "Do your company-issued/managed endpoints have MDM deployed? If "Yes", please de…" at bounding box center [489, 243] width 652 height 27
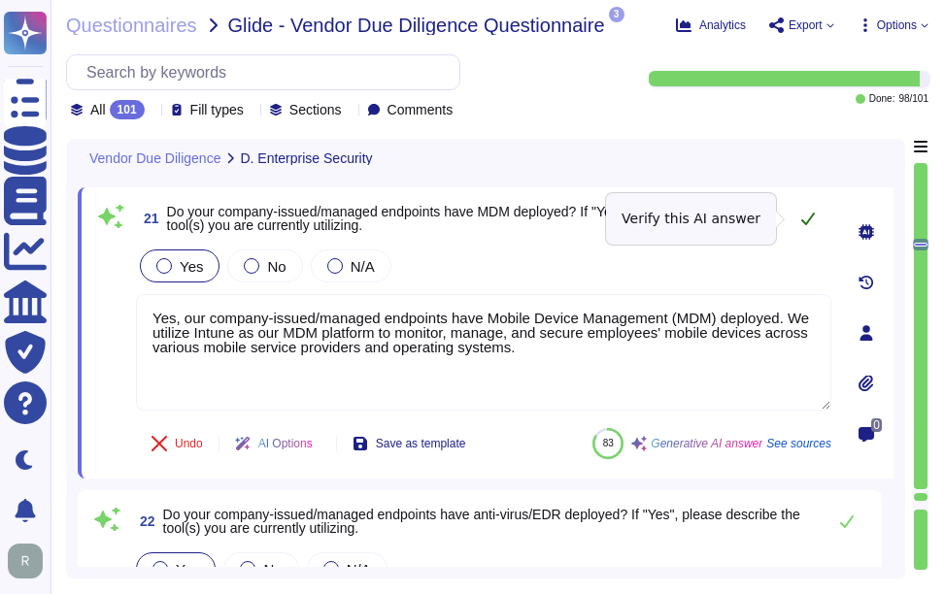
click at [809, 212] on icon at bounding box center [808, 219] width 16 height 16
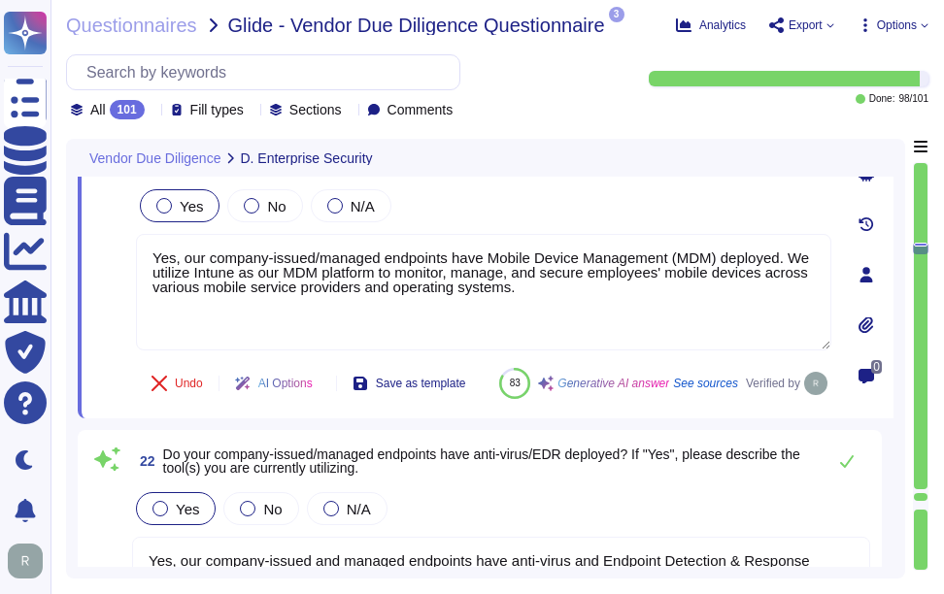
type textarea "We currently do not have Data Loss Prevention (DLP) controls in place, but it i…"
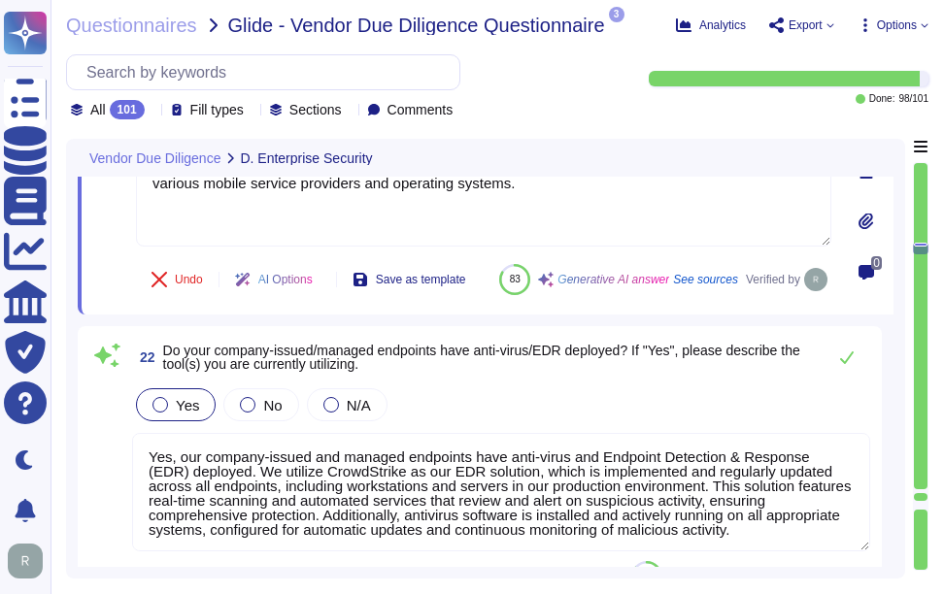
scroll to position [6620, 0]
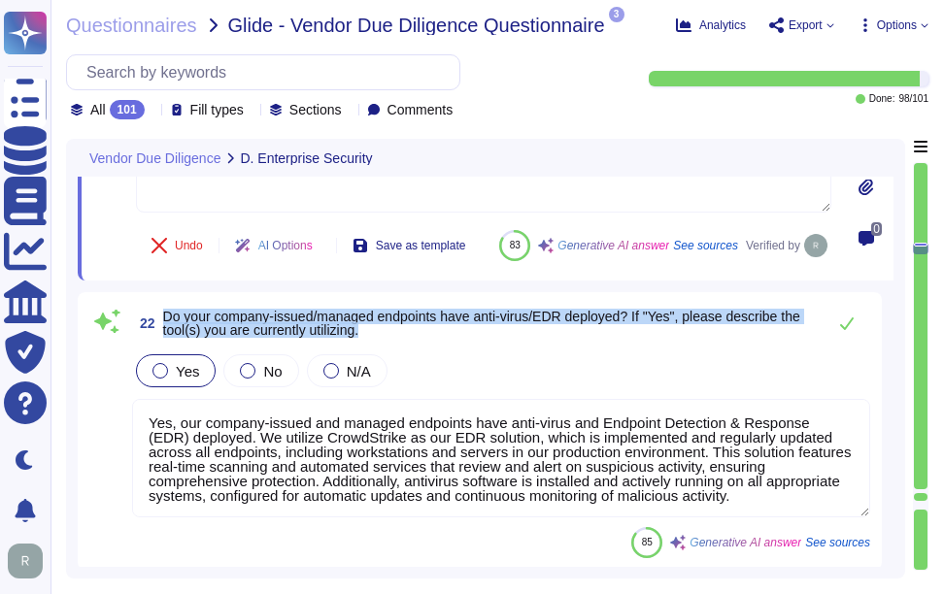
drag, startPoint x: 164, startPoint y: 362, endPoint x: 390, endPoint y: 375, distance: 226.6
click at [390, 337] on span "Do your company-issued/managed endpoints have anti-virus/EDR deployed? If "Yes"…" at bounding box center [489, 323] width 652 height 27
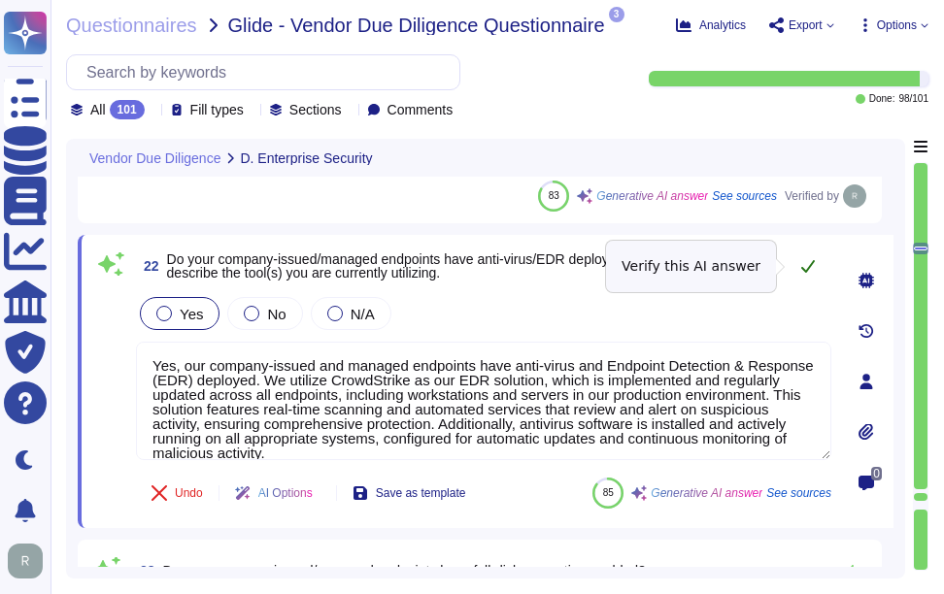
click at [803, 264] on icon at bounding box center [808, 266] width 16 height 16
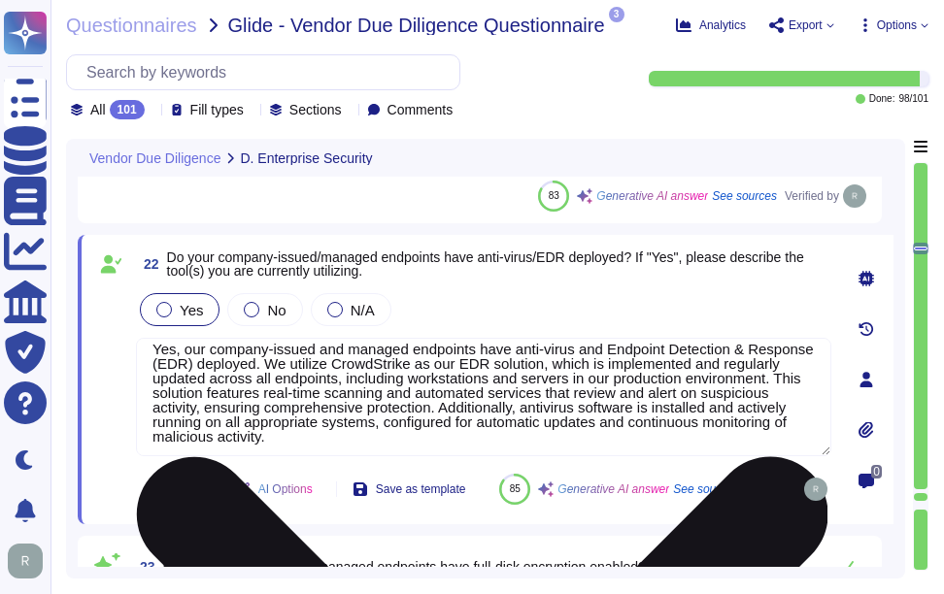
scroll to position [17, 0]
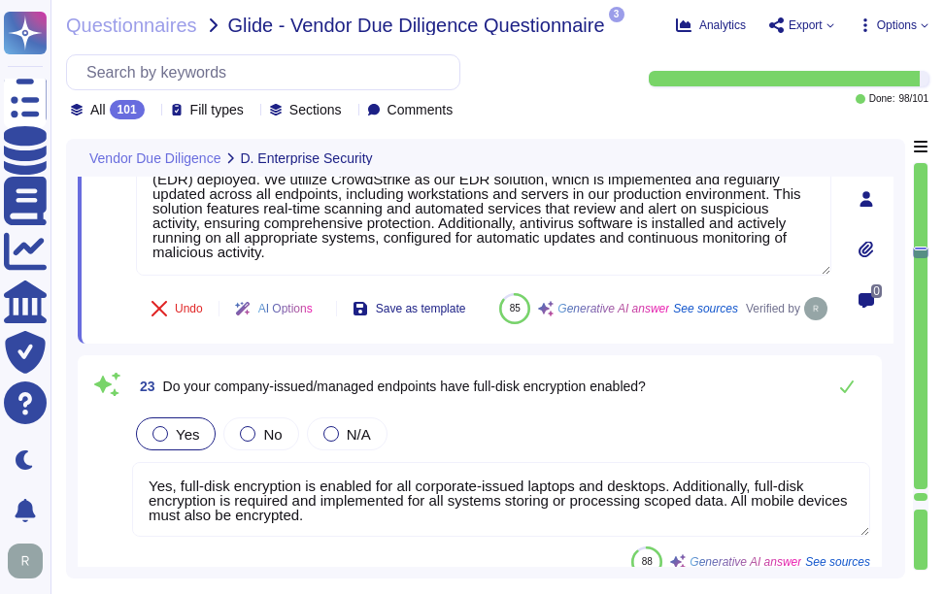
type textarea "We implement controls to block, remove, and quarantine connections to malicious…"
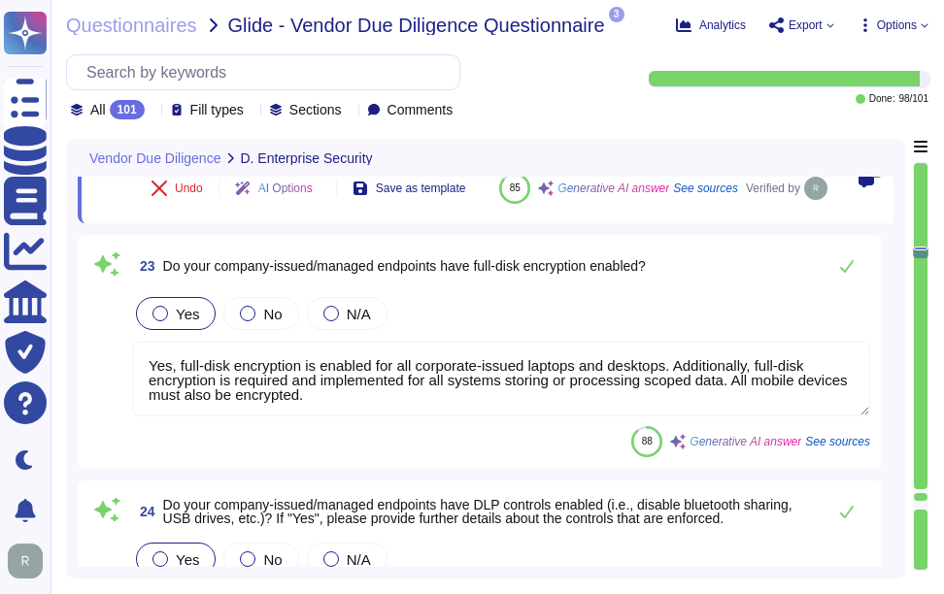
scroll to position [6911, 0]
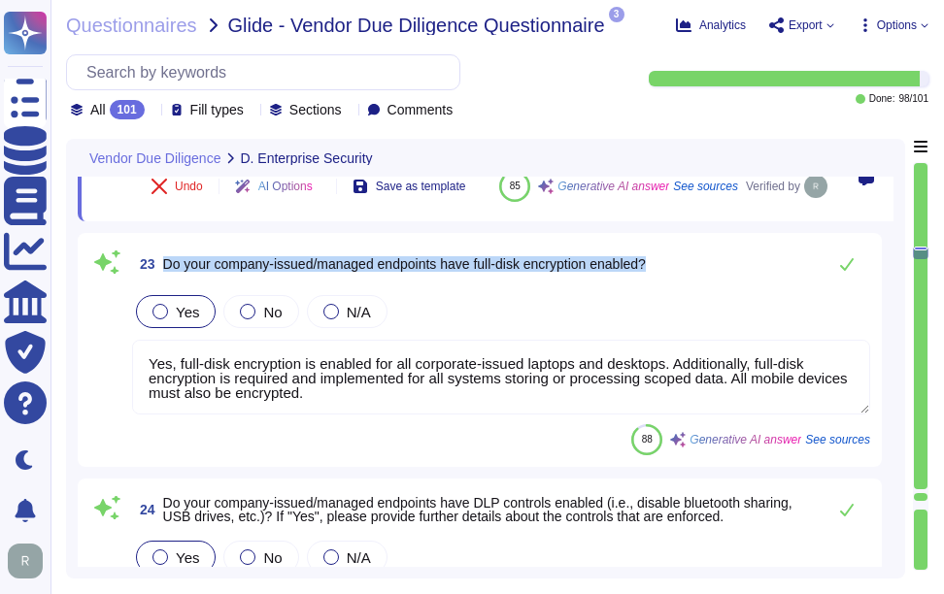
drag, startPoint x: 165, startPoint y: 309, endPoint x: 714, endPoint y: 344, distance: 549.7
click at [714, 346] on div "23 Do your company-issued/managed endpoints have full-disk encryption enabled? …" at bounding box center [479, 350] width 781 height 211
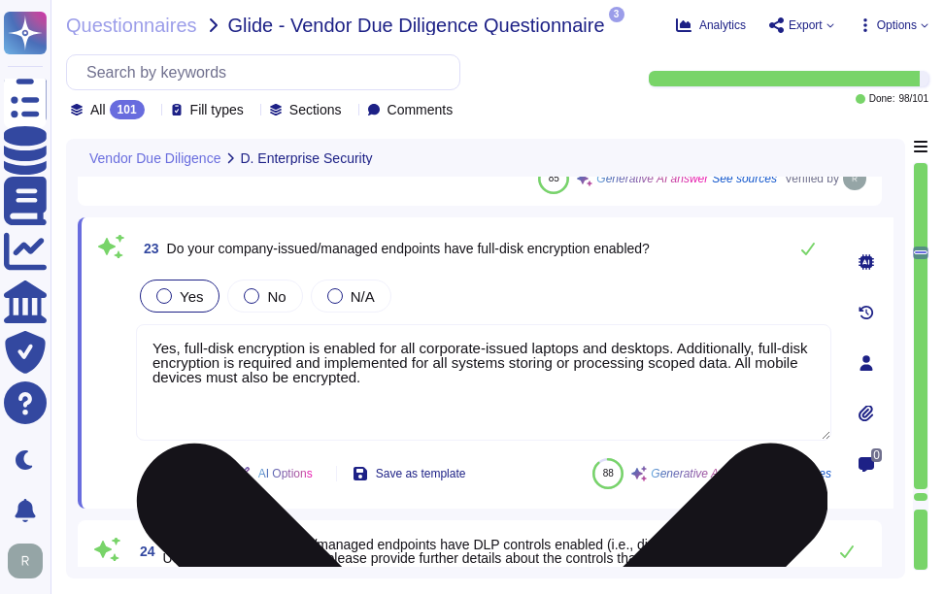
drag, startPoint x: 737, startPoint y: 366, endPoint x: 753, endPoint y: 385, distance: 25.5
click at [753, 385] on textarea "Yes, full-disk encryption is enabled for all corporate-issued laptops and deskt…" at bounding box center [483, 382] width 695 height 117
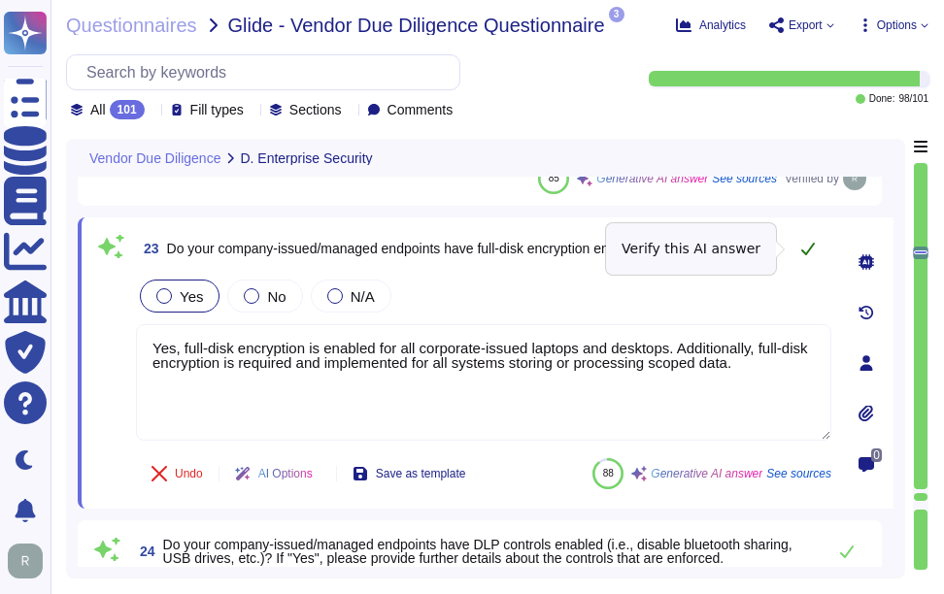
type textarea "Yes, full-disk encryption is enabled for all corporate-issued laptops and deskt…"
click at [809, 246] on icon at bounding box center [808, 249] width 16 height 16
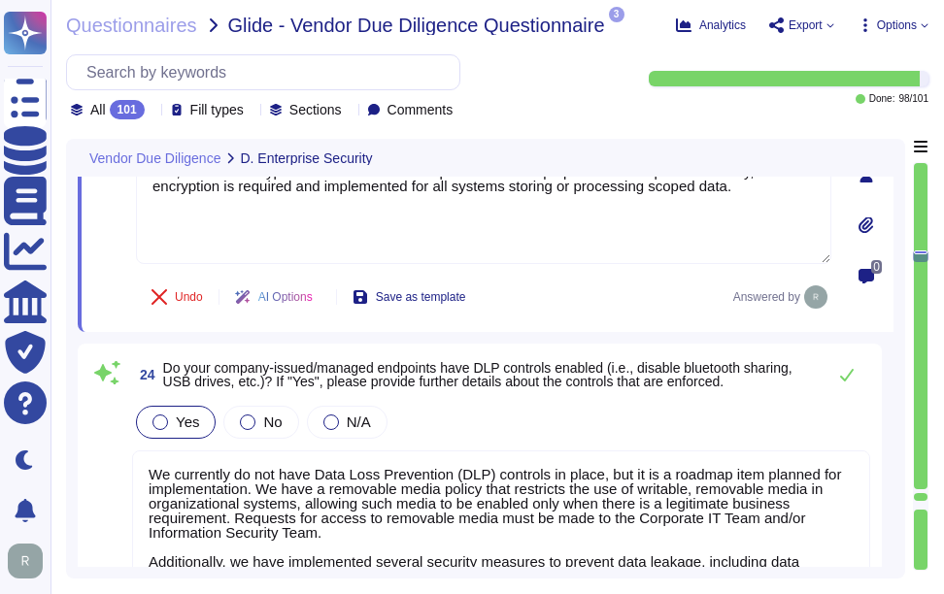
type textarea "Yes. Includes real-time scanning, network-based tools, and regular updates for …"
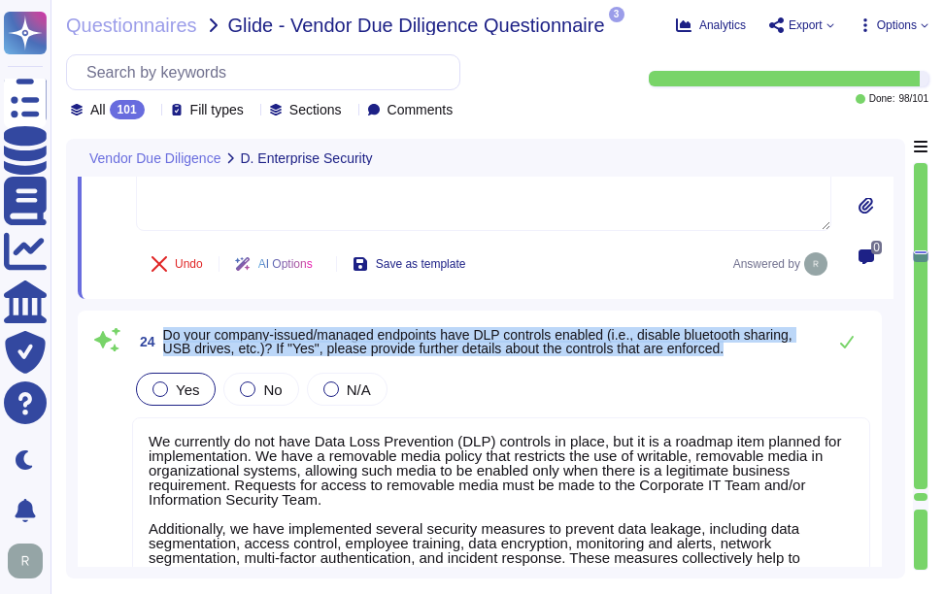
drag, startPoint x: 165, startPoint y: 334, endPoint x: 757, endPoint y: 356, distance: 592.7
click at [757, 356] on span "24 Do your company-issued/managed endpoints have DLP controls enabled (i.e., di…" at bounding box center [474, 341] width 684 height 35
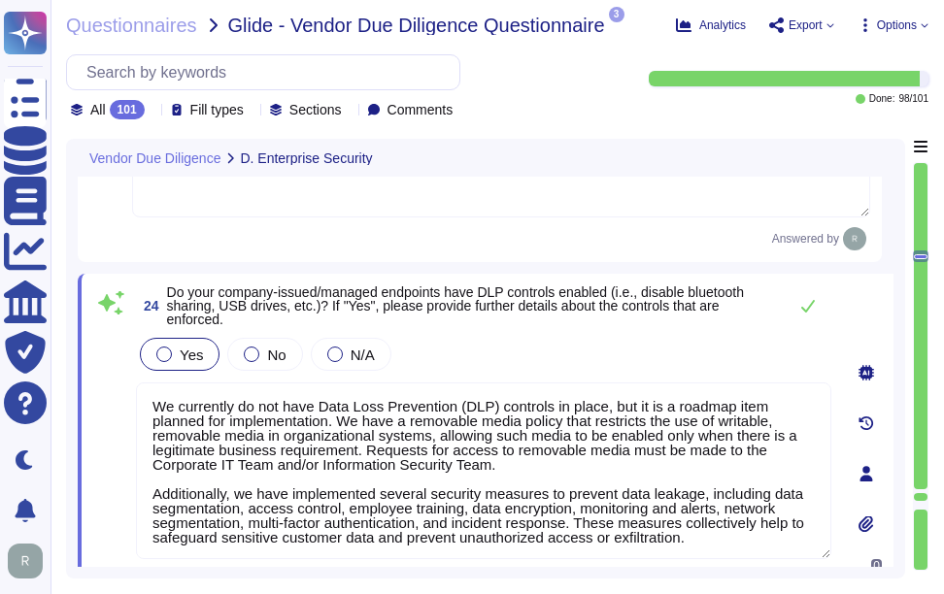
type textarea "Yes. Includes real-time scanning, network-based tools, and regular updates for …"
click at [811, 312] on icon at bounding box center [808, 306] width 16 height 16
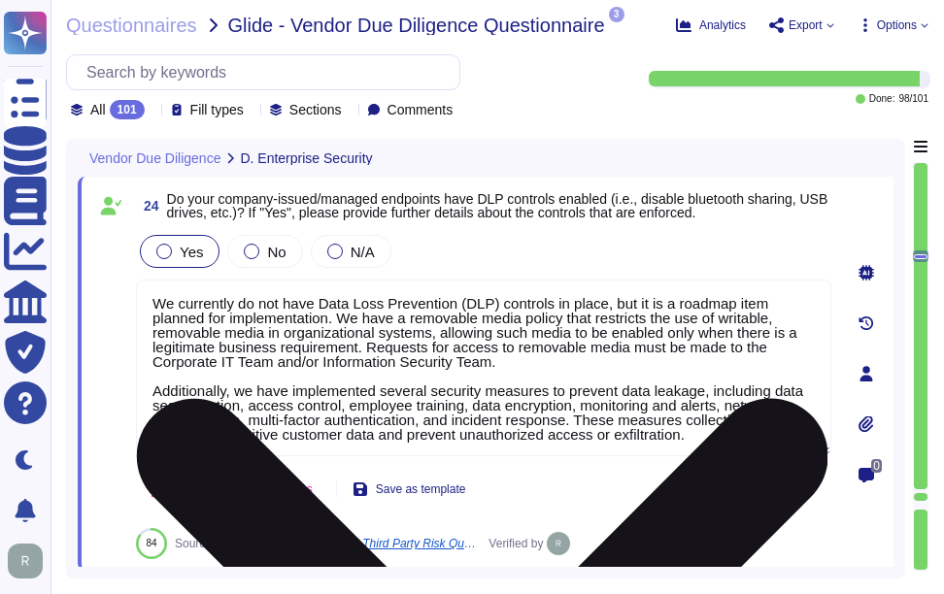
scroll to position [2, 0]
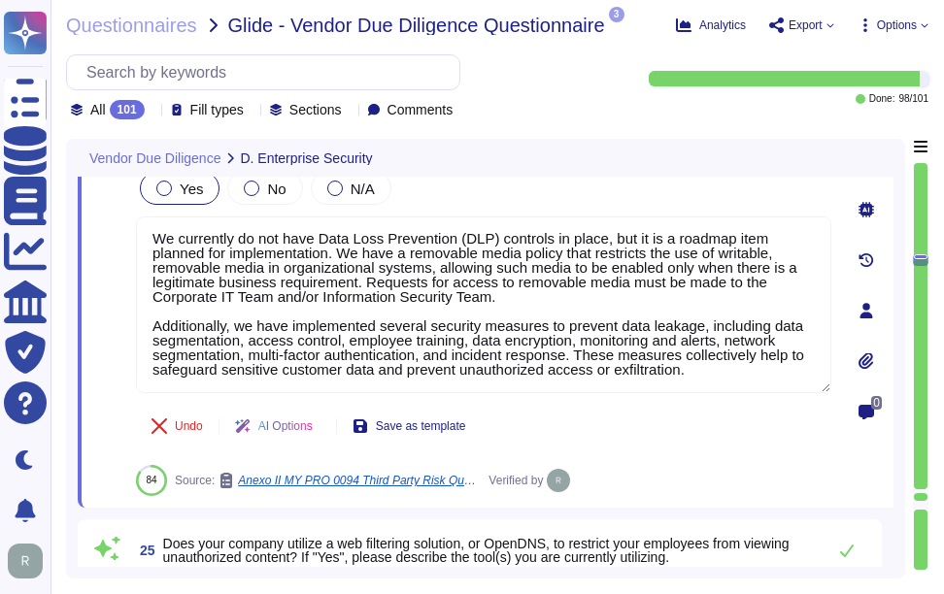
type textarea "Yes, our company utilizes a centralized single sign-on identity access manageme…"
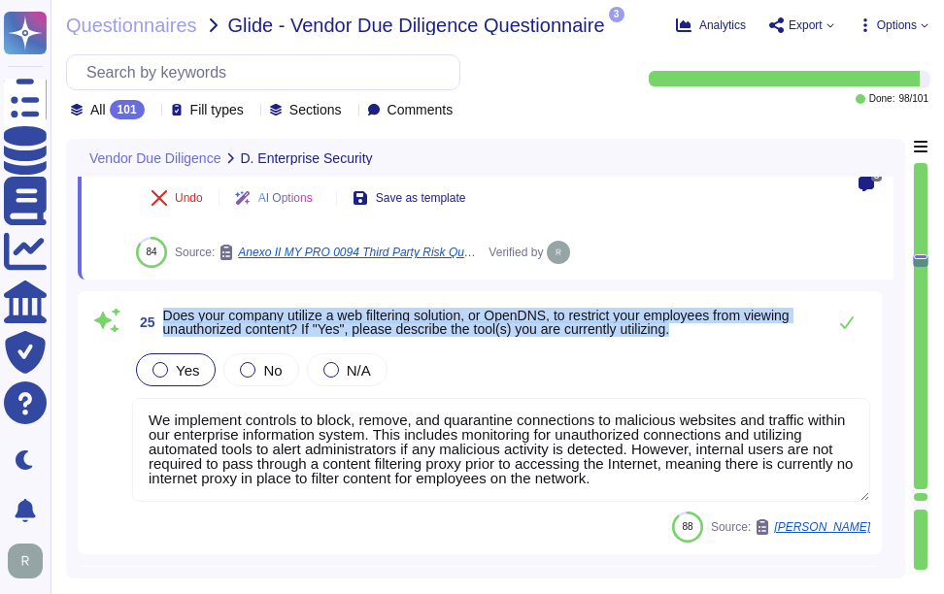
drag, startPoint x: 164, startPoint y: 308, endPoint x: 683, endPoint y: 330, distance: 519.0
click at [683, 330] on span "Does your company utilize a web filtering solution, or OpenDNS, to restrict you…" at bounding box center [476, 322] width 626 height 29
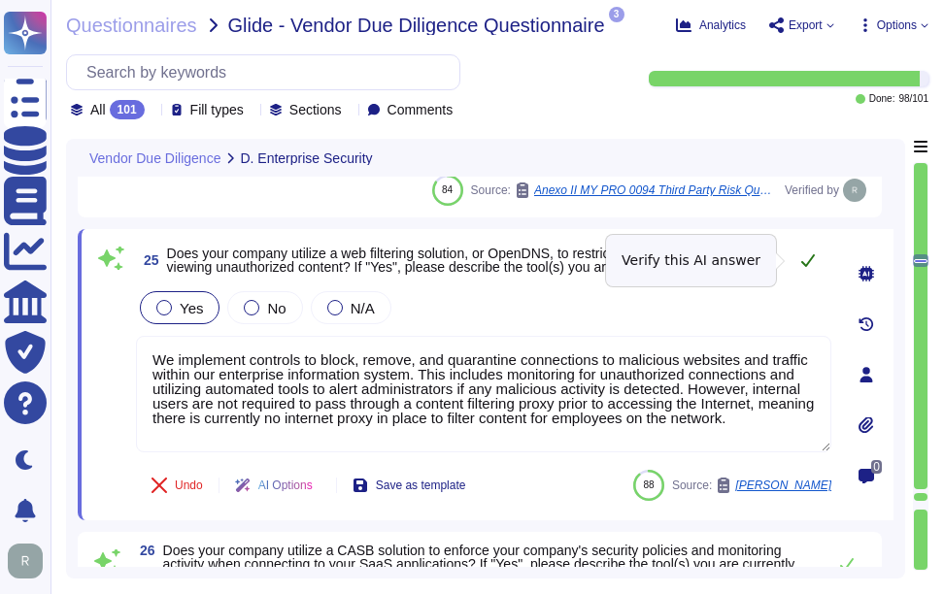
click at [810, 255] on icon at bounding box center [808, 260] width 16 height 16
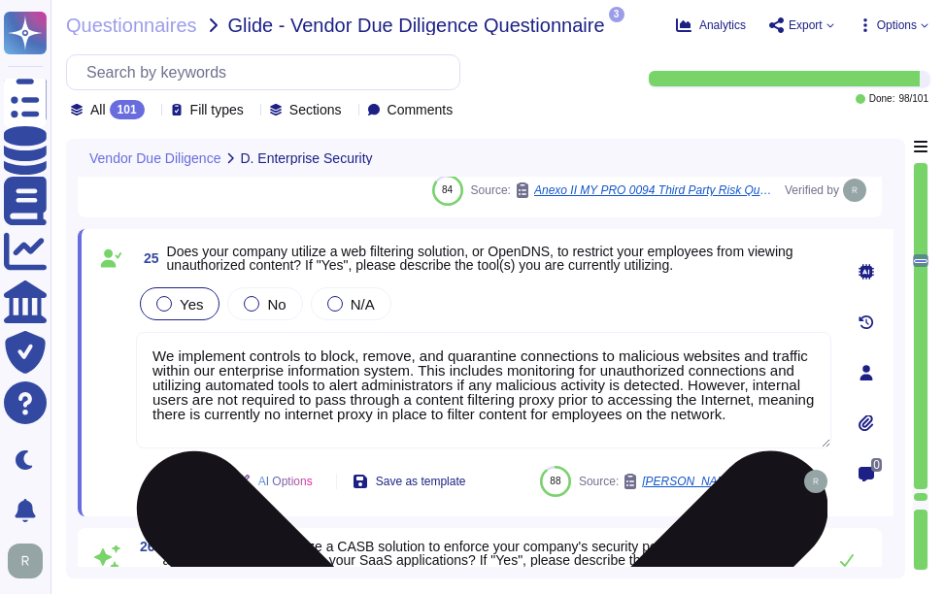
scroll to position [4, 0]
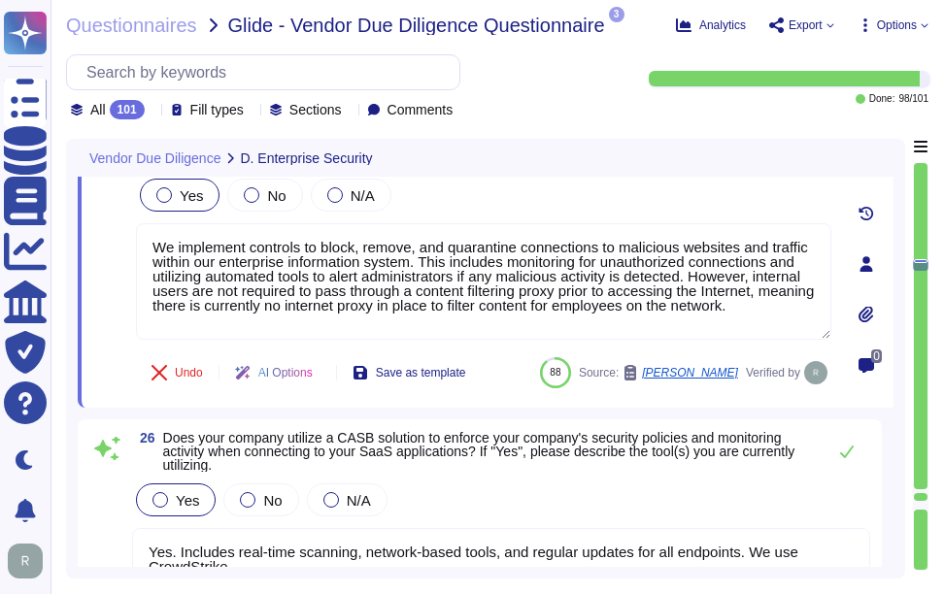
type textarea "Yes, our company utilizes an email gateway to scan both inbound and outbound me…"
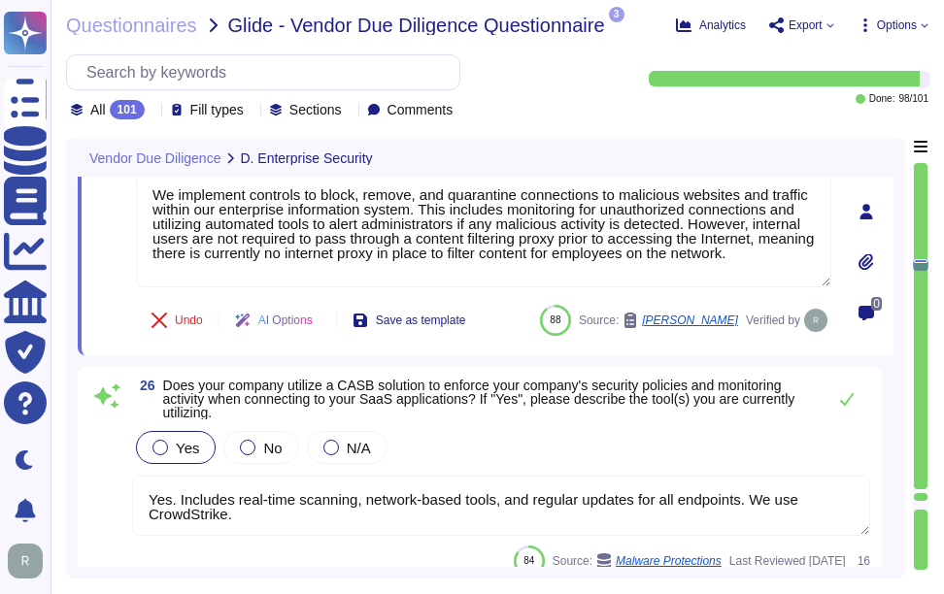
scroll to position [7688, 0]
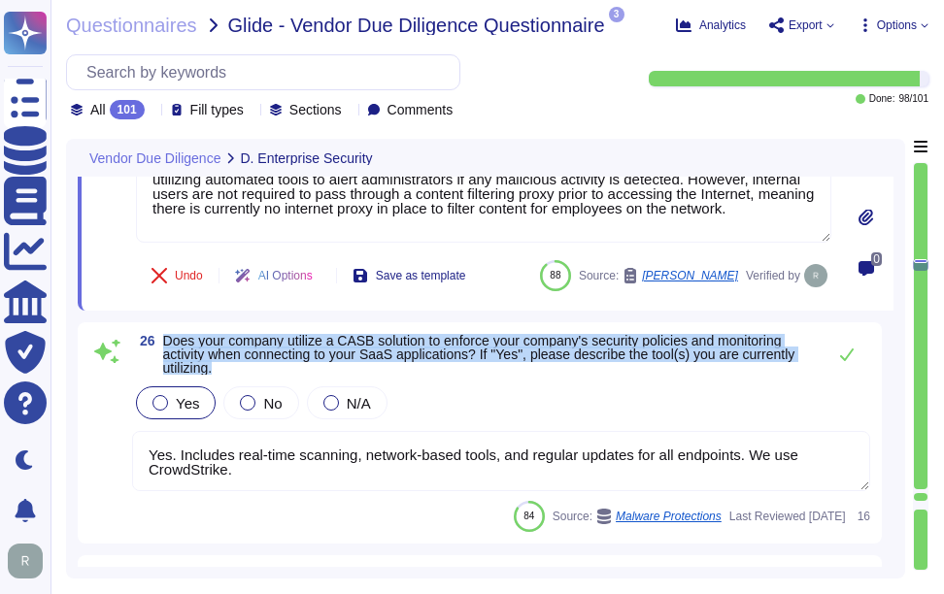
drag, startPoint x: 163, startPoint y: 334, endPoint x: 223, endPoint y: 370, distance: 70.1
click at [223, 370] on span "Does your company utilize a CASB solution to enforce your company's security po…" at bounding box center [489, 354] width 652 height 41
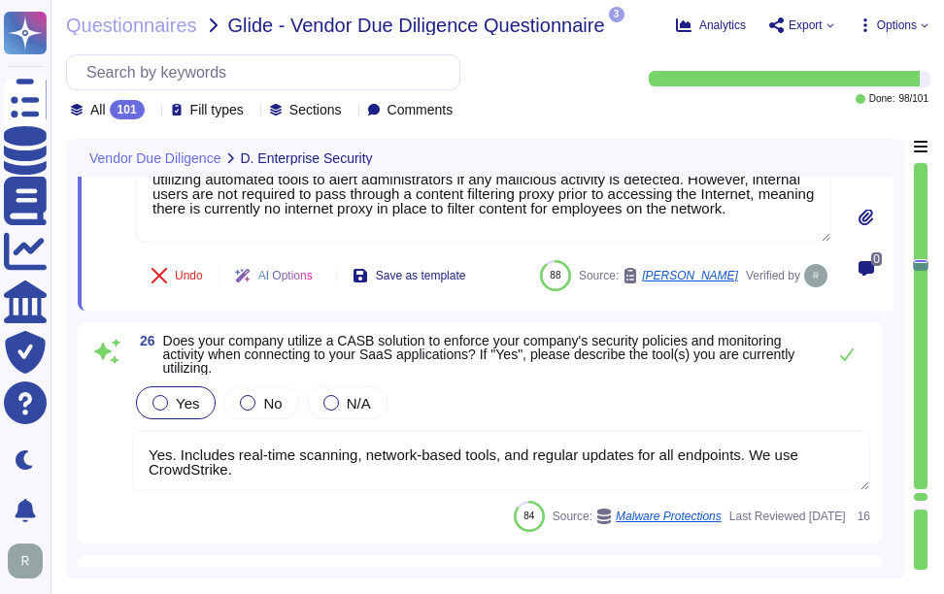
scroll to position [2, 0]
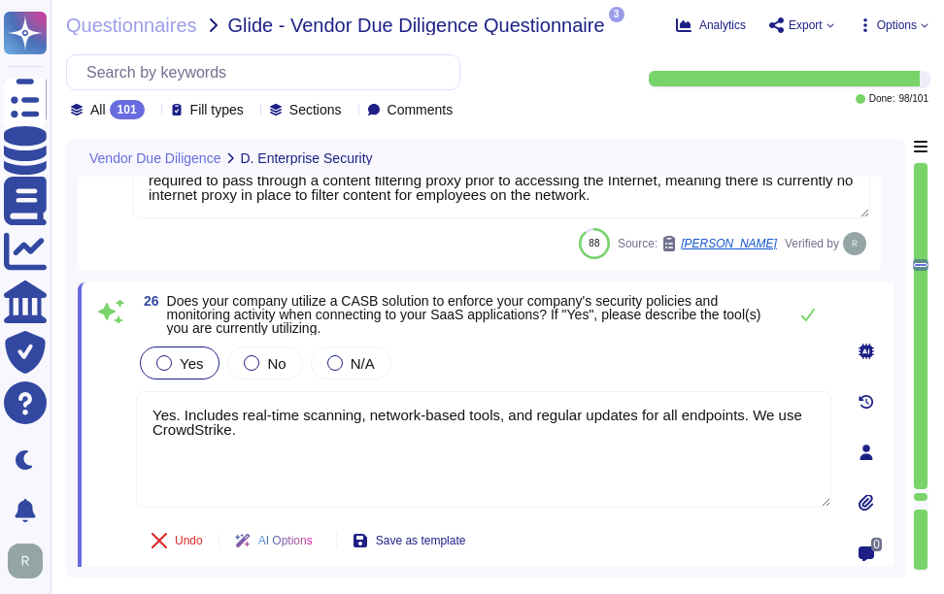
type textarea "Yes, our company utilizes an email gateway to scan both inbound and outbound me…"
click at [806, 316] on icon at bounding box center [808, 315] width 16 height 16
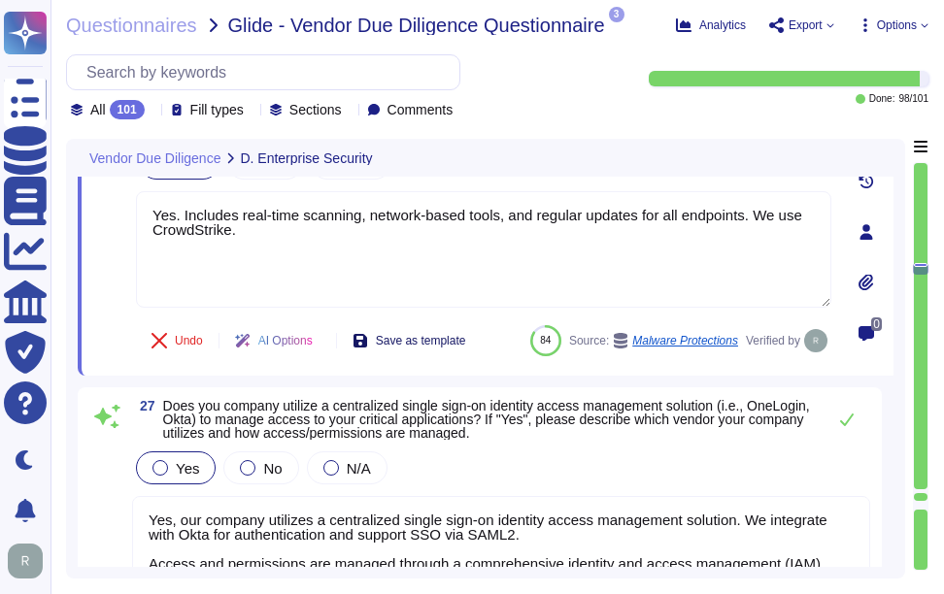
type textarea "Yes, our organization has deployed email authentication protocols to allow rece…"
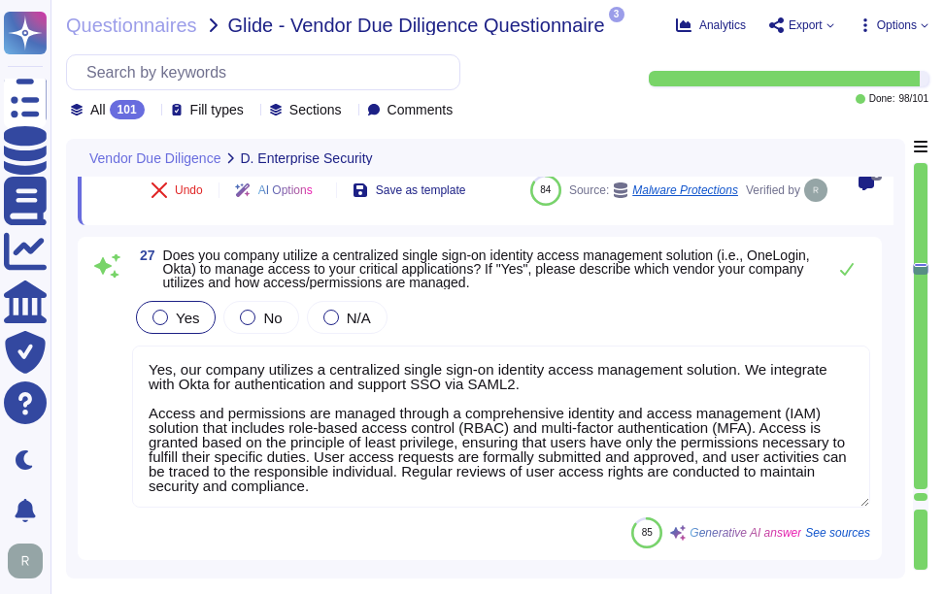
scroll to position [8076, 0]
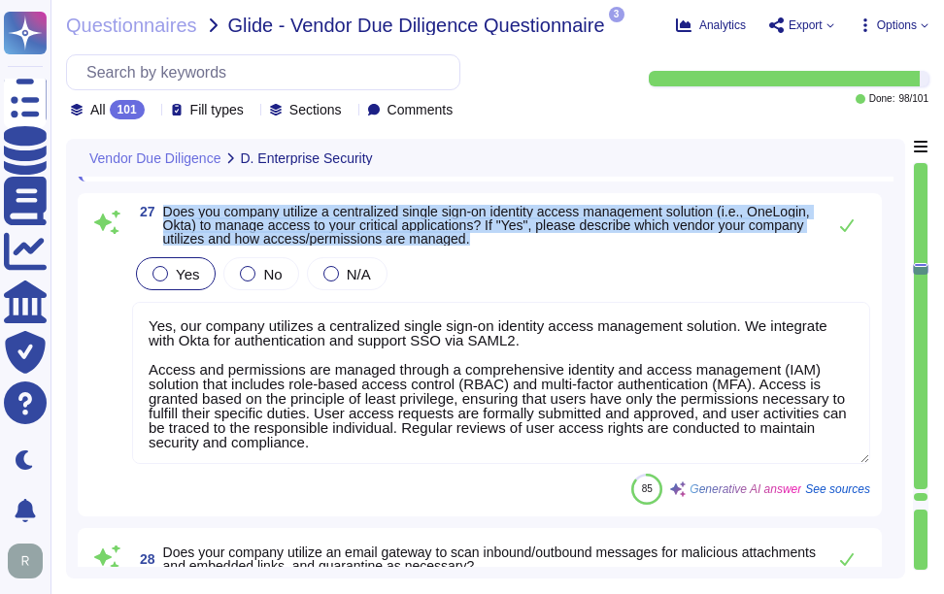
drag, startPoint x: 164, startPoint y: 219, endPoint x: 566, endPoint y: 248, distance: 403.0
click at [566, 246] on span "Does you company utilize a centralized single sign-on identity access managemen…" at bounding box center [489, 225] width 652 height 41
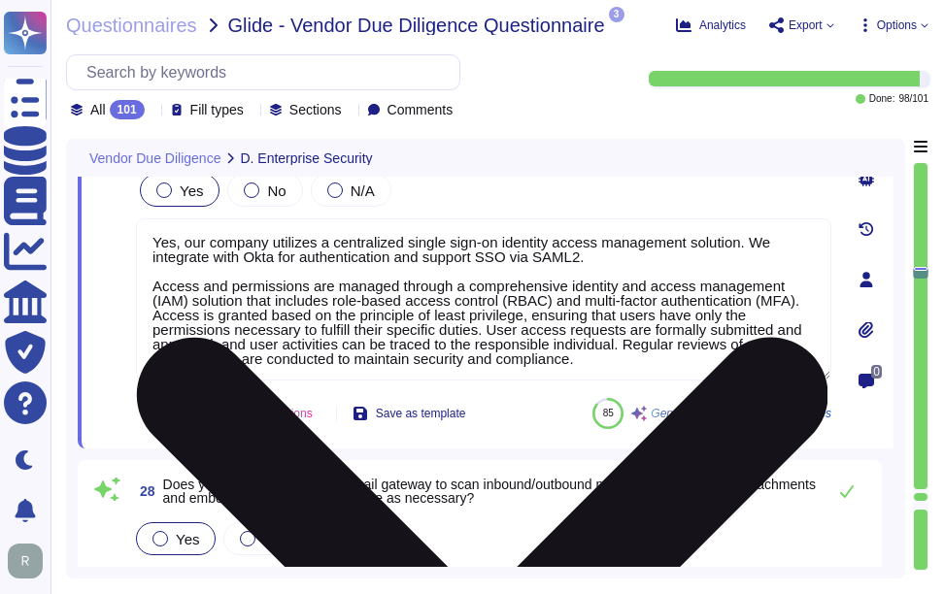
type textarea "No, we do not have DLP tools or controls installed to monitor encrypted and une…"
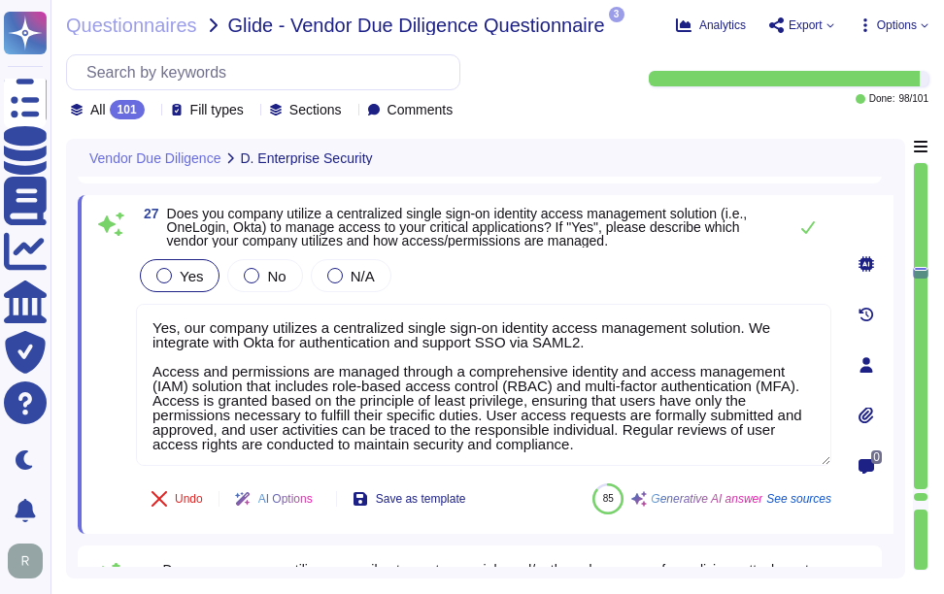
scroll to position [7882, 0]
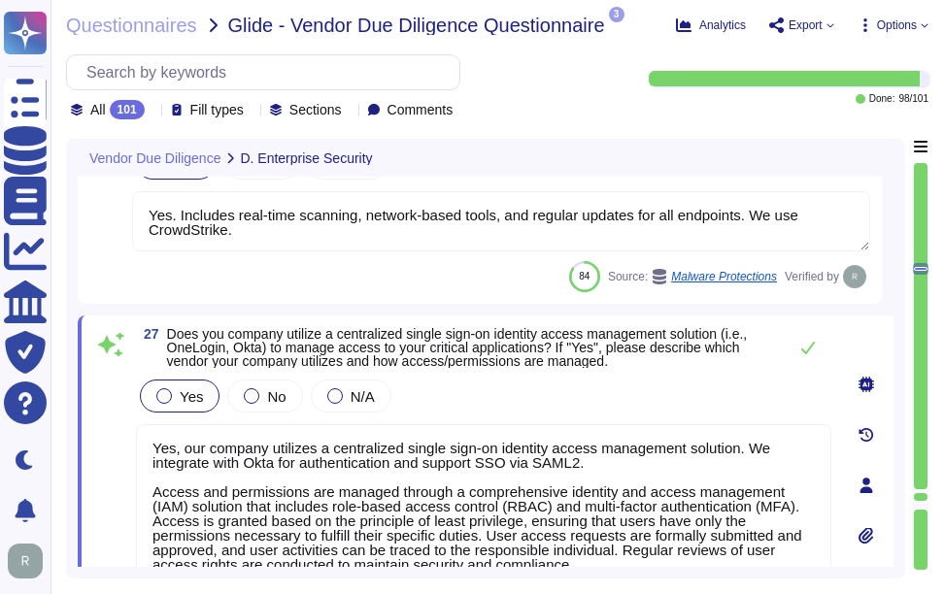
type textarea "We currently do not have Data Loss Prevention (DLP) controls in place, but it i…"
click at [811, 344] on icon at bounding box center [808, 348] width 16 height 16
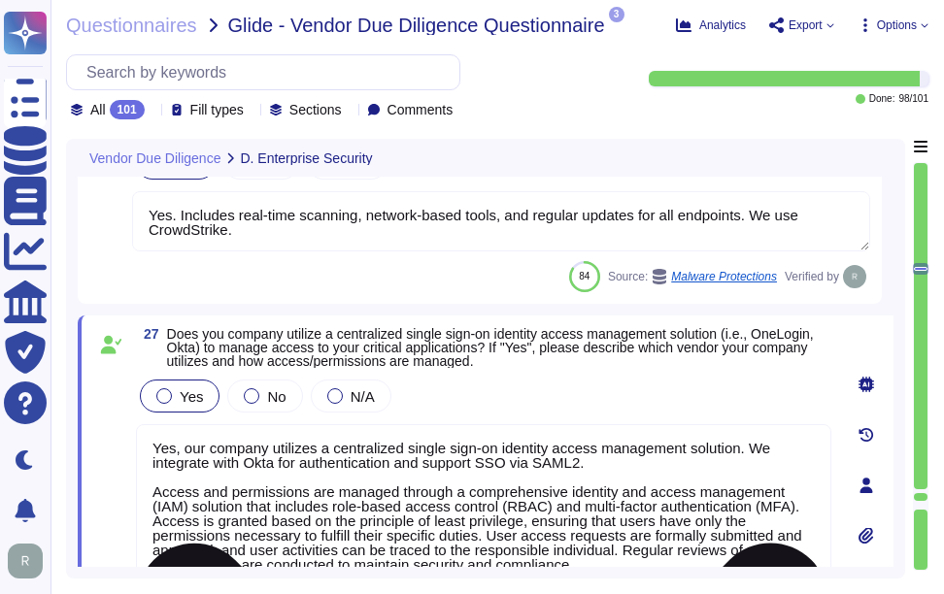
scroll to position [2, 0]
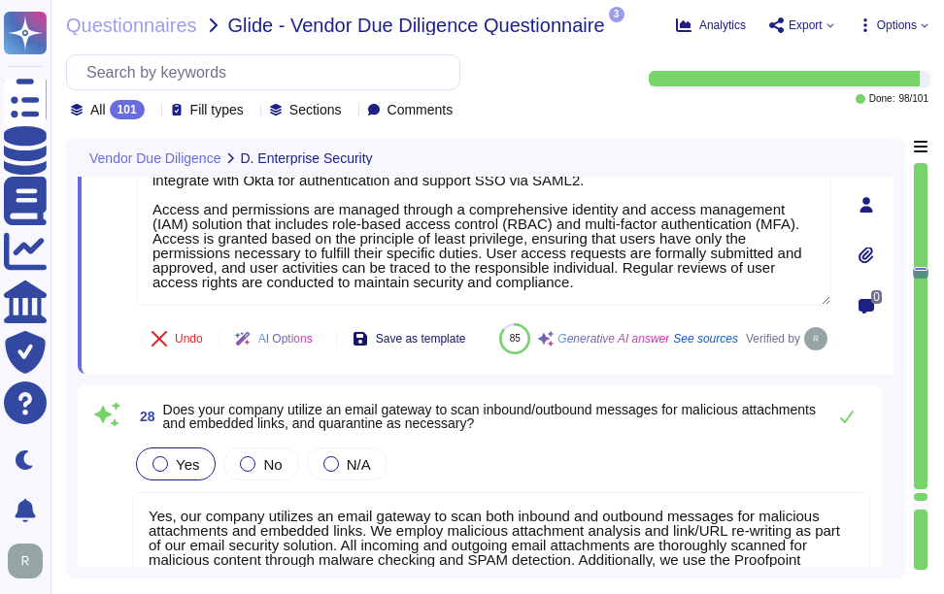
type textarea "No, we do not have DLP tools or controls installed to monitor encrypted and une…"
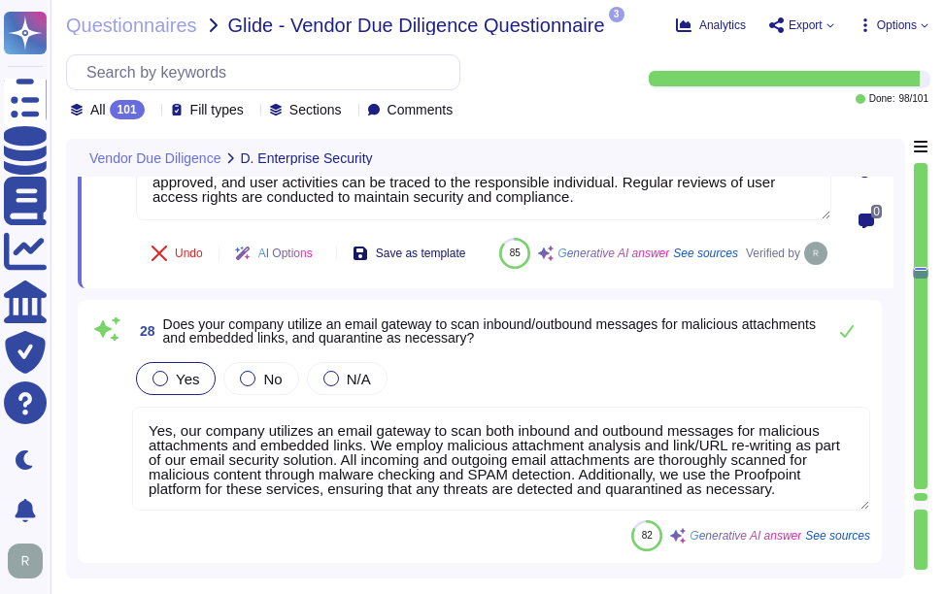
scroll to position [8270, 0]
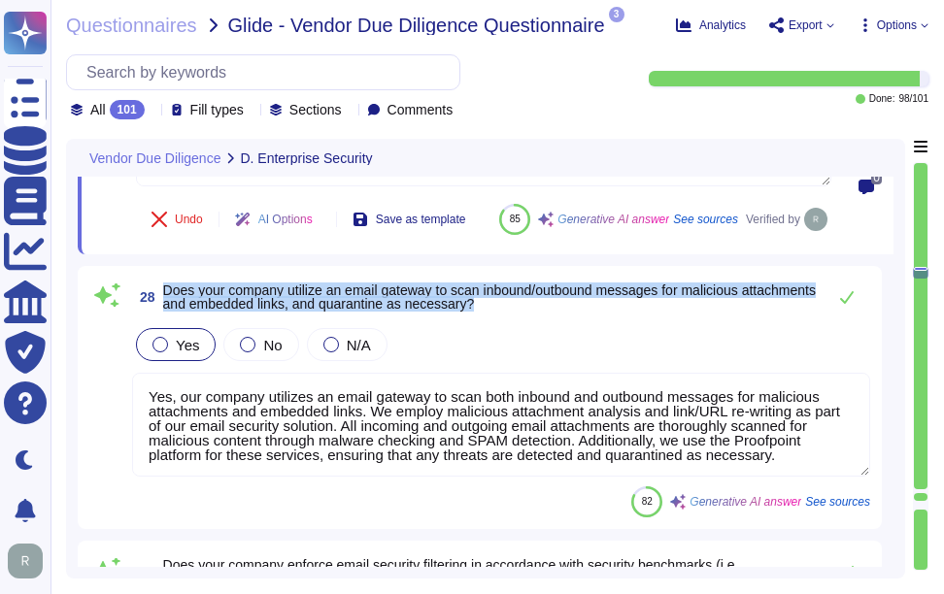
drag, startPoint x: 164, startPoint y: 331, endPoint x: 612, endPoint y: 355, distance: 448.3
click at [612, 311] on span "Does your company utilize an email gateway to scan inbound/outbound messages fo…" at bounding box center [489, 297] width 652 height 27
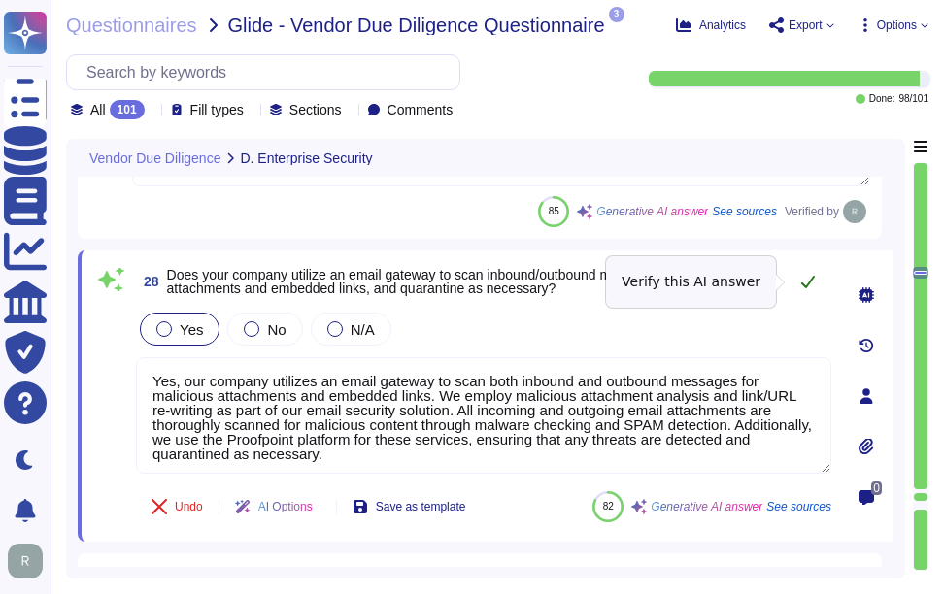
click at [811, 280] on icon at bounding box center [808, 282] width 14 height 13
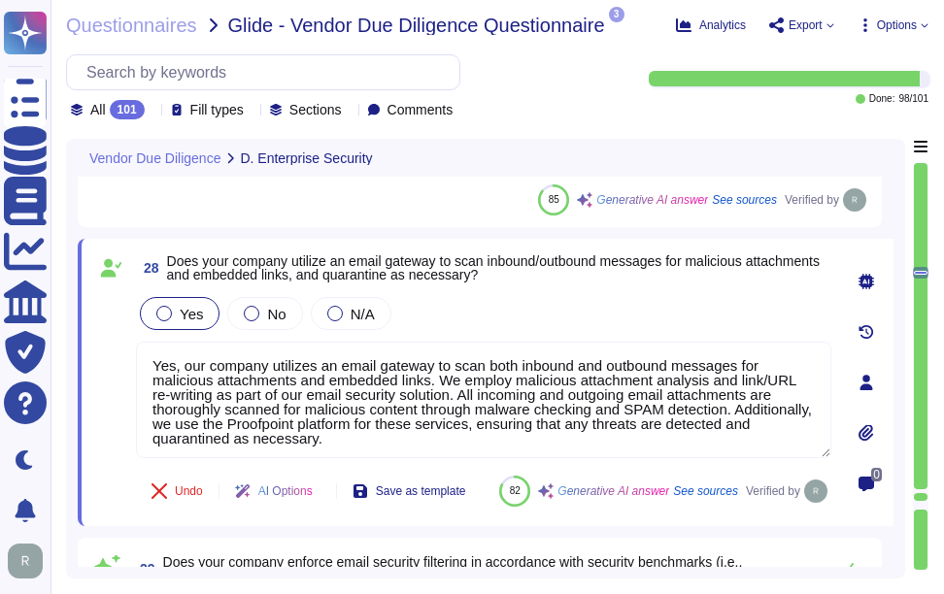
type textarea "No, we do not have DLP tools or controls installed to monitor encrypted and une…"
click at [666, 484] on div "Undo AI Options Save as template 82 Generative AI answer See sources Verified by" at bounding box center [483, 491] width 695 height 47
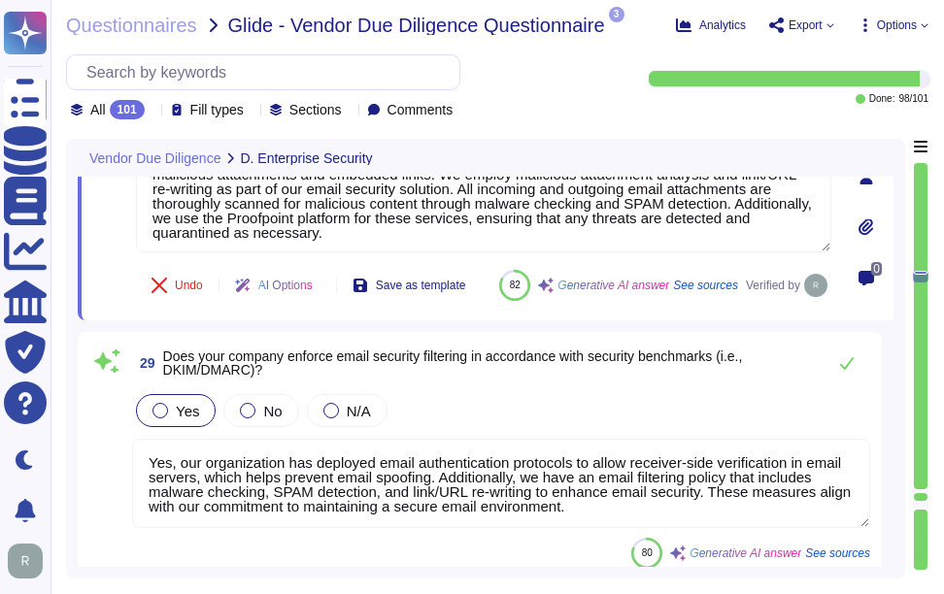
type textarea "Yes, Sectigo has an established Application Security Program that ensures our a…"
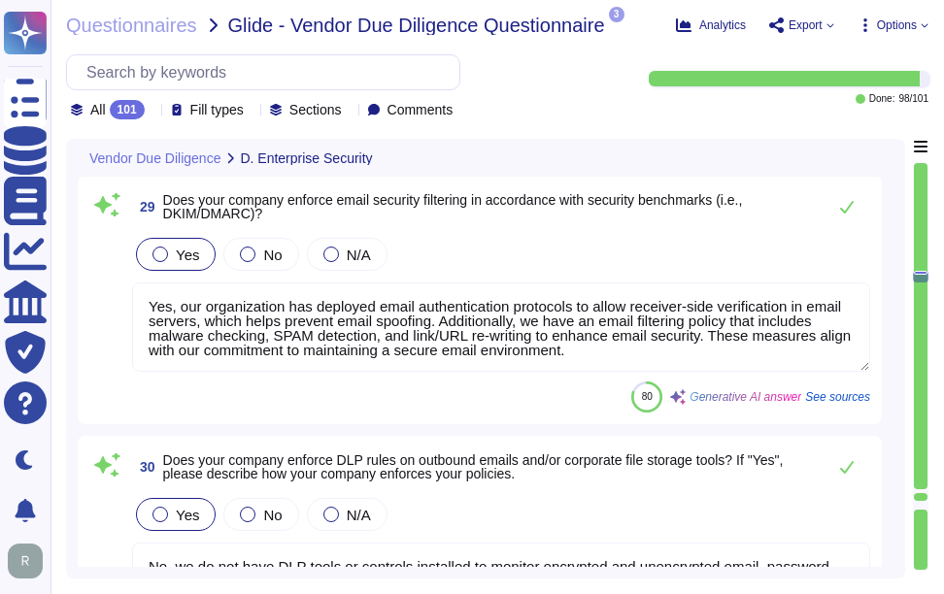
scroll to position [8659, 0]
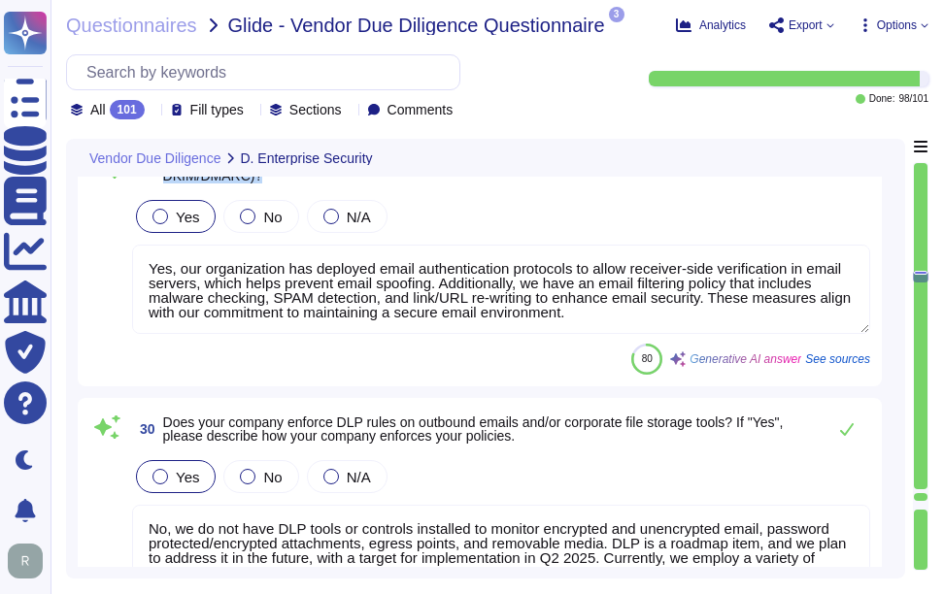
drag, startPoint x: 164, startPoint y: 206, endPoint x: 327, endPoint y: 224, distance: 164.2
click at [327, 183] on span "Does your company enforce email security filtering in accordance with security …" at bounding box center [489, 168] width 652 height 27
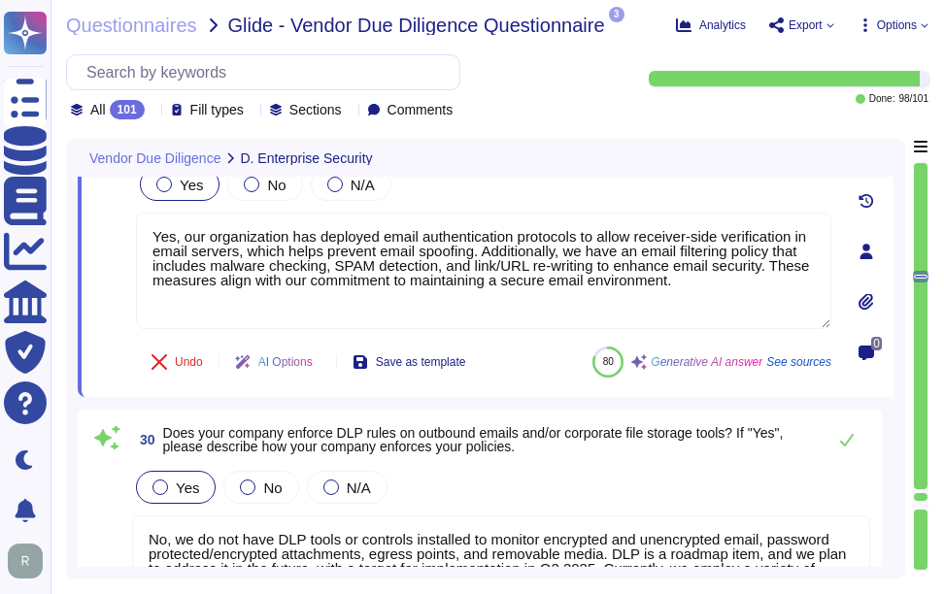
scroll to position [8562, 0]
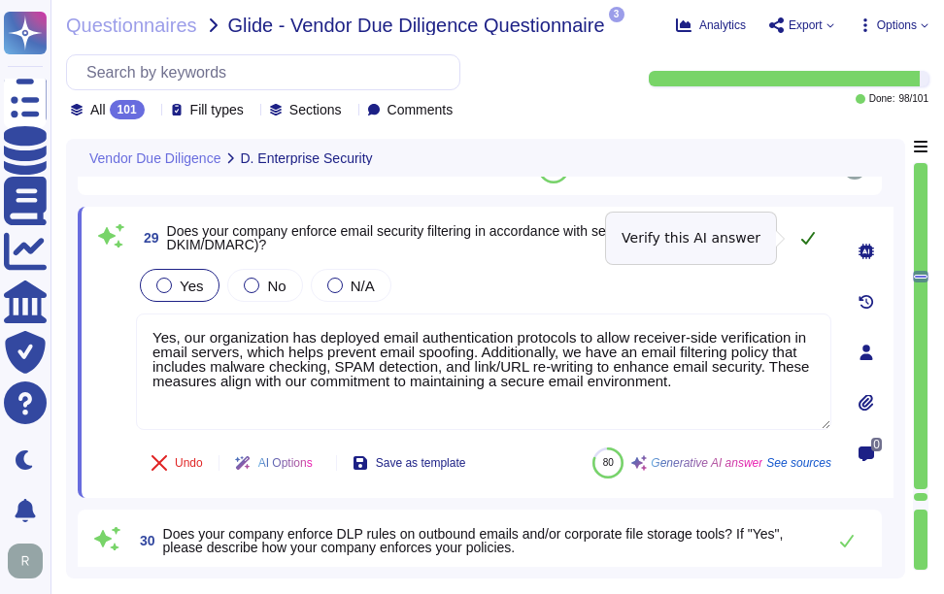
click at [805, 233] on icon at bounding box center [808, 238] width 16 height 16
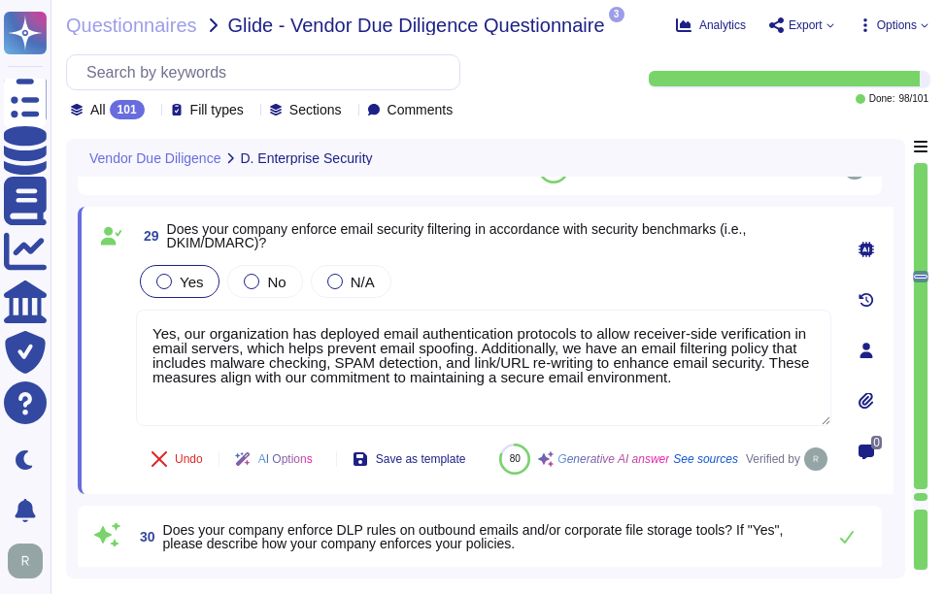
type textarea "Yes, Sectigo has an established Application Security Program that ensures our a…"
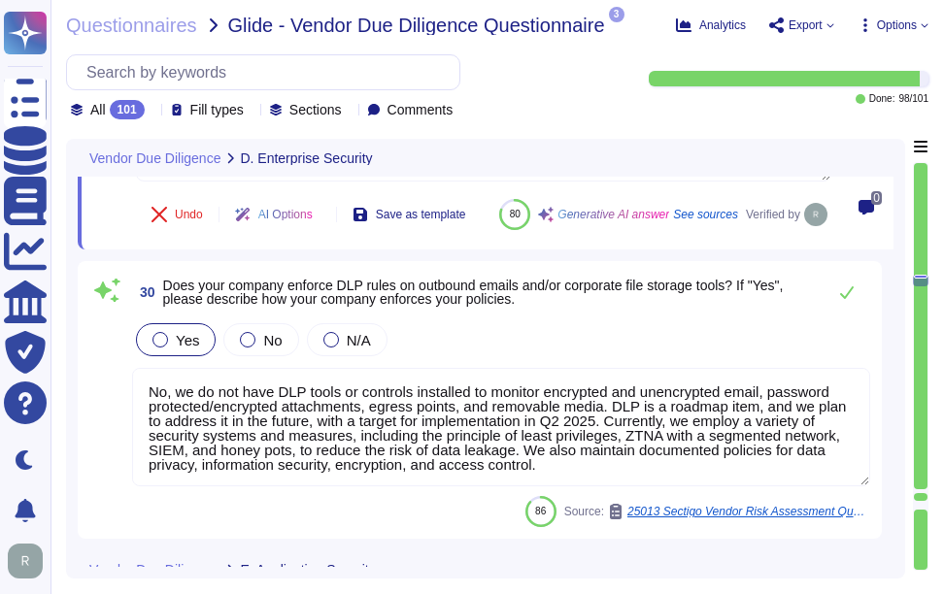
scroll to position [8853, 0]
